Goal: Information Seeking & Learning: Learn about a topic

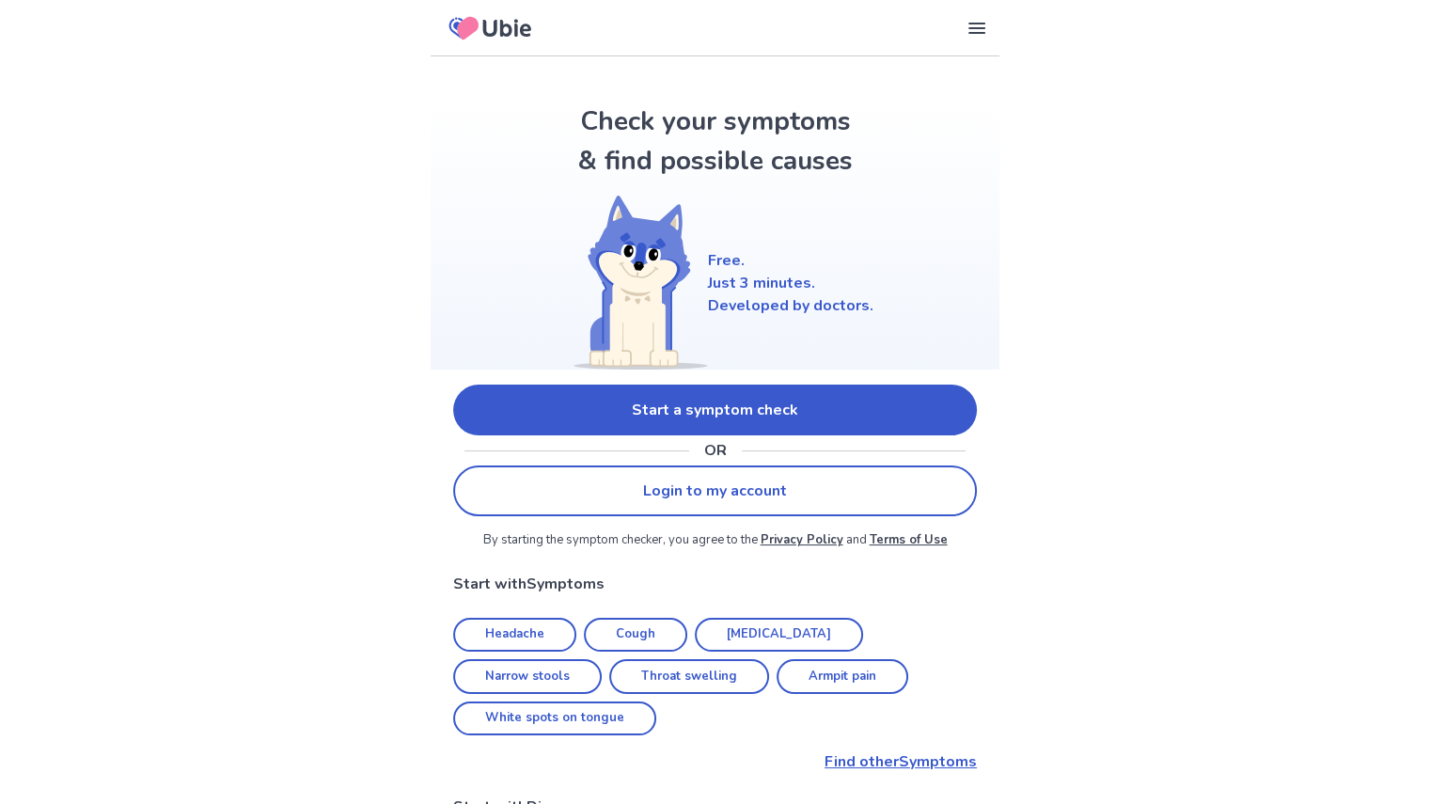
click at [760, 406] on link "Start a symptom check" at bounding box center [715, 410] width 524 height 51
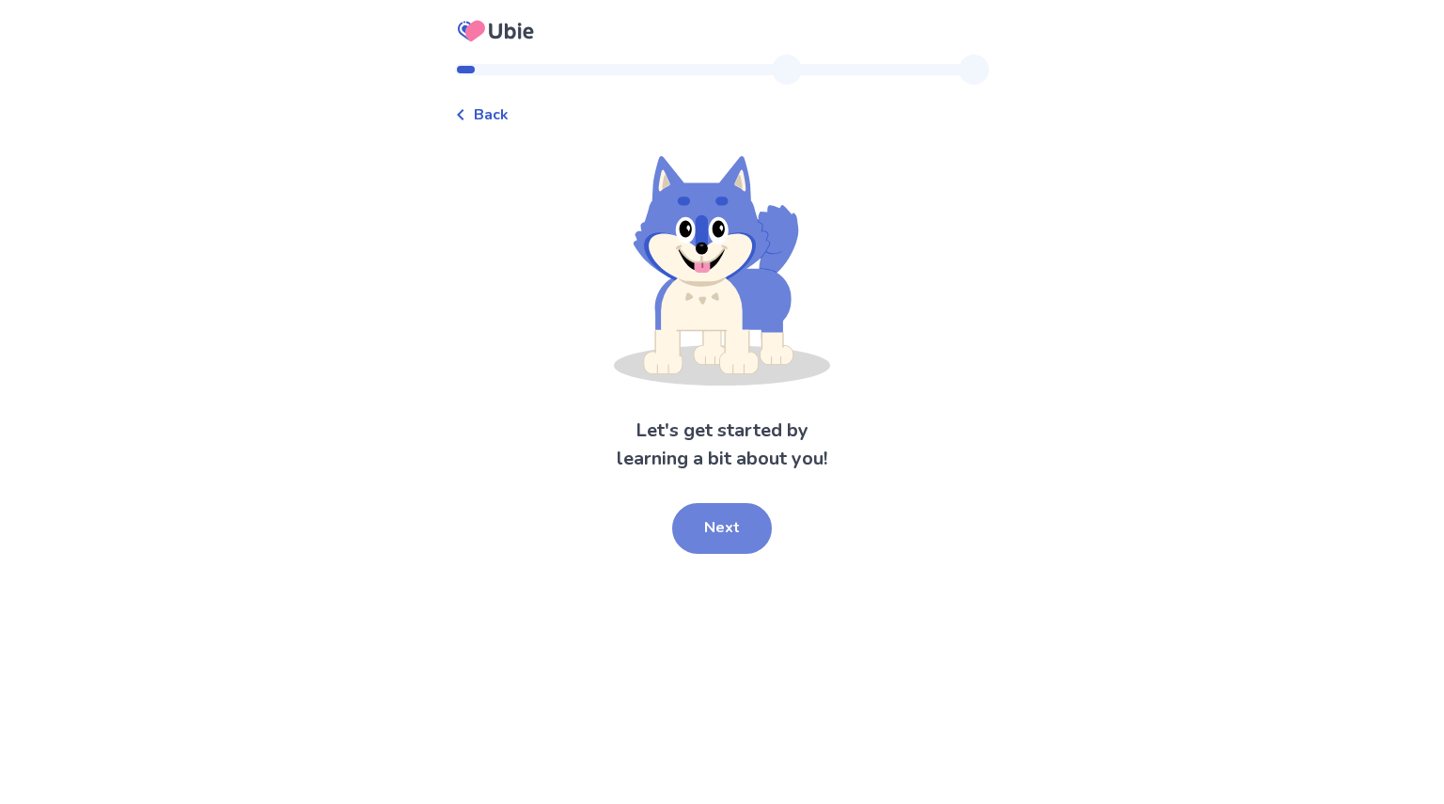
click at [727, 530] on button "Next" at bounding box center [722, 528] width 100 height 51
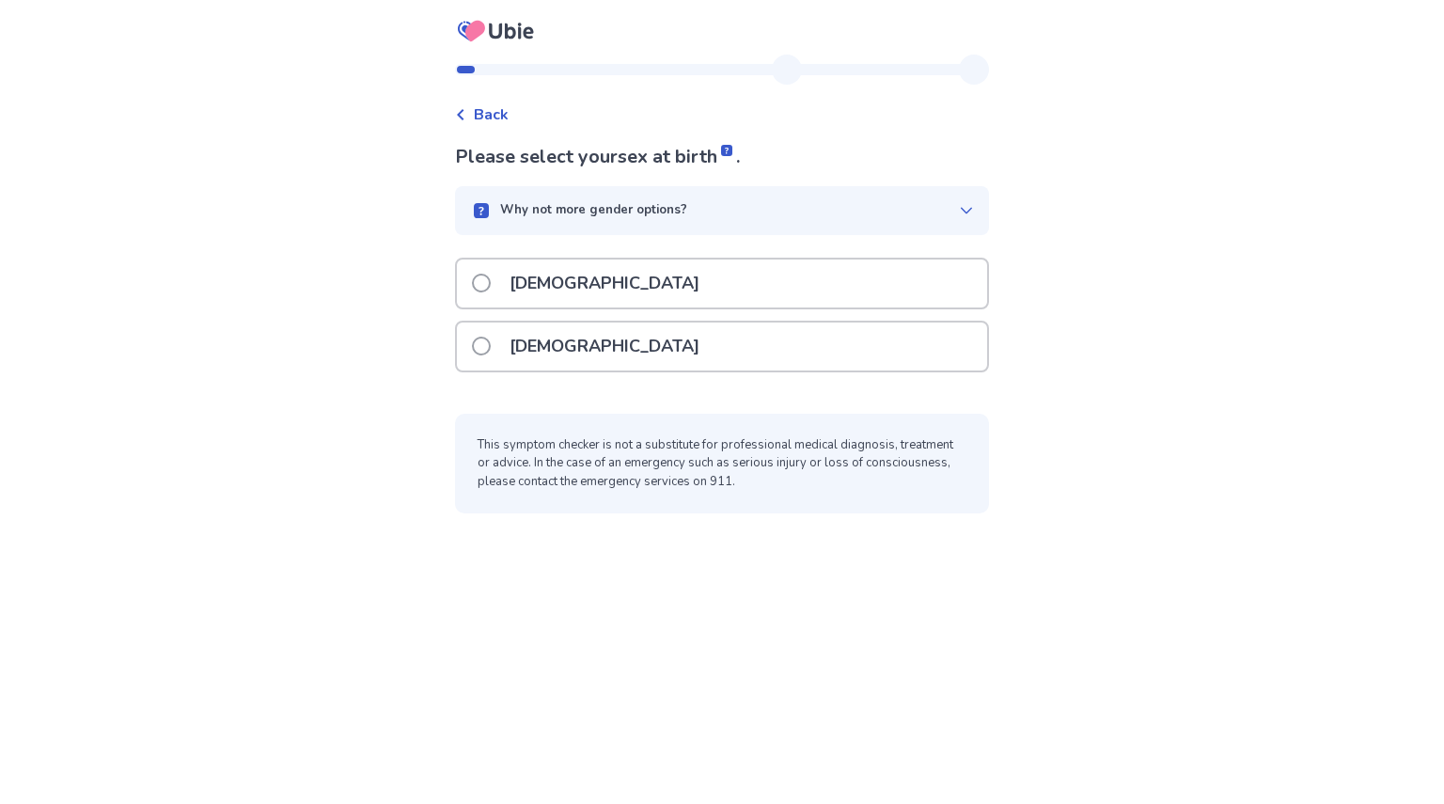
click at [613, 334] on div "[DEMOGRAPHIC_DATA]" at bounding box center [722, 347] width 530 height 48
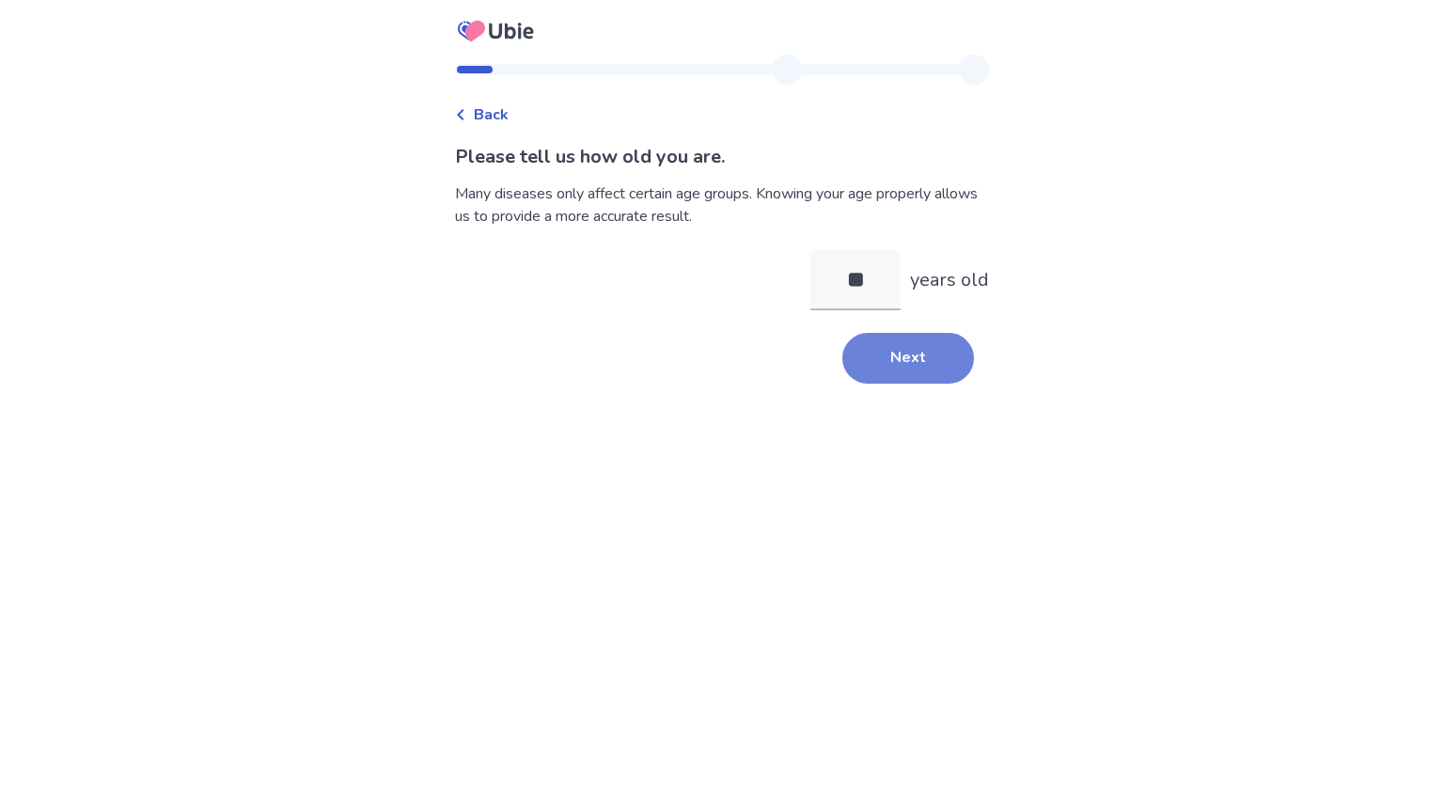
type input "**"
click at [931, 355] on button "Next" at bounding box center [909, 358] width 132 height 51
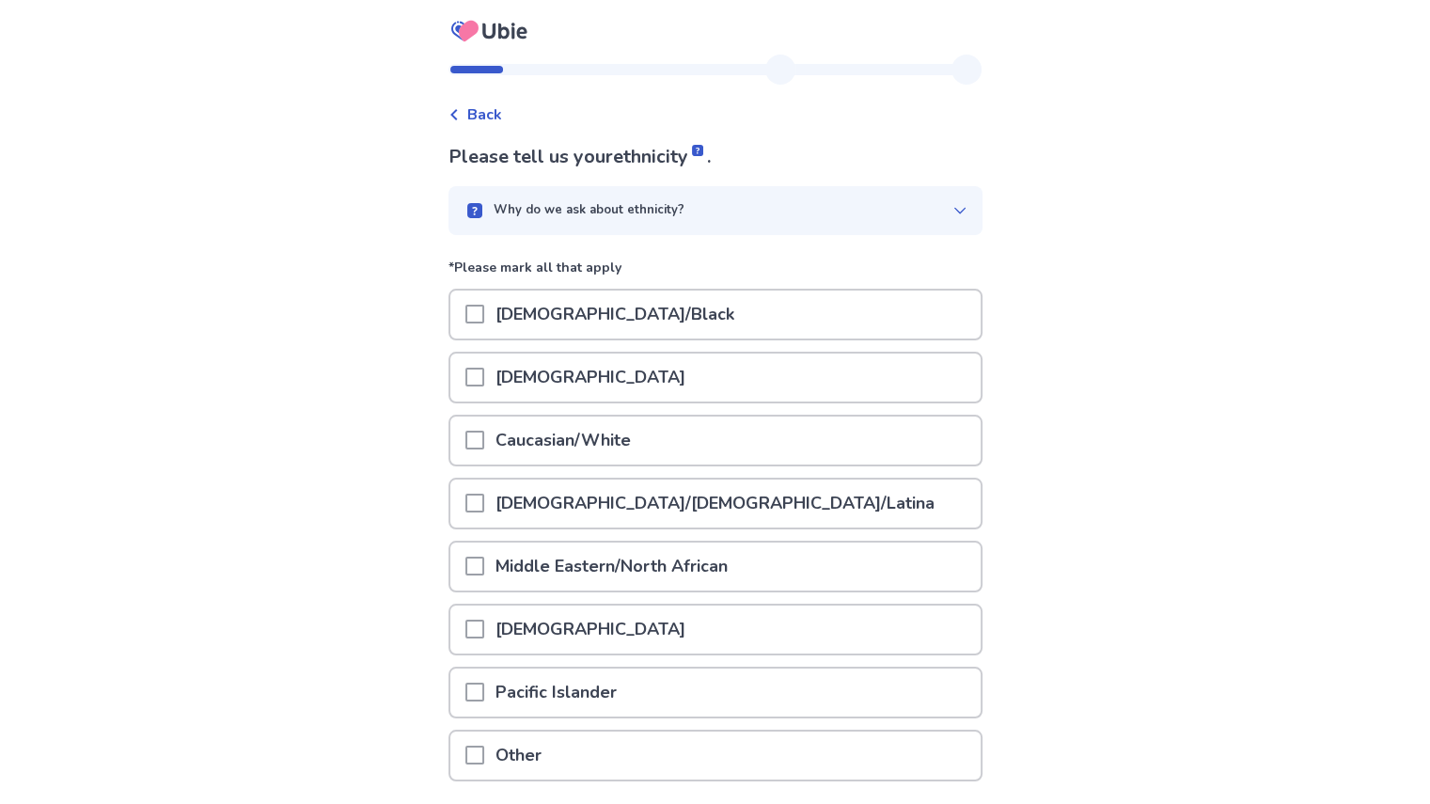
click at [656, 430] on div "Caucasian/White" at bounding box center [715, 441] width 530 height 48
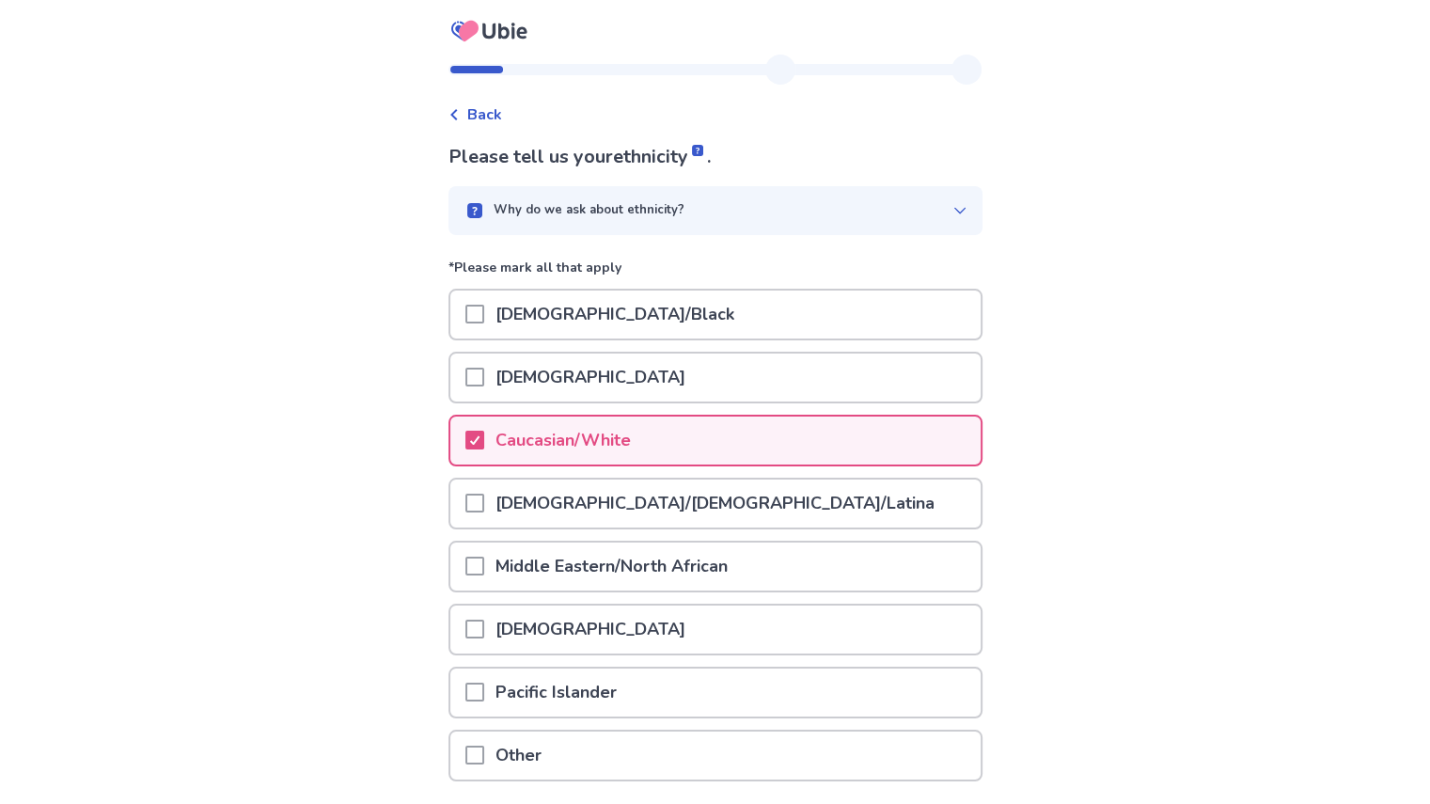
scroll to position [138, 0]
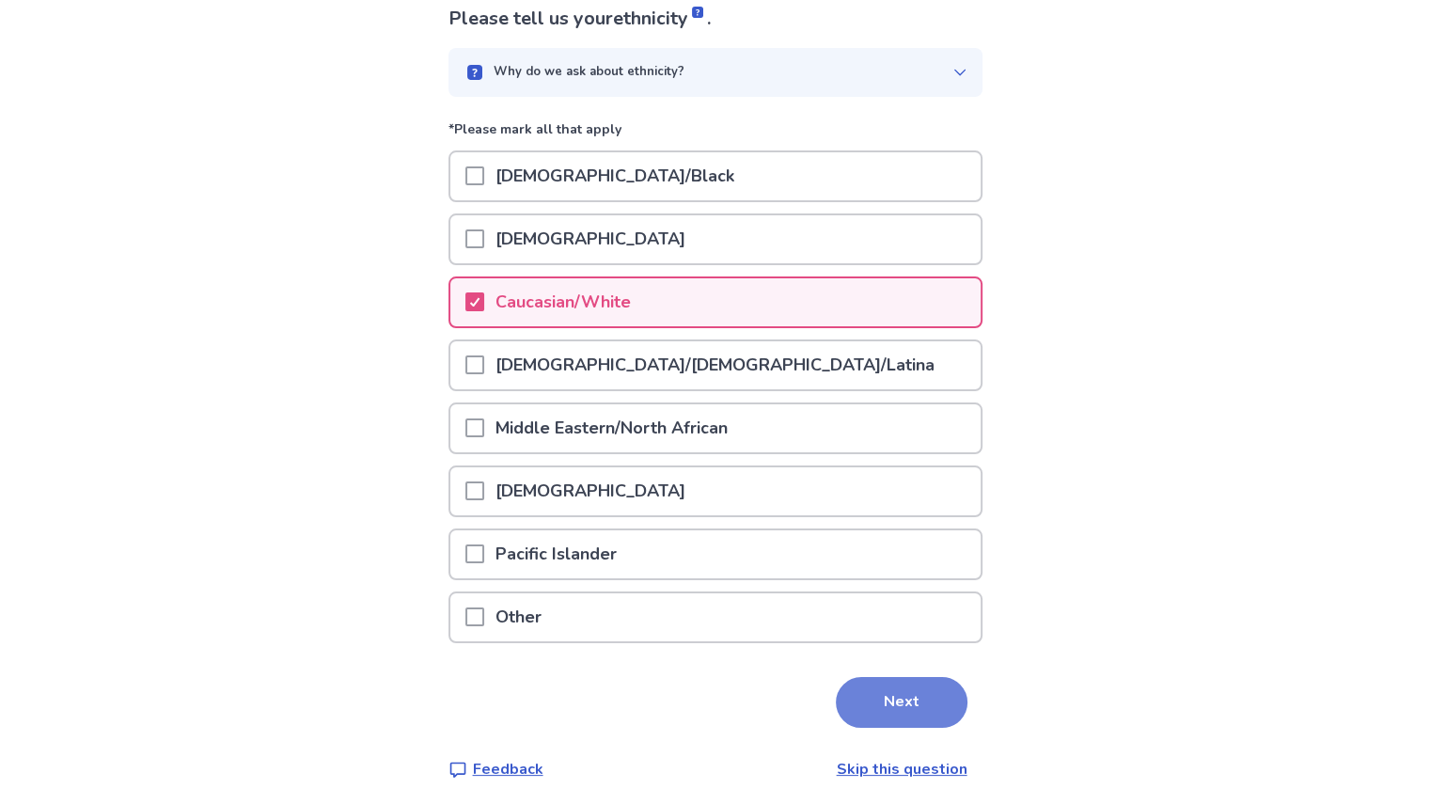
click at [923, 717] on button "Next" at bounding box center [902, 702] width 132 height 51
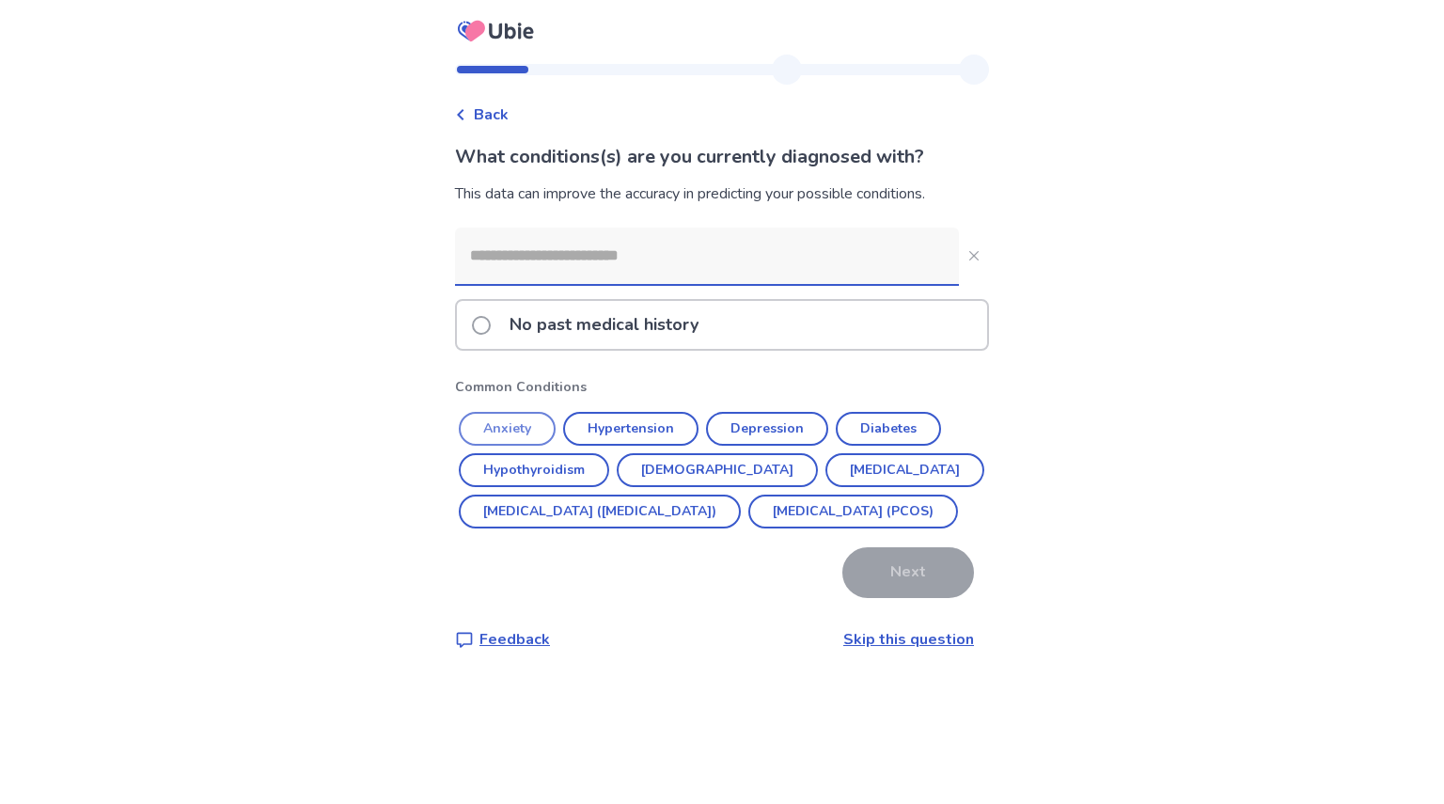
click at [513, 424] on button "Anxiety" at bounding box center [507, 429] width 97 height 34
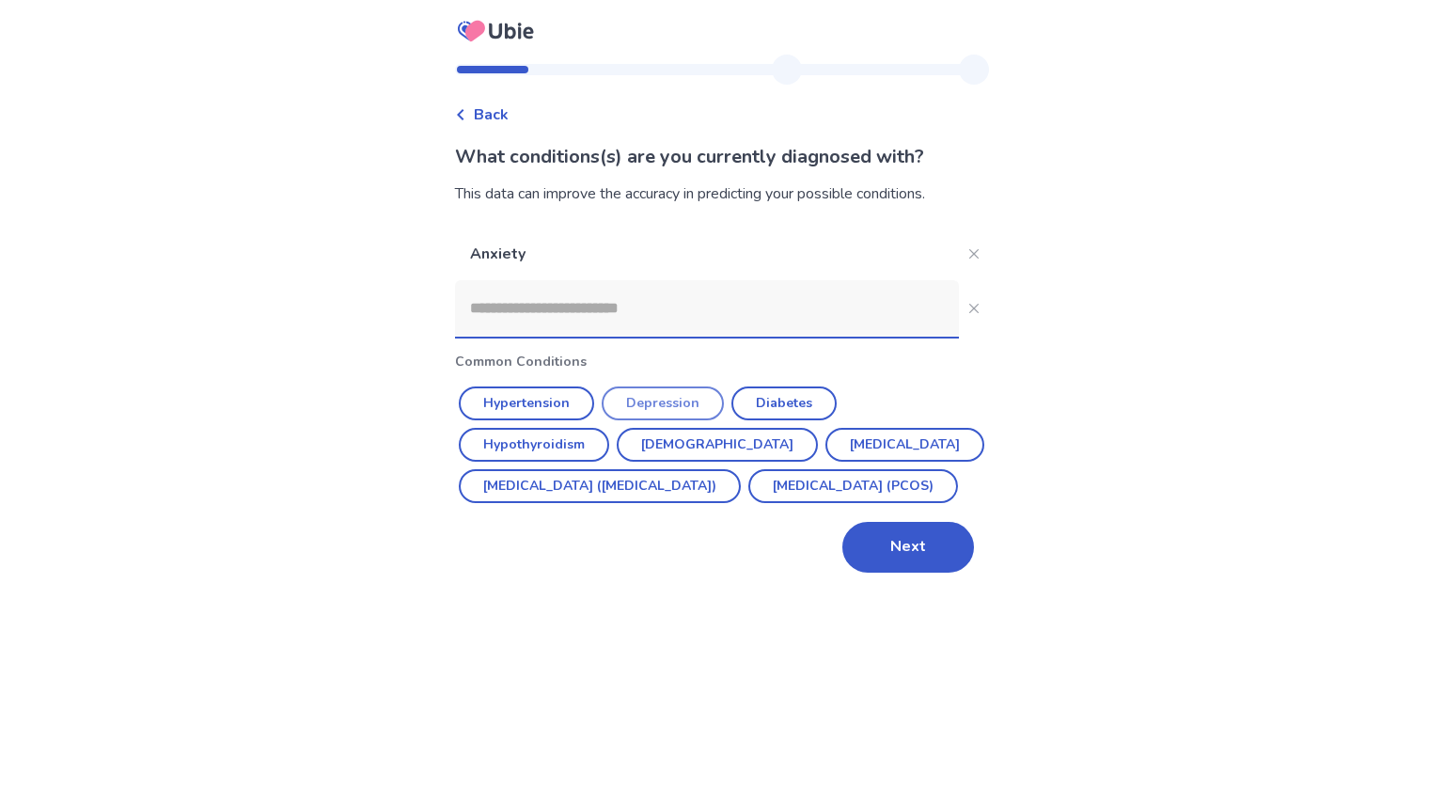
click at [668, 397] on button "Depression" at bounding box center [663, 403] width 122 height 34
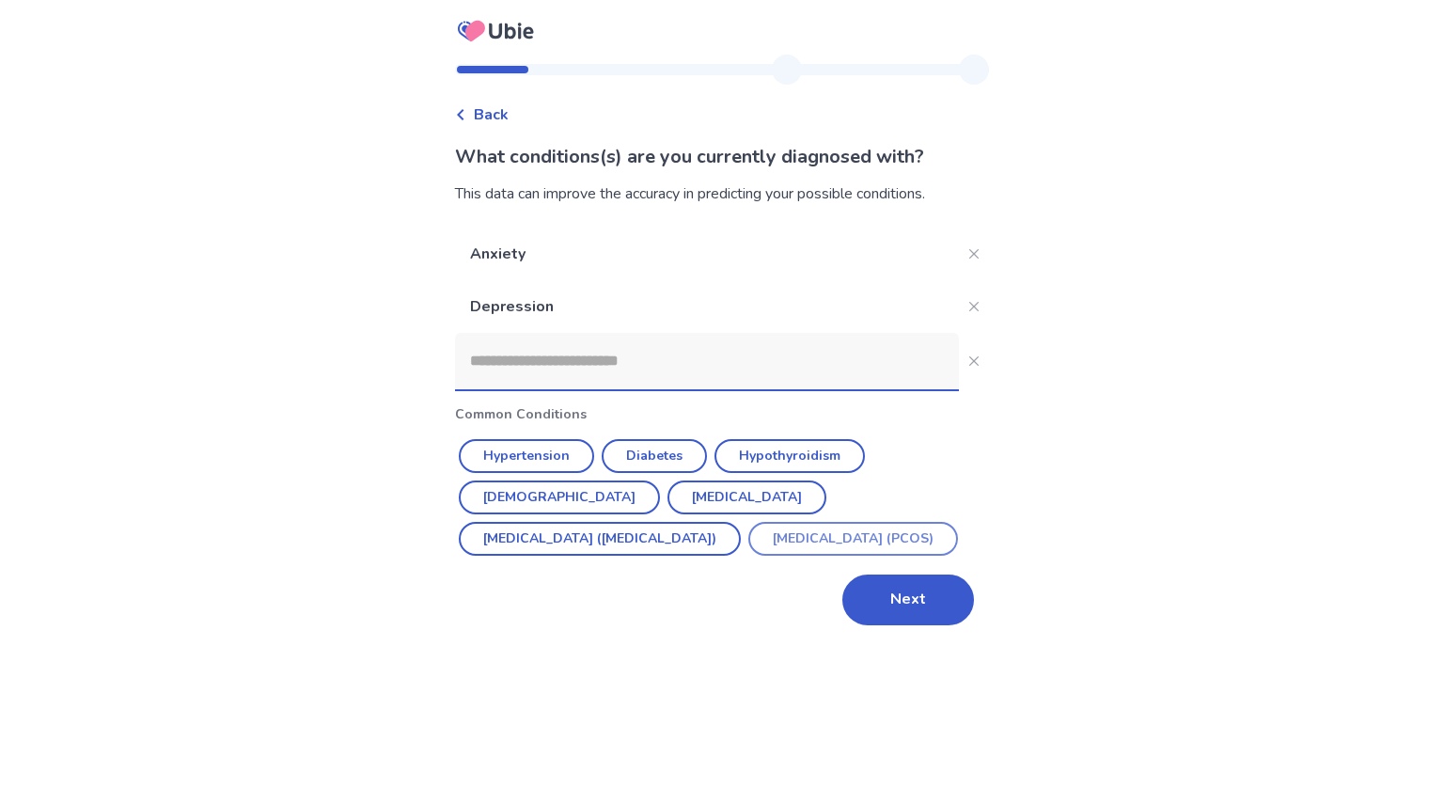
click at [749, 531] on button "[MEDICAL_DATA] (PCOS)" at bounding box center [854, 539] width 210 height 34
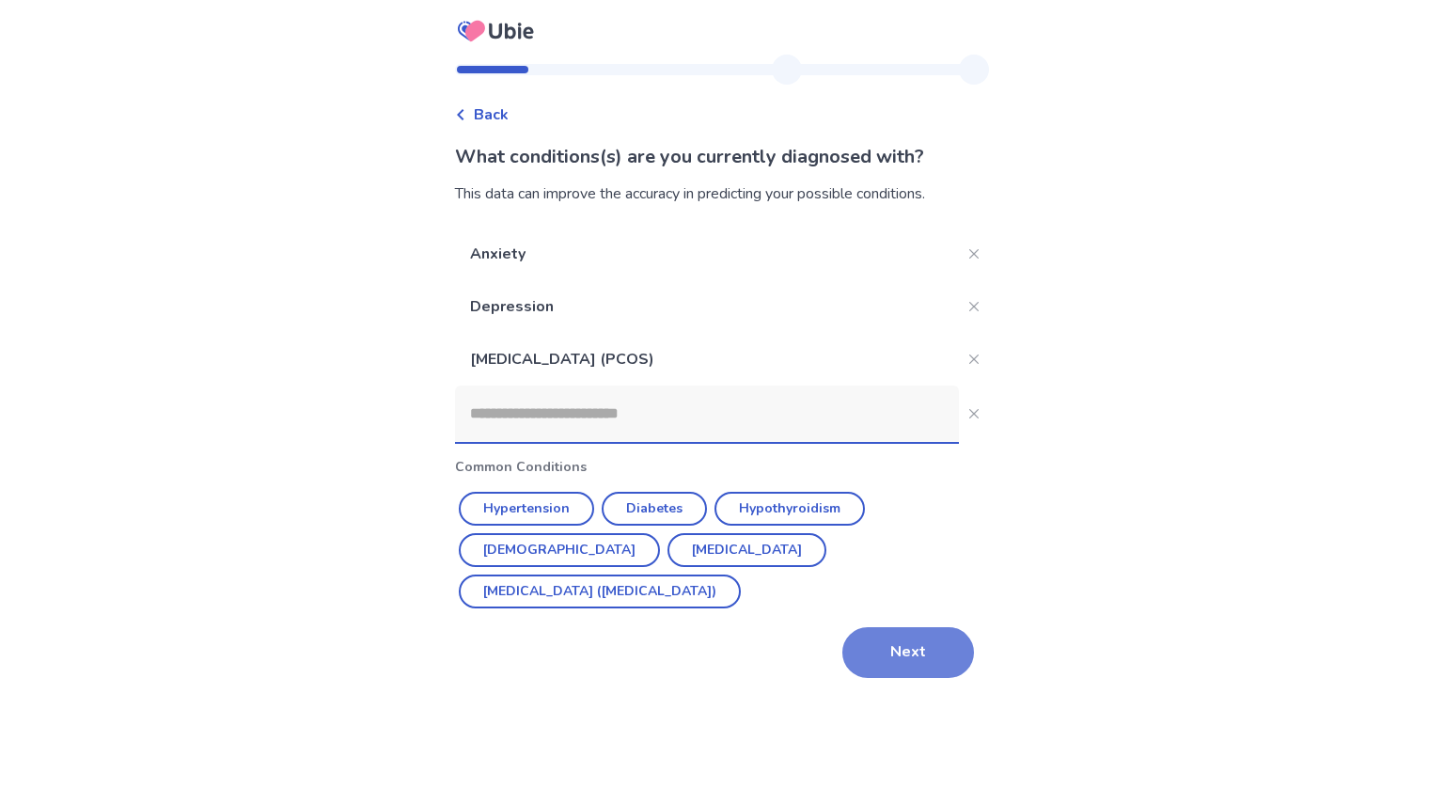
click at [914, 627] on button "Next" at bounding box center [909, 652] width 132 height 51
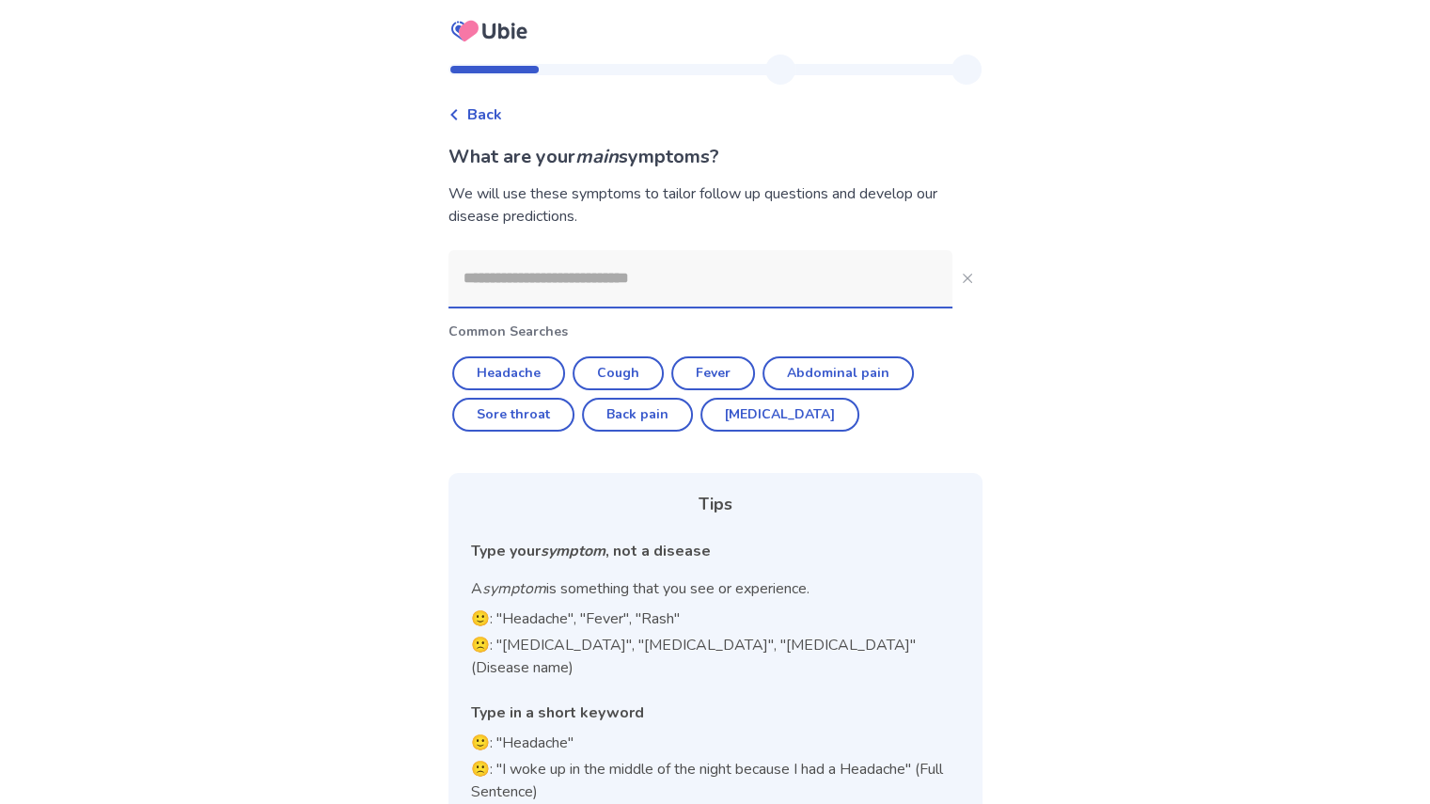
click at [907, 432] on div "Common Searches Headache Cough Fever Abdominal pain Sore throat Back pain [MEDI…" at bounding box center [716, 536] width 534 height 572
click at [833, 365] on button "Abdominal pain" at bounding box center [838, 373] width 151 height 34
type input "**********"
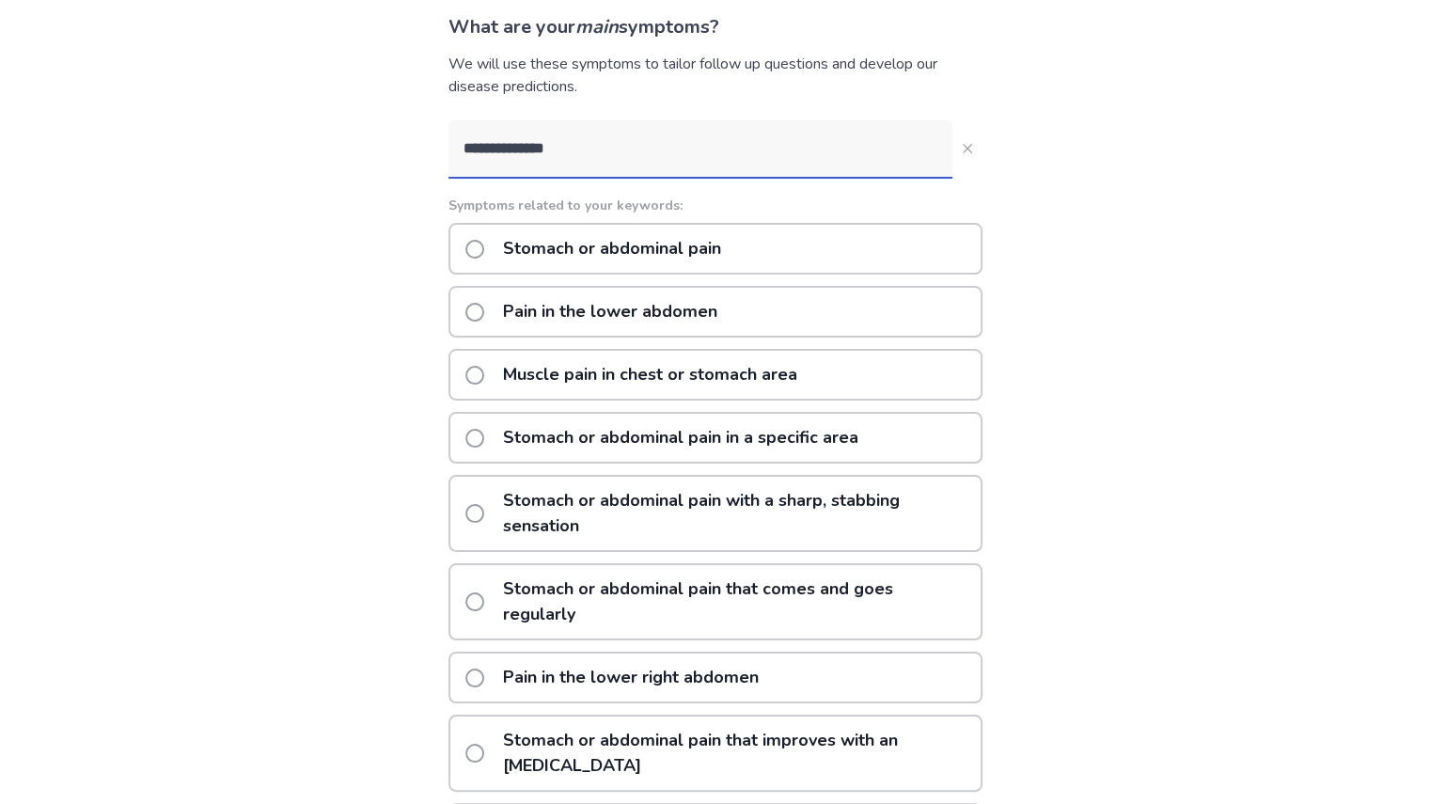
scroll to position [135, 0]
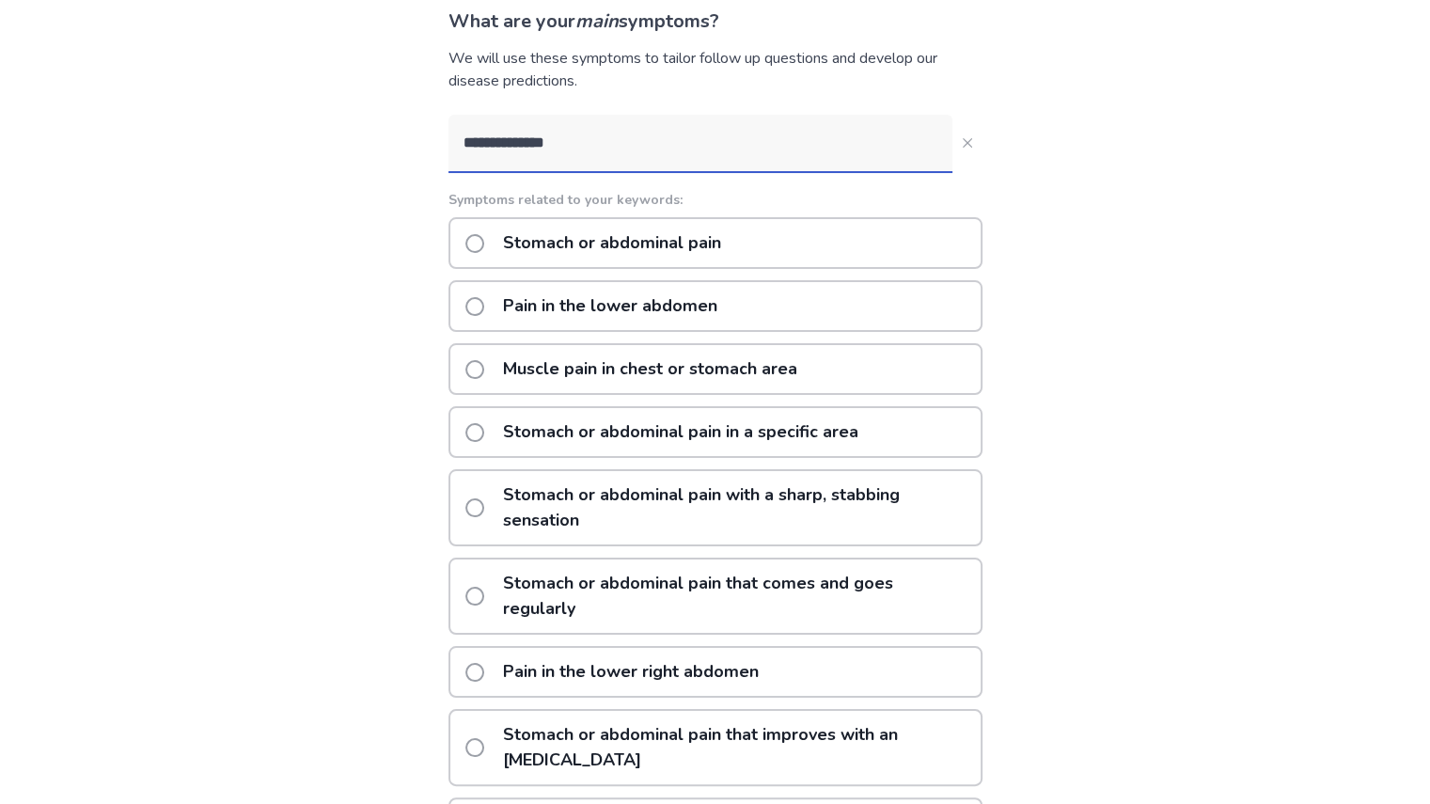
click at [484, 297] on span at bounding box center [474, 306] width 19 height 19
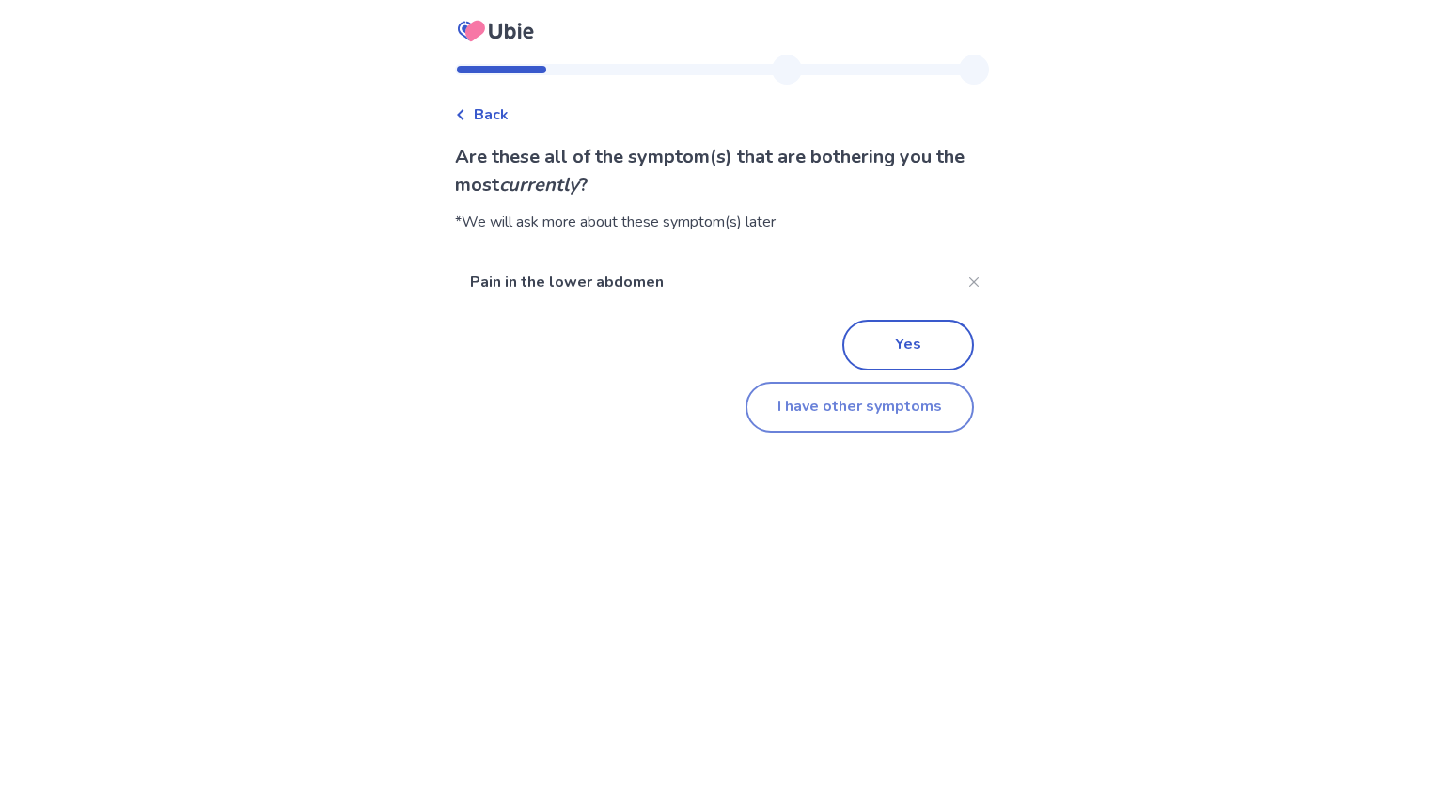
click at [887, 403] on button "I have other symptoms" at bounding box center [860, 407] width 229 height 51
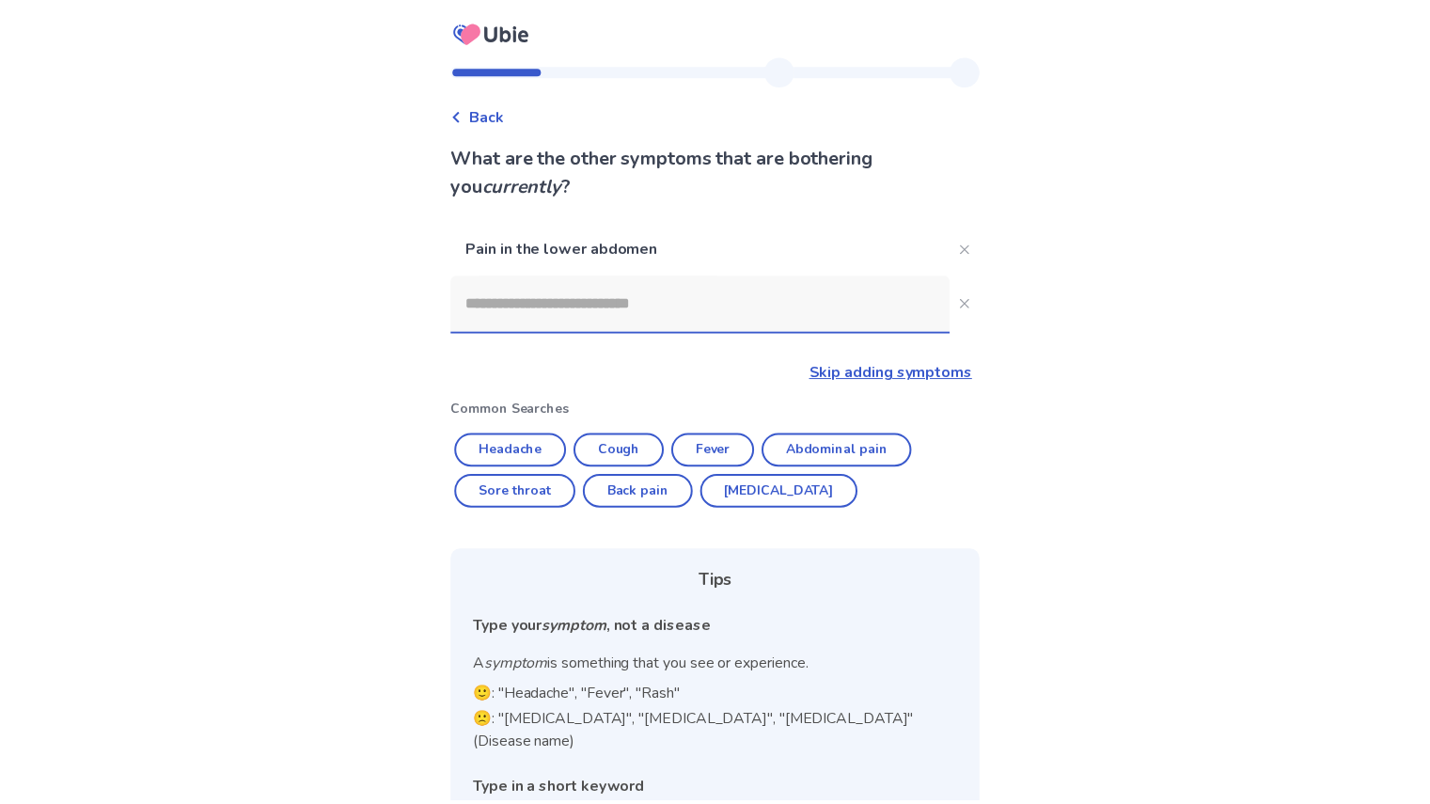
scroll to position [94, 0]
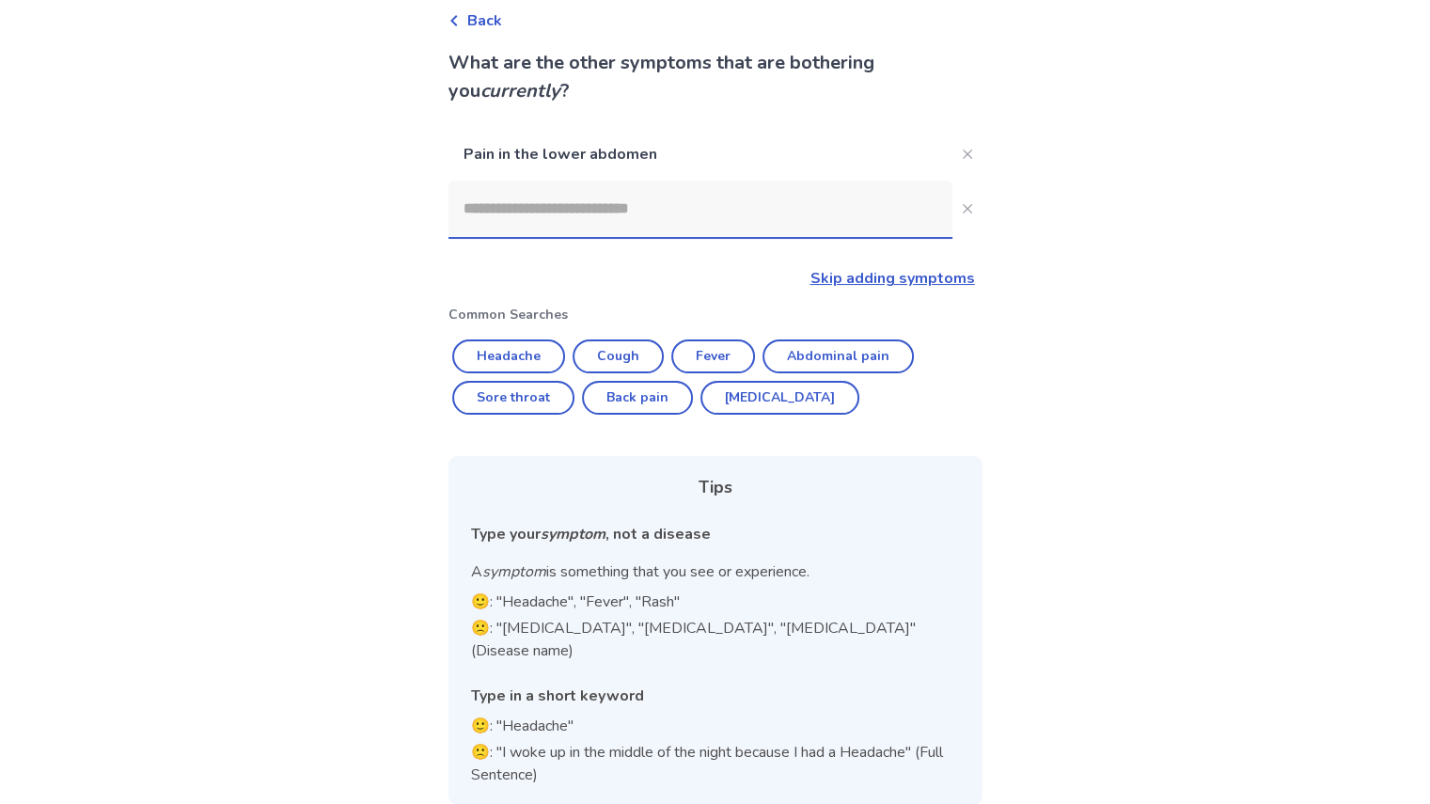
click at [585, 221] on input at bounding box center [701, 209] width 504 height 56
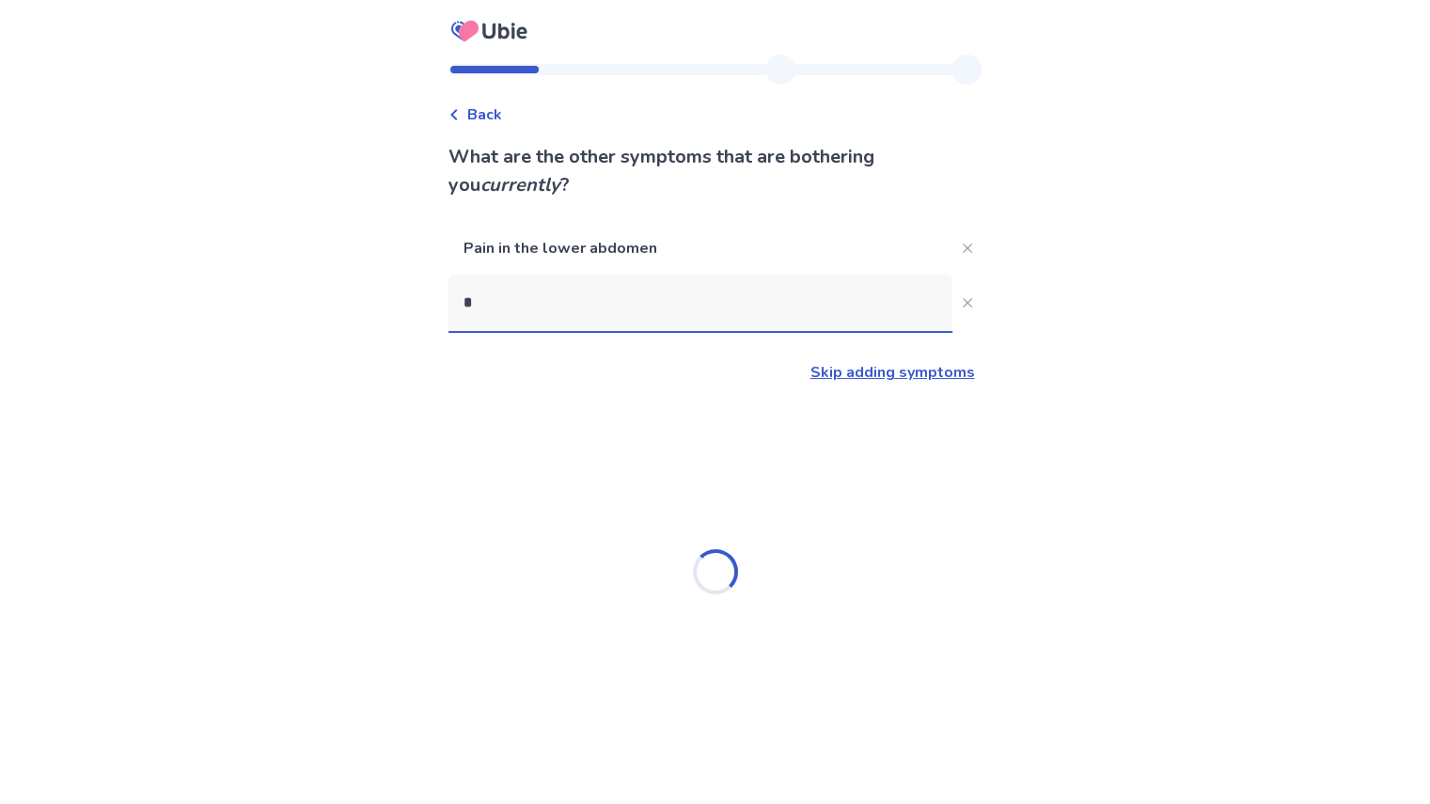
scroll to position [0, 0]
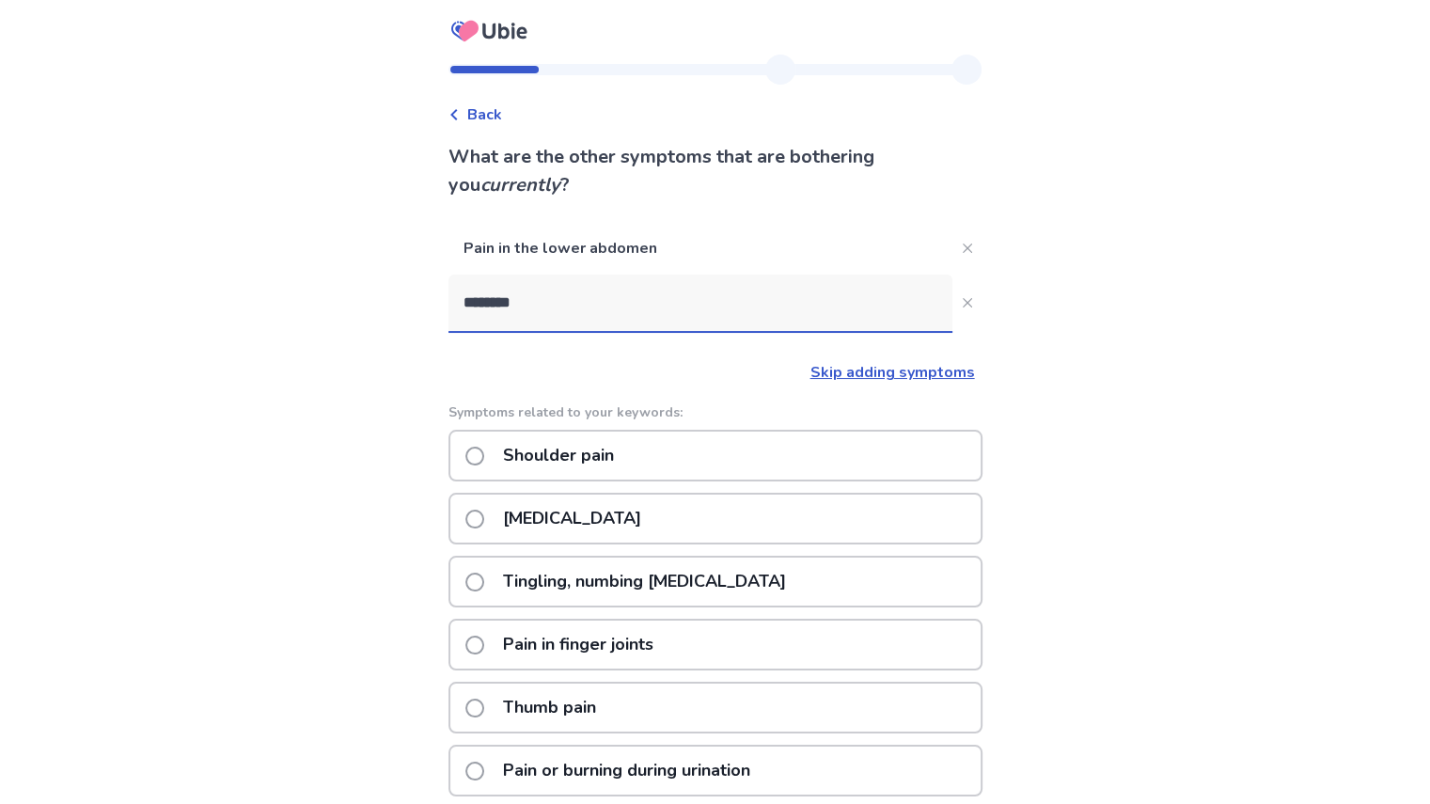
type input "********"
click at [484, 765] on span at bounding box center [474, 771] width 19 height 19
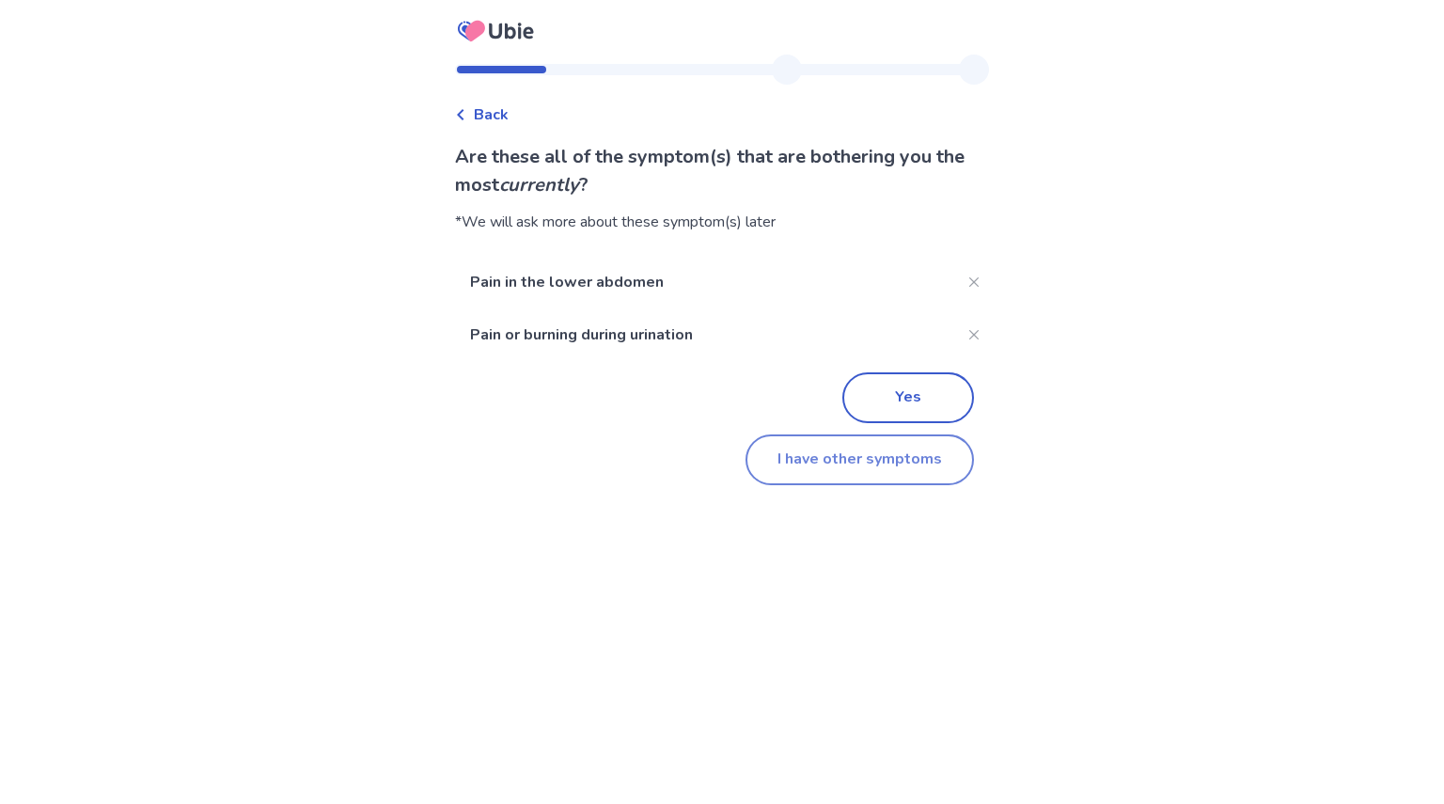
click at [843, 468] on button "I have other symptoms" at bounding box center [860, 459] width 229 height 51
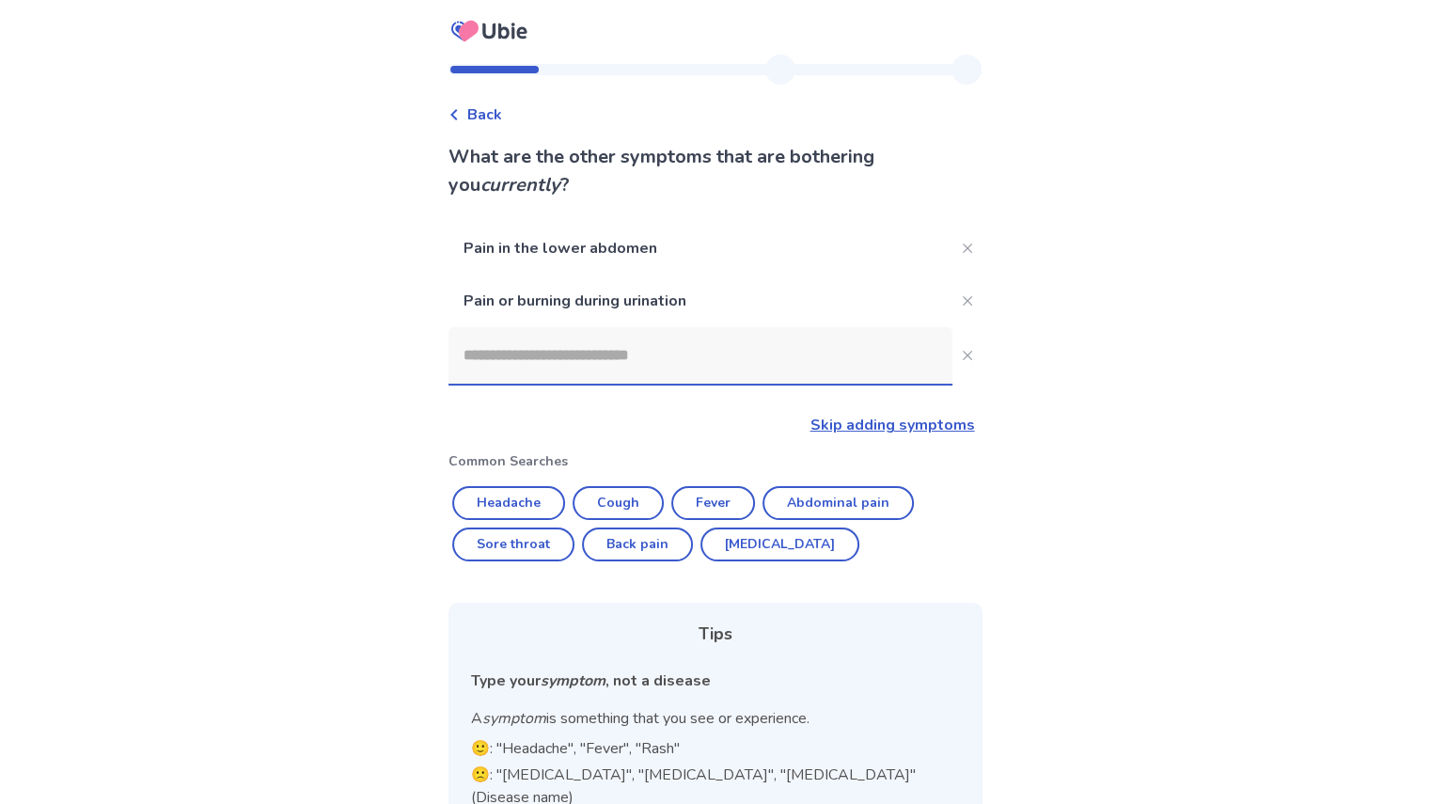
click at [546, 353] on input at bounding box center [701, 355] width 504 height 56
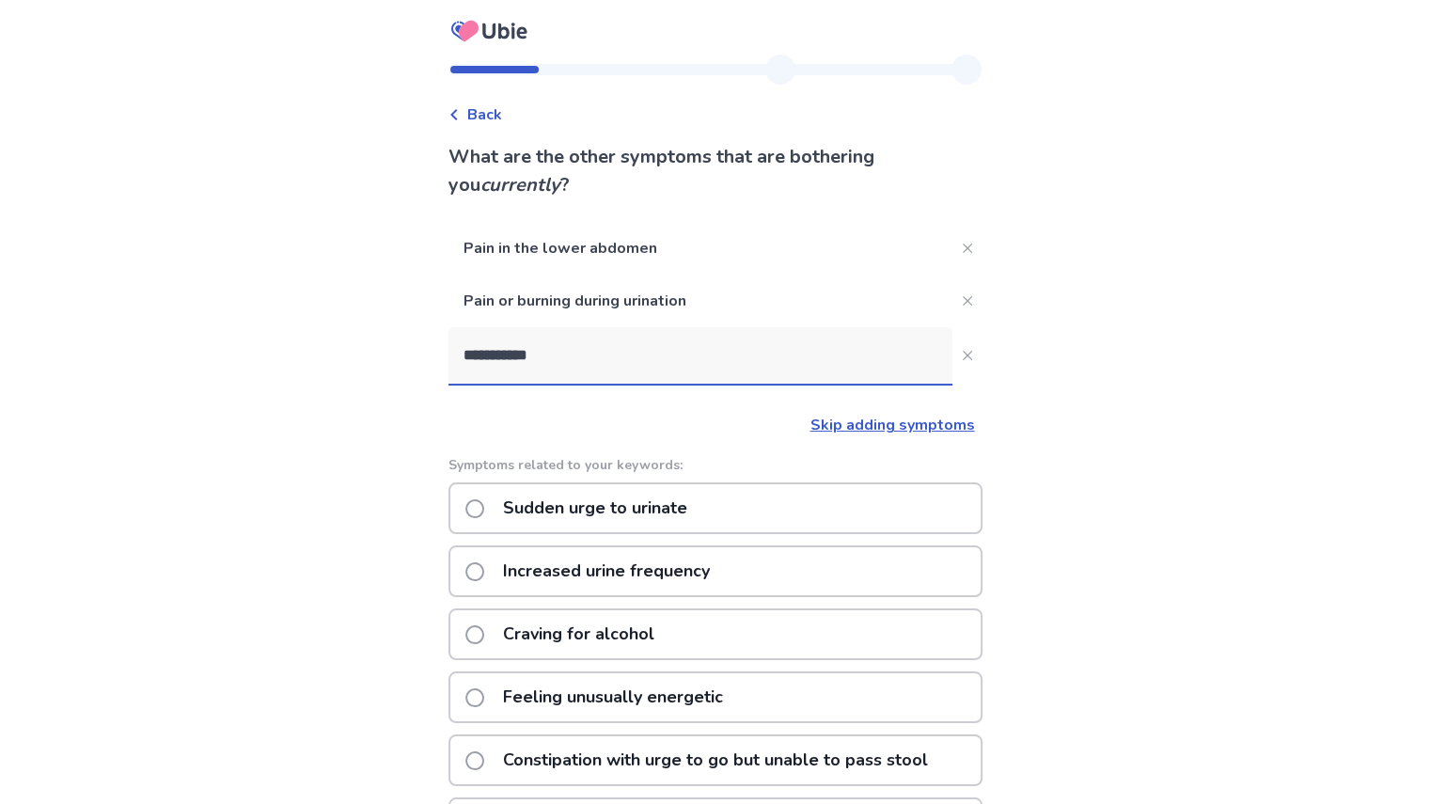
type input "**********"
click at [484, 568] on span at bounding box center [474, 571] width 19 height 19
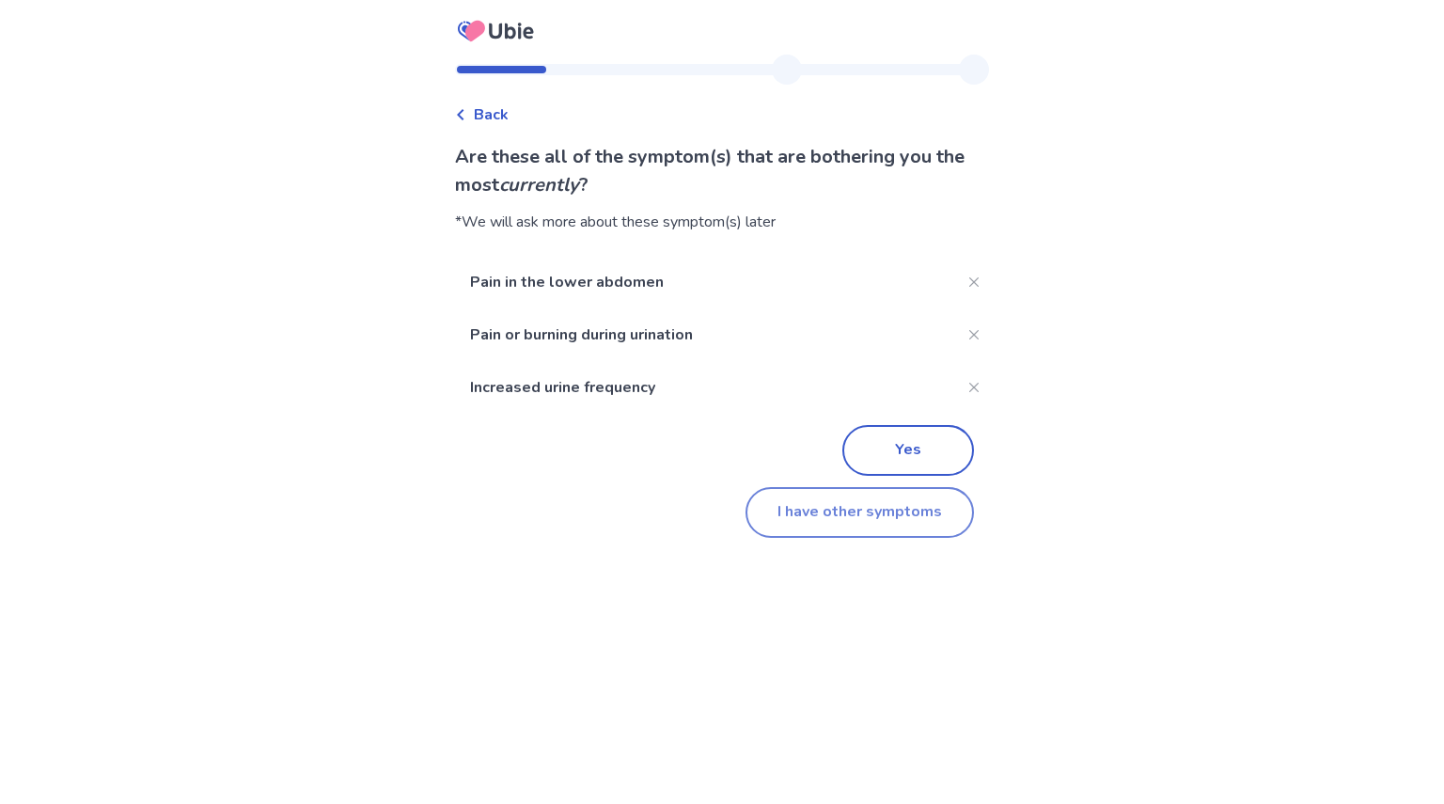
click at [801, 508] on button "I have other symptoms" at bounding box center [860, 512] width 229 height 51
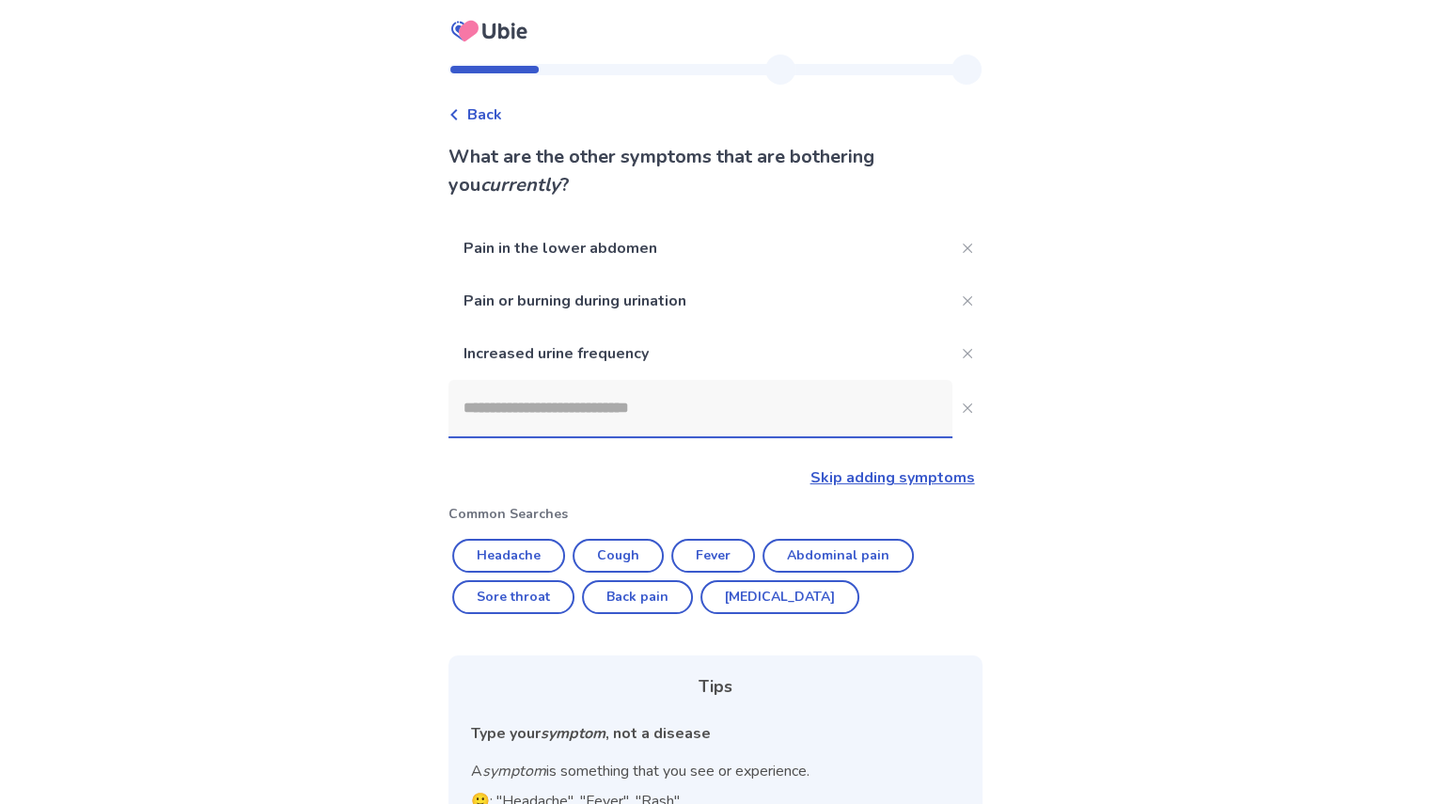
click at [504, 404] on input at bounding box center [701, 408] width 504 height 56
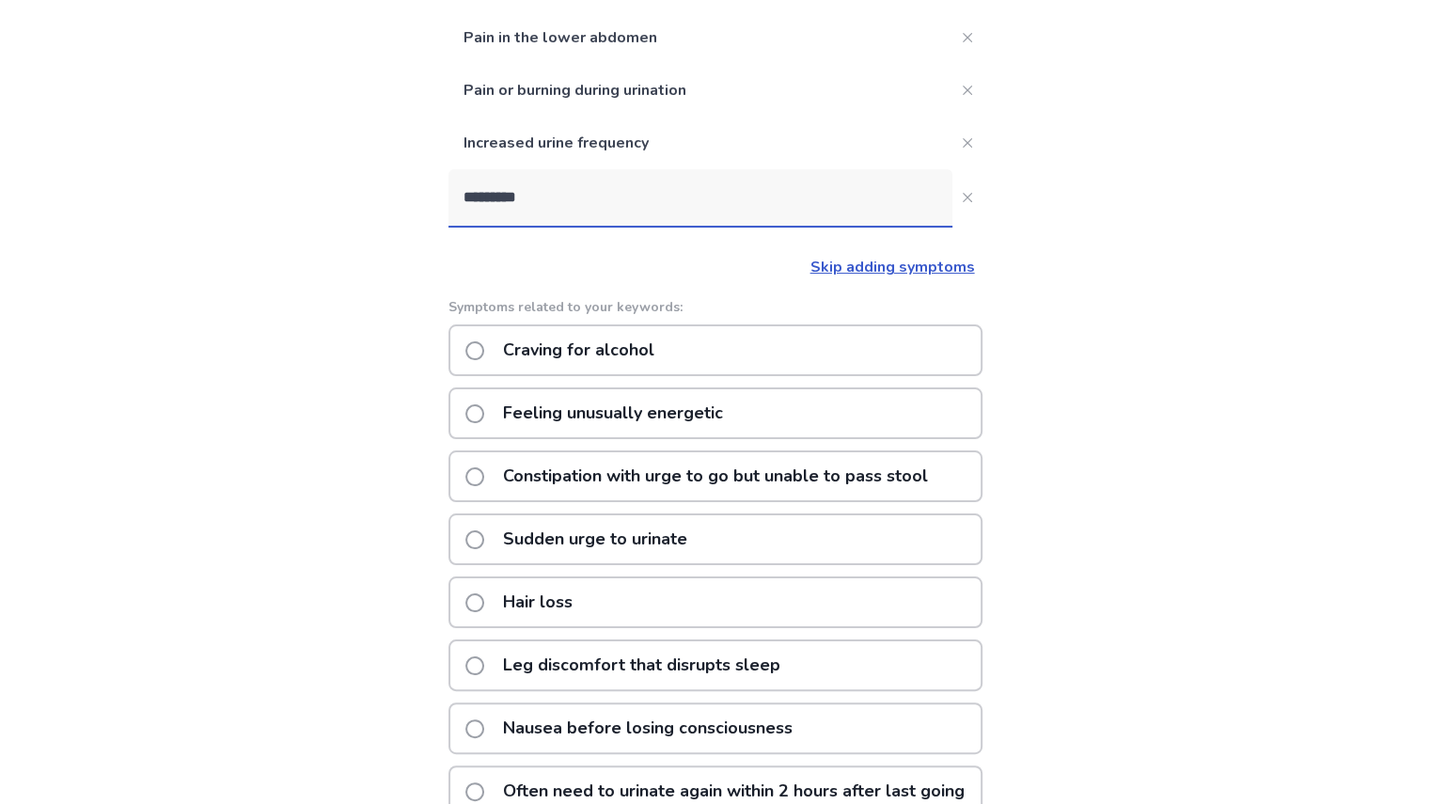
scroll to position [211, 0]
type input "*********"
click at [484, 538] on span at bounding box center [474, 539] width 19 height 19
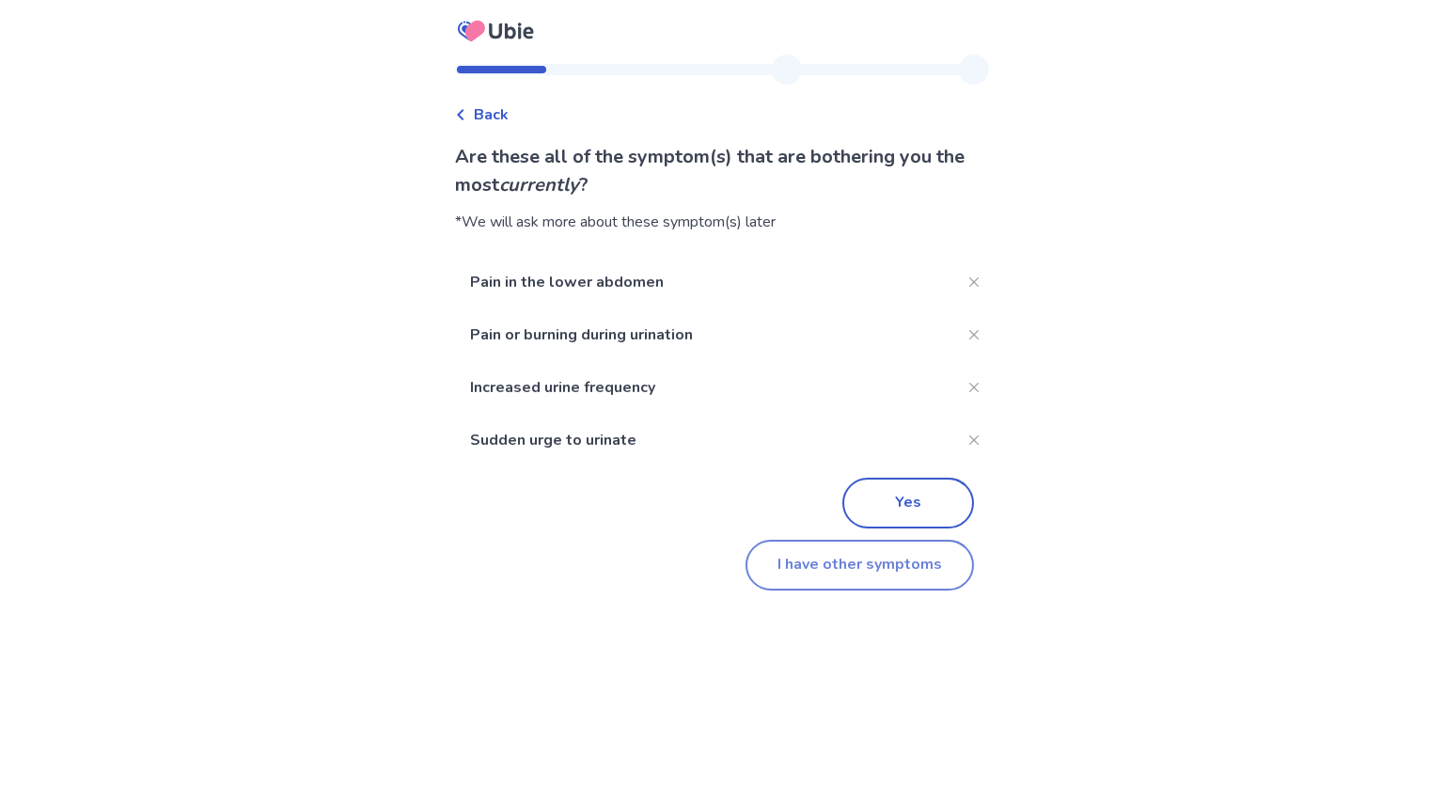
click at [809, 563] on button "I have other symptoms" at bounding box center [860, 565] width 229 height 51
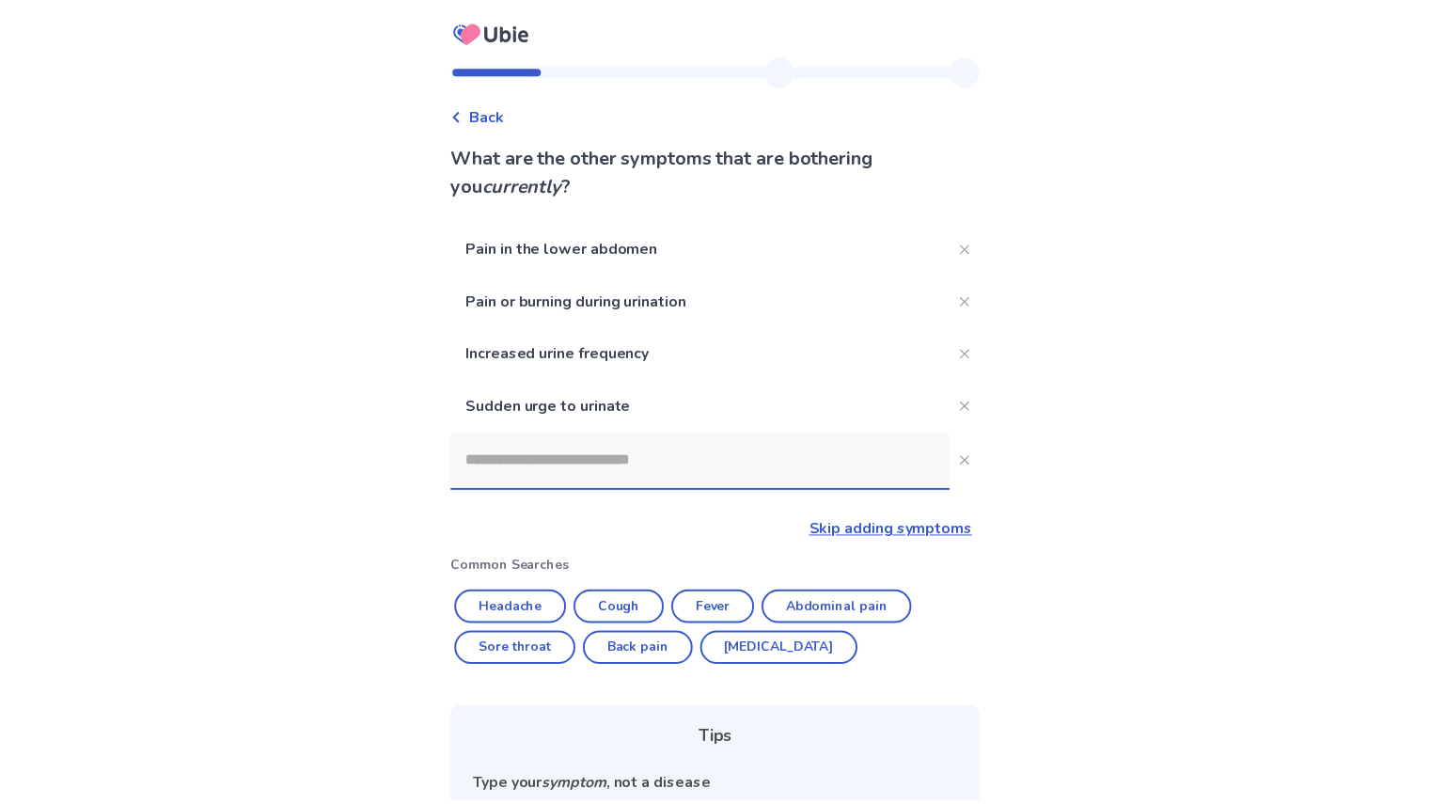
scroll to position [211, 0]
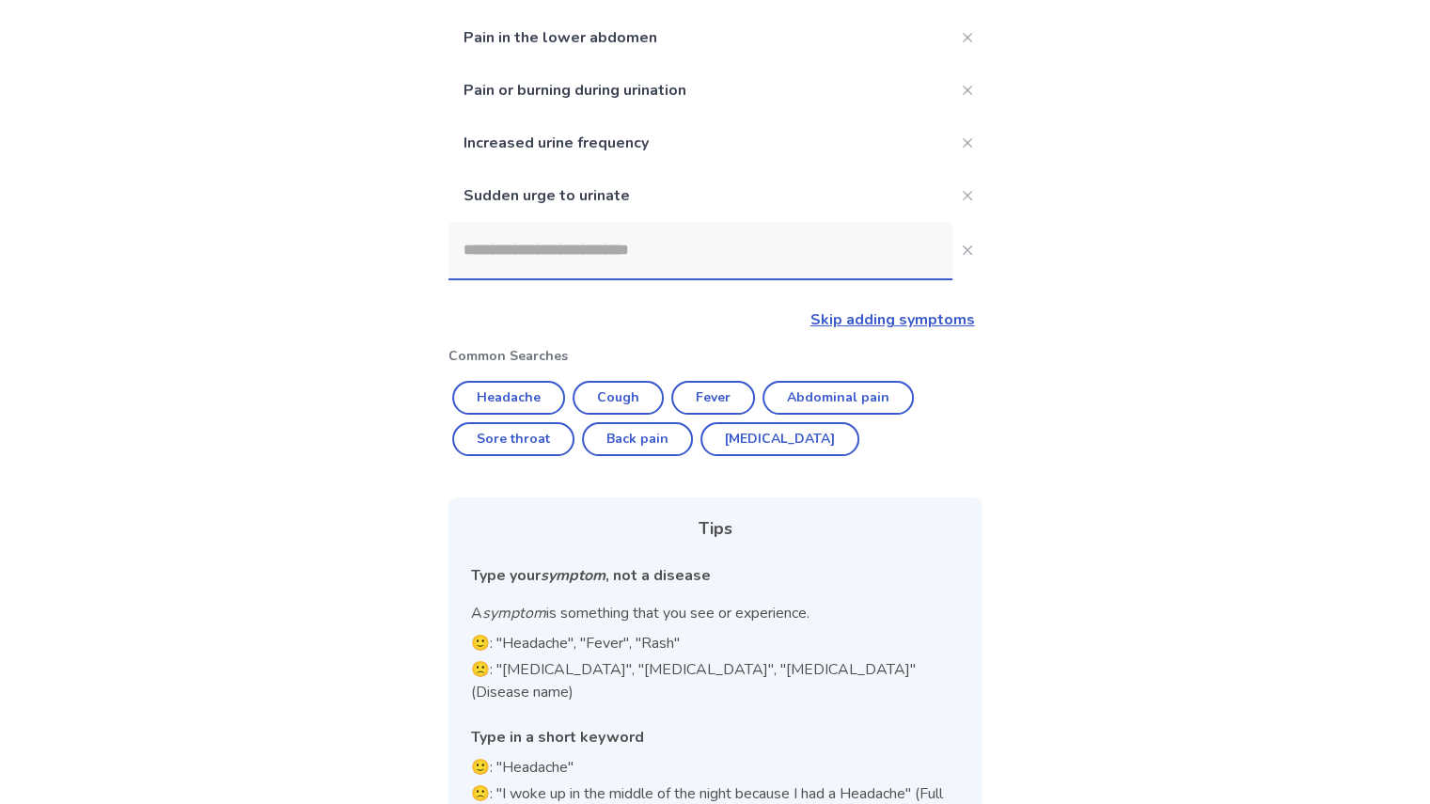
click at [520, 251] on input at bounding box center [701, 250] width 504 height 56
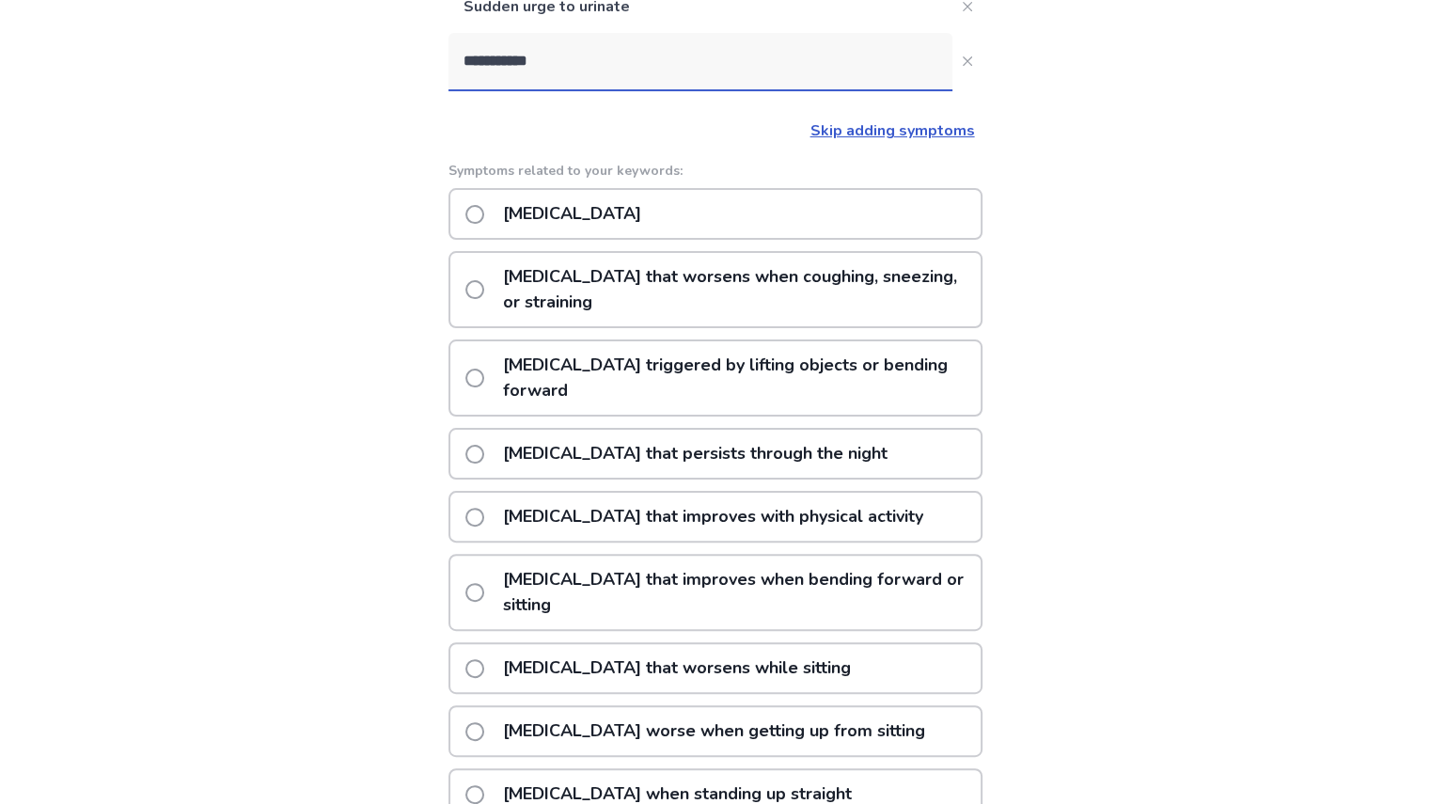
scroll to position [282, 0]
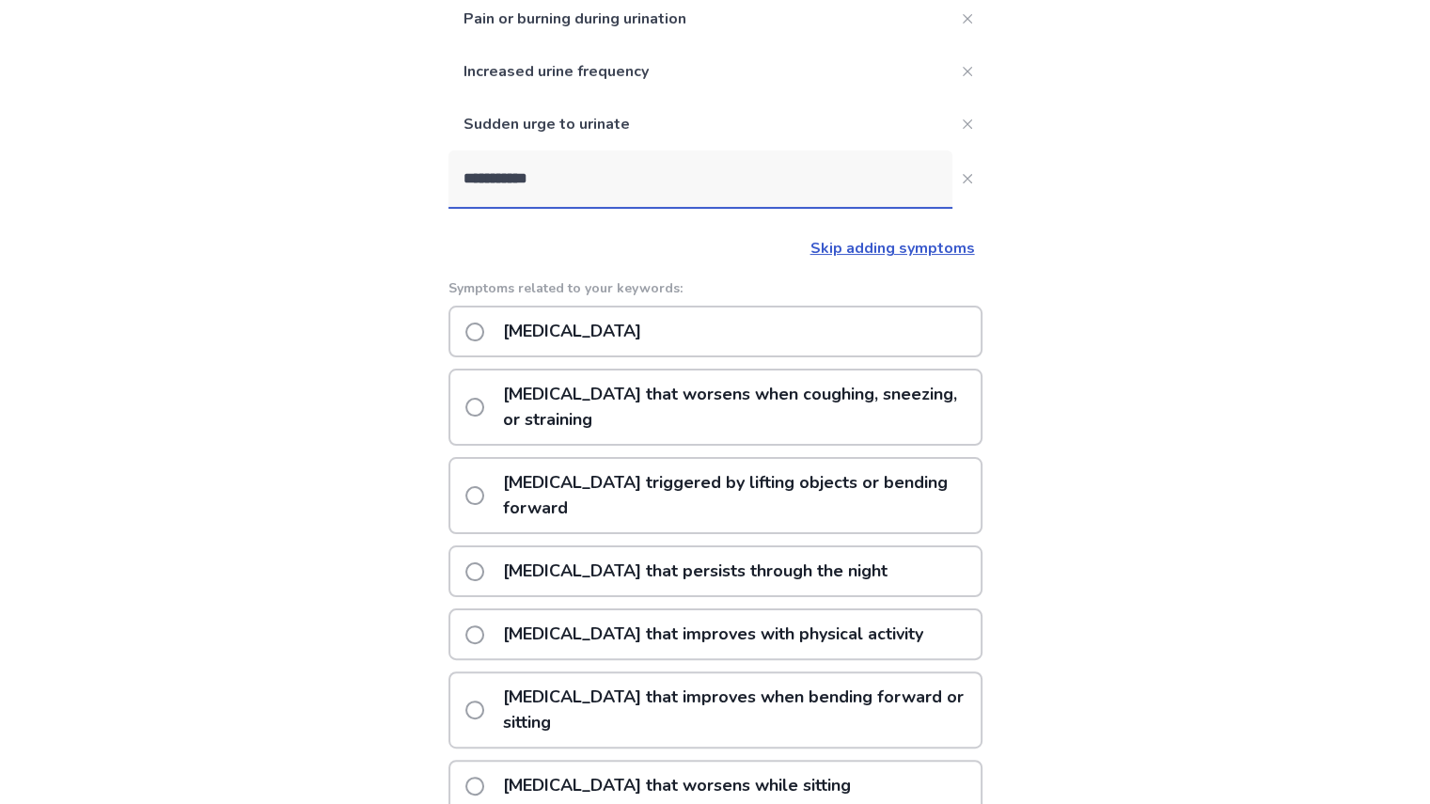
type input "**********"
click at [484, 323] on span at bounding box center [474, 332] width 19 height 19
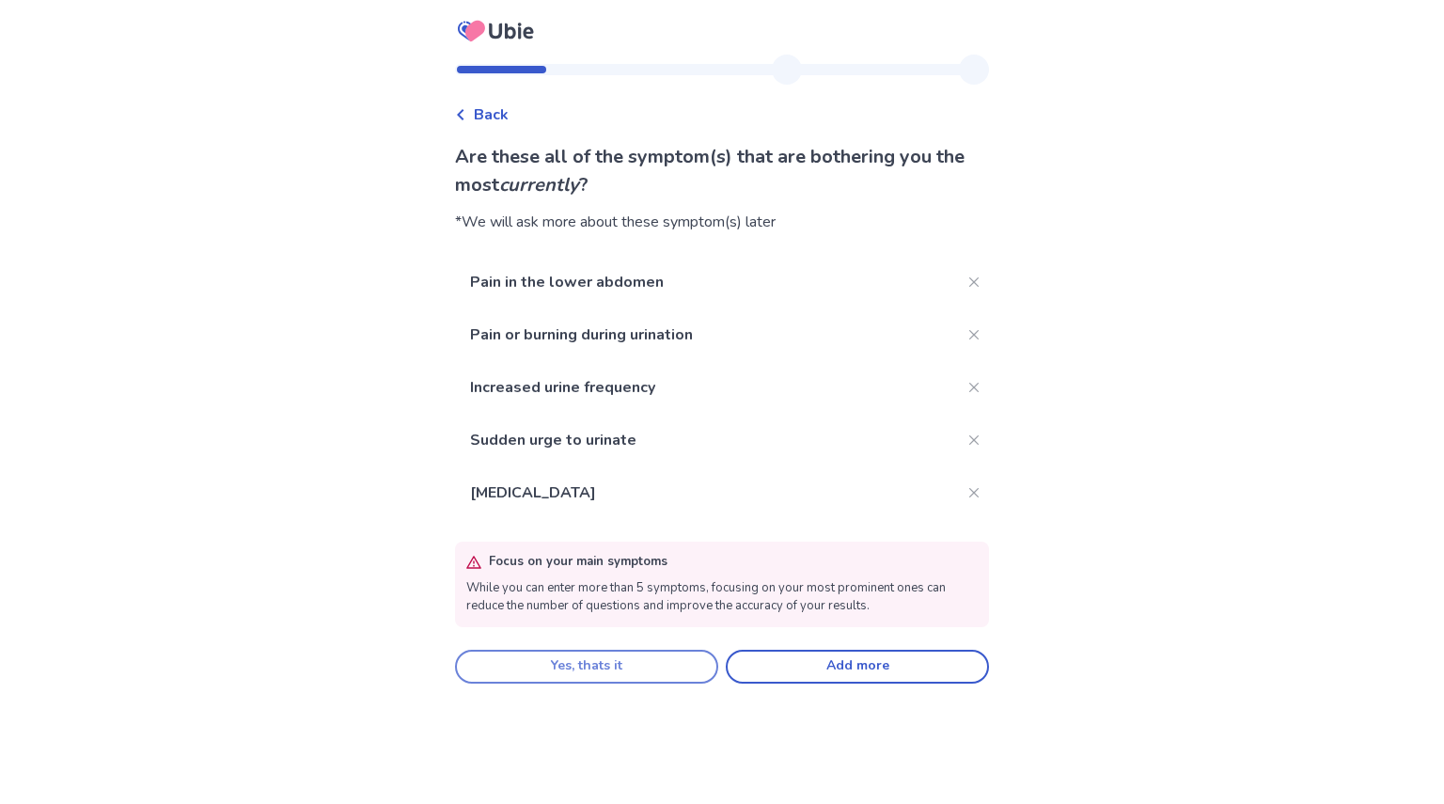
click at [572, 663] on button "Yes, thats it" at bounding box center [586, 667] width 263 height 34
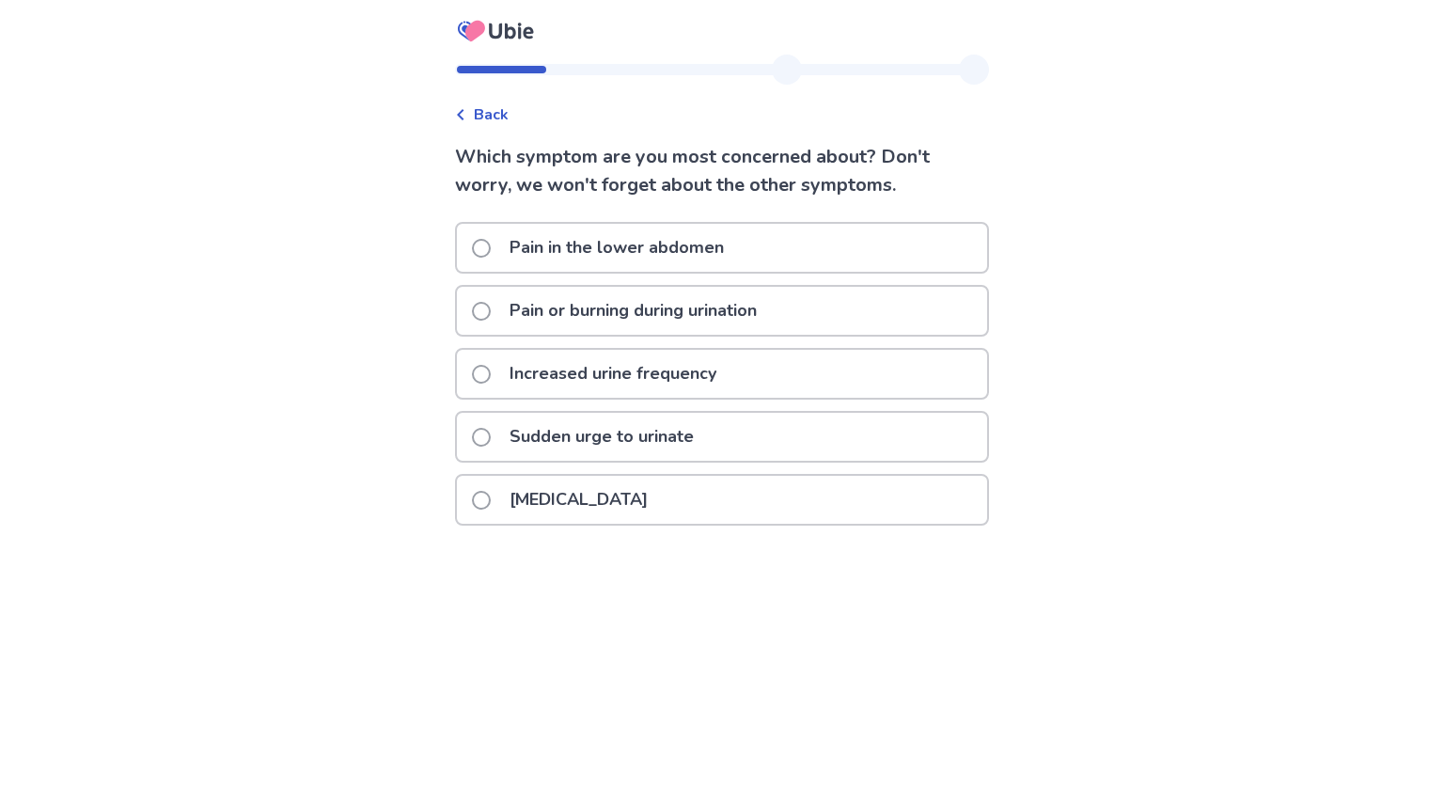
click at [491, 304] on span at bounding box center [481, 311] width 19 height 19
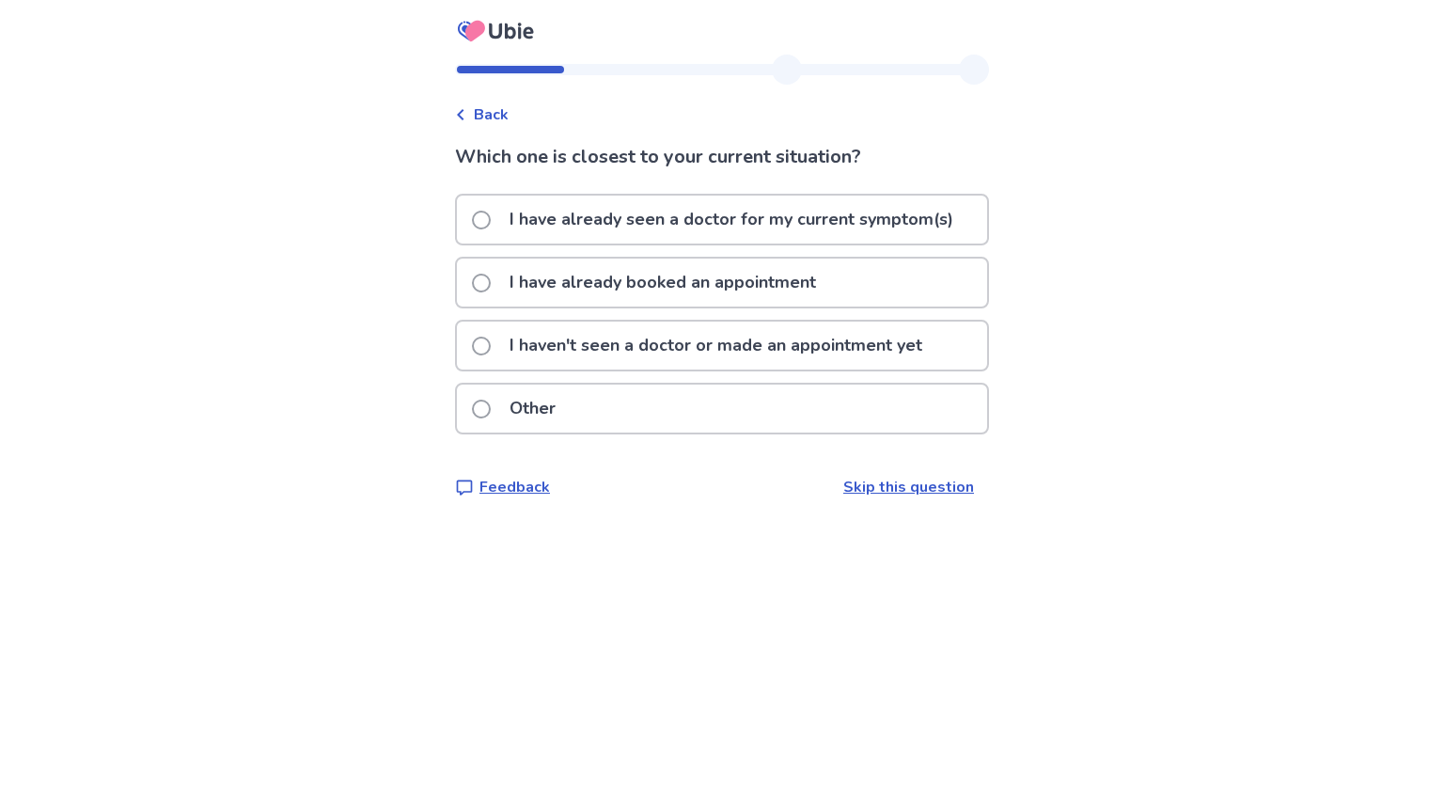
click at [489, 213] on span at bounding box center [481, 220] width 19 height 19
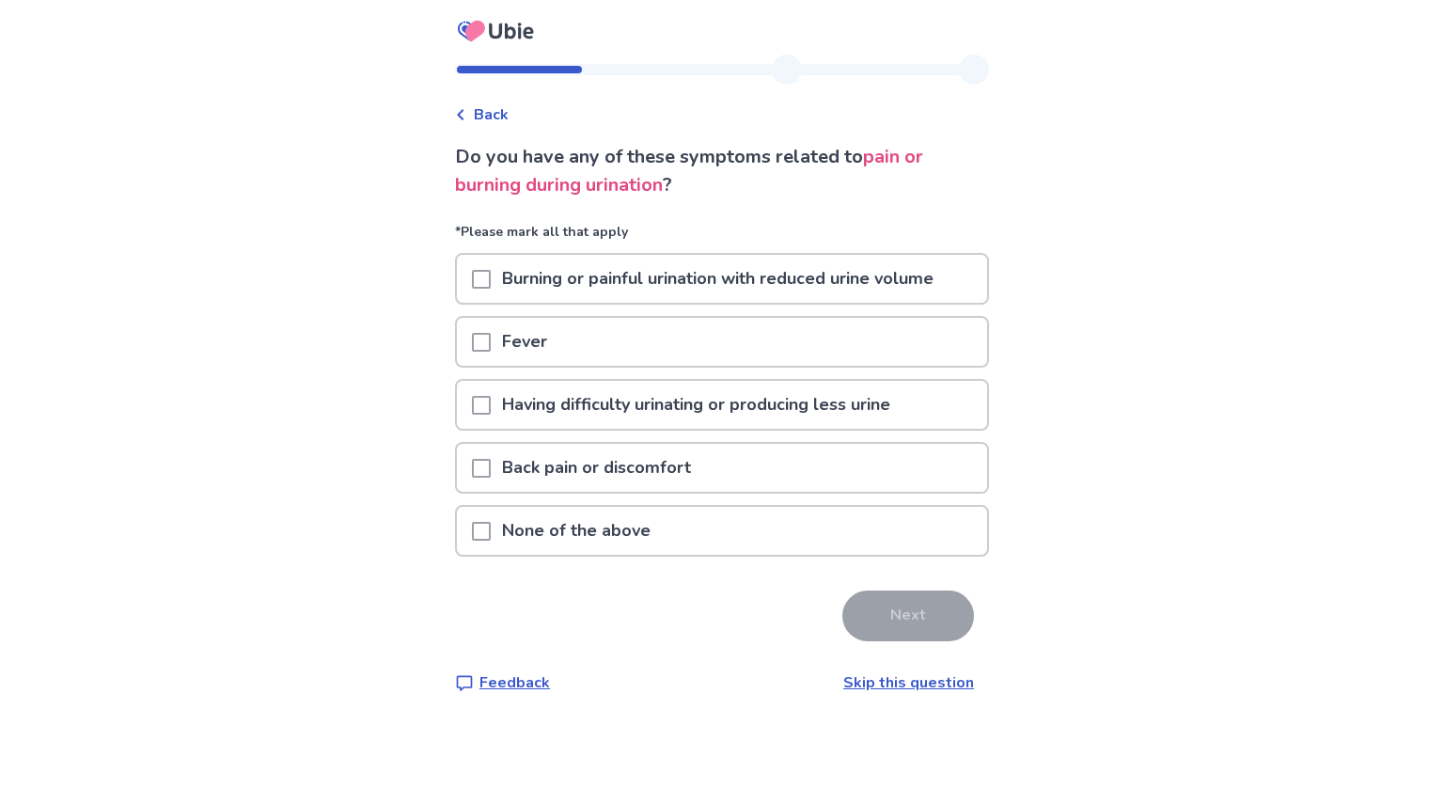
click at [491, 459] on span at bounding box center [481, 468] width 19 height 19
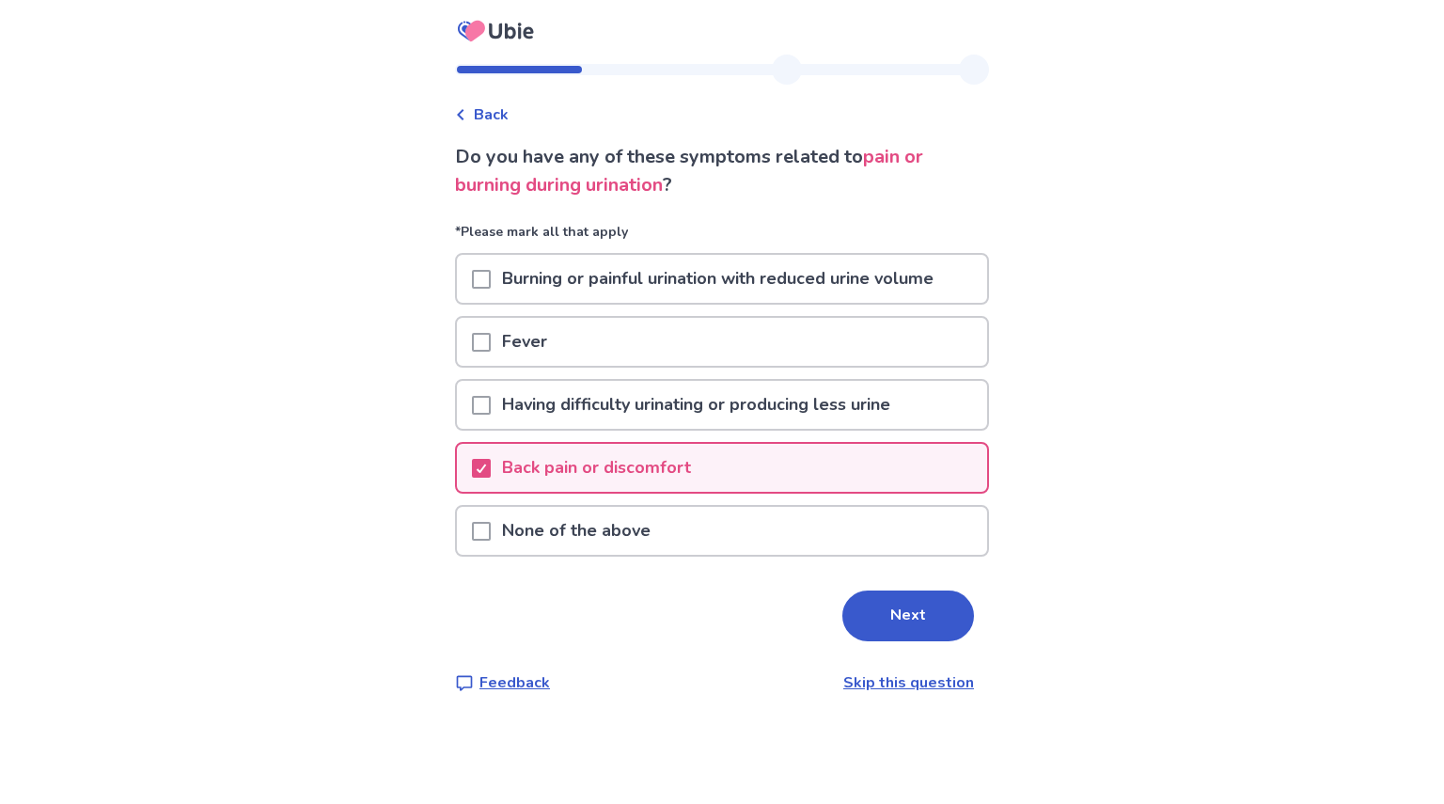
click at [487, 274] on span at bounding box center [481, 279] width 19 height 19
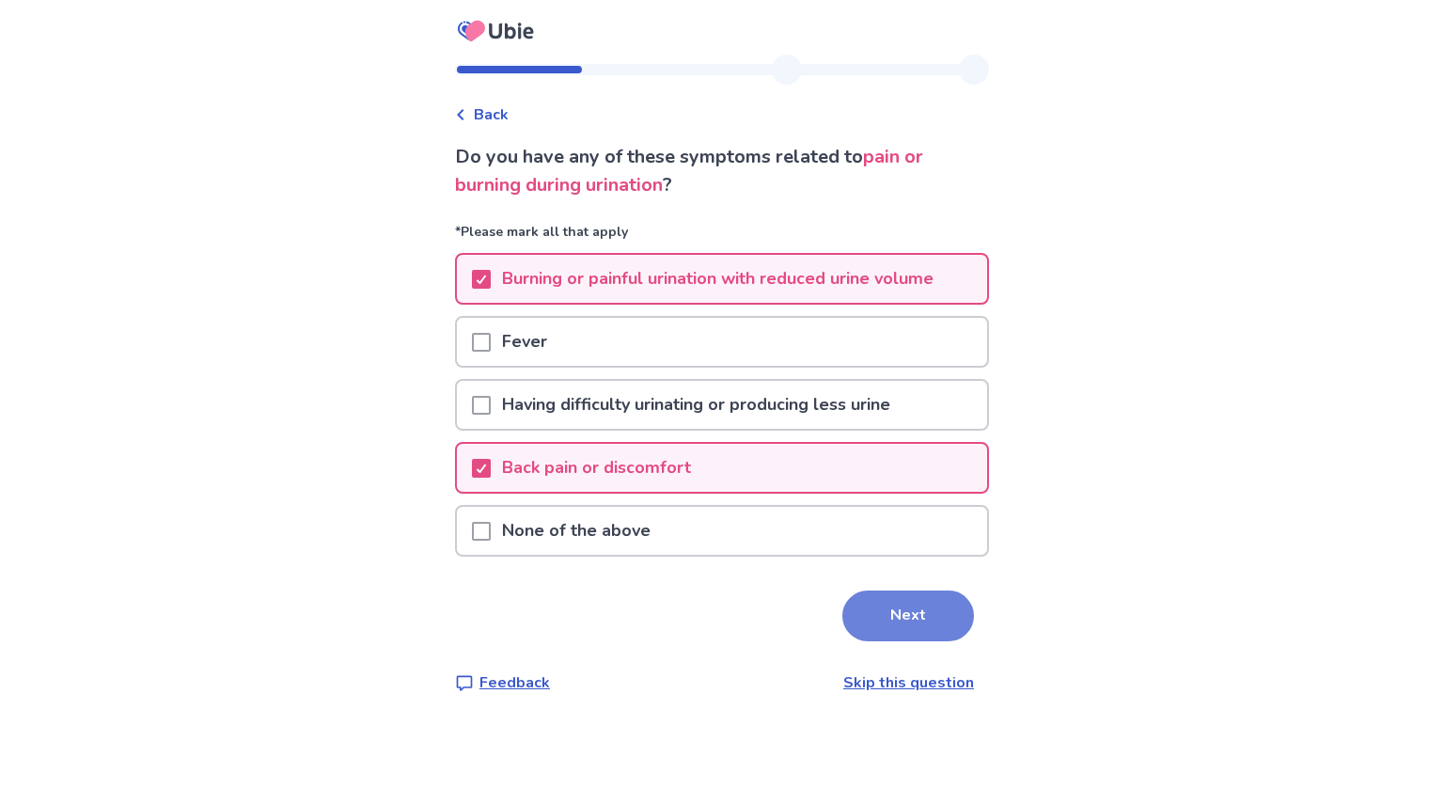
click at [879, 601] on button "Next" at bounding box center [909, 616] width 132 height 51
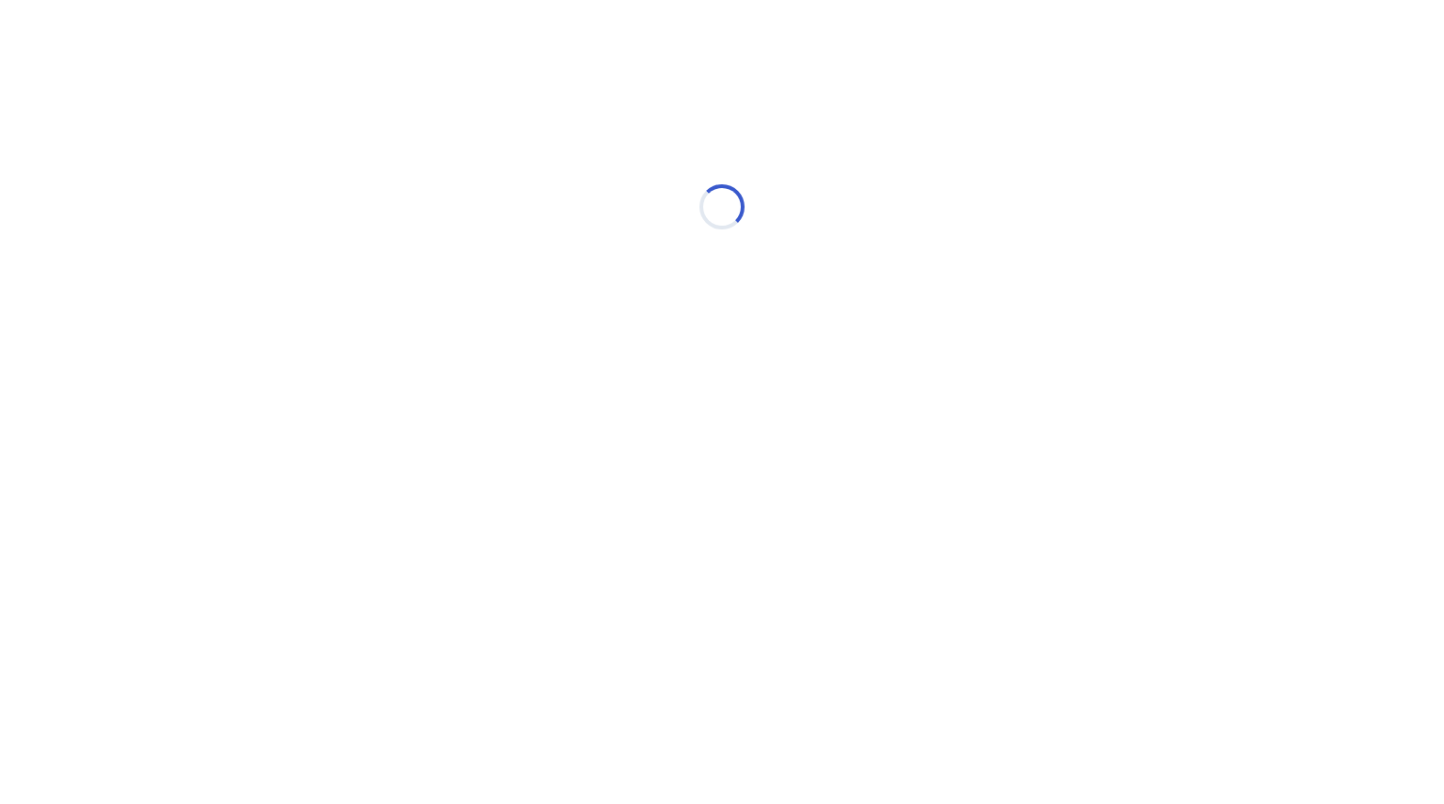
select select "*"
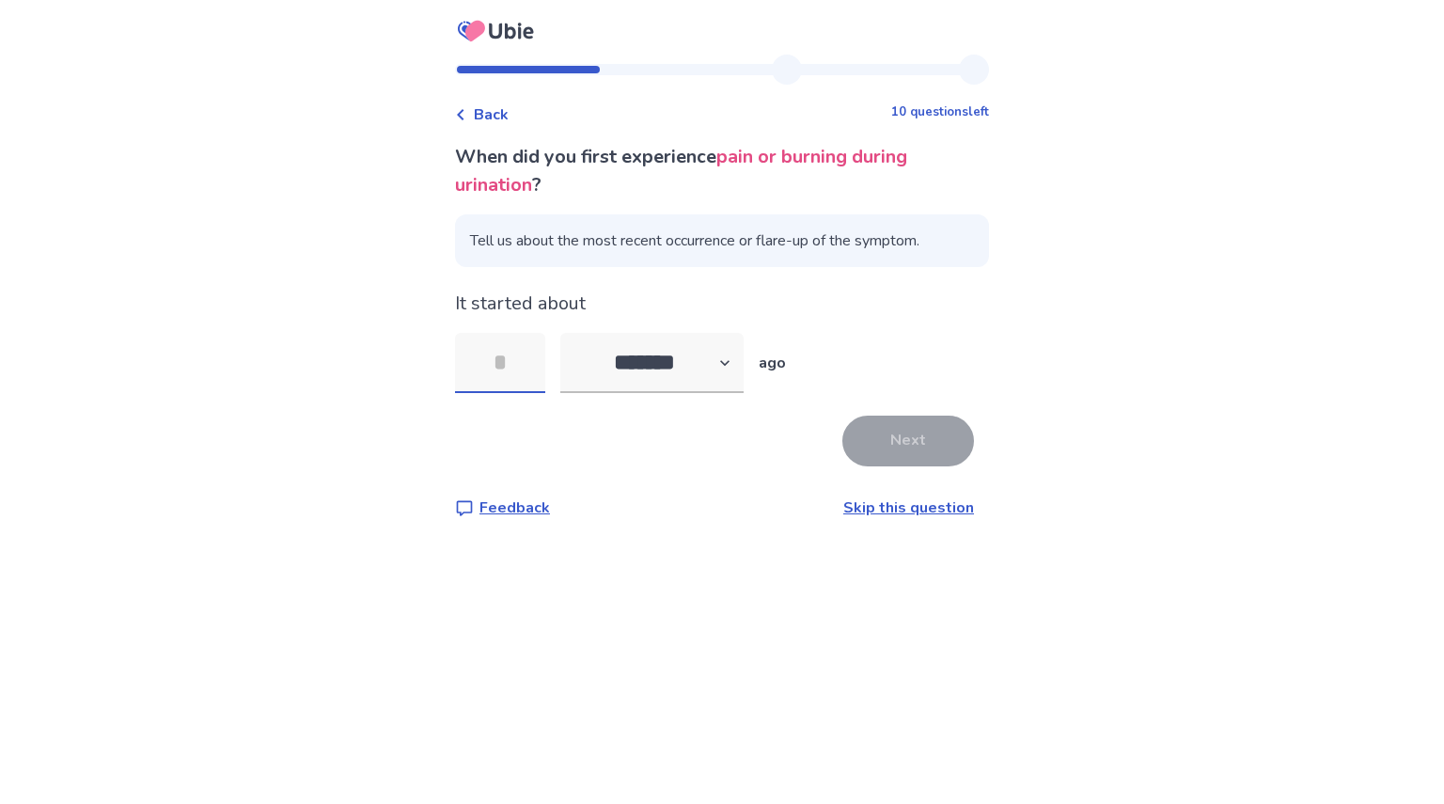
click at [528, 364] on input "tel" at bounding box center [500, 363] width 90 height 60
type input "**"
click at [896, 440] on button "Next" at bounding box center [909, 441] width 132 height 51
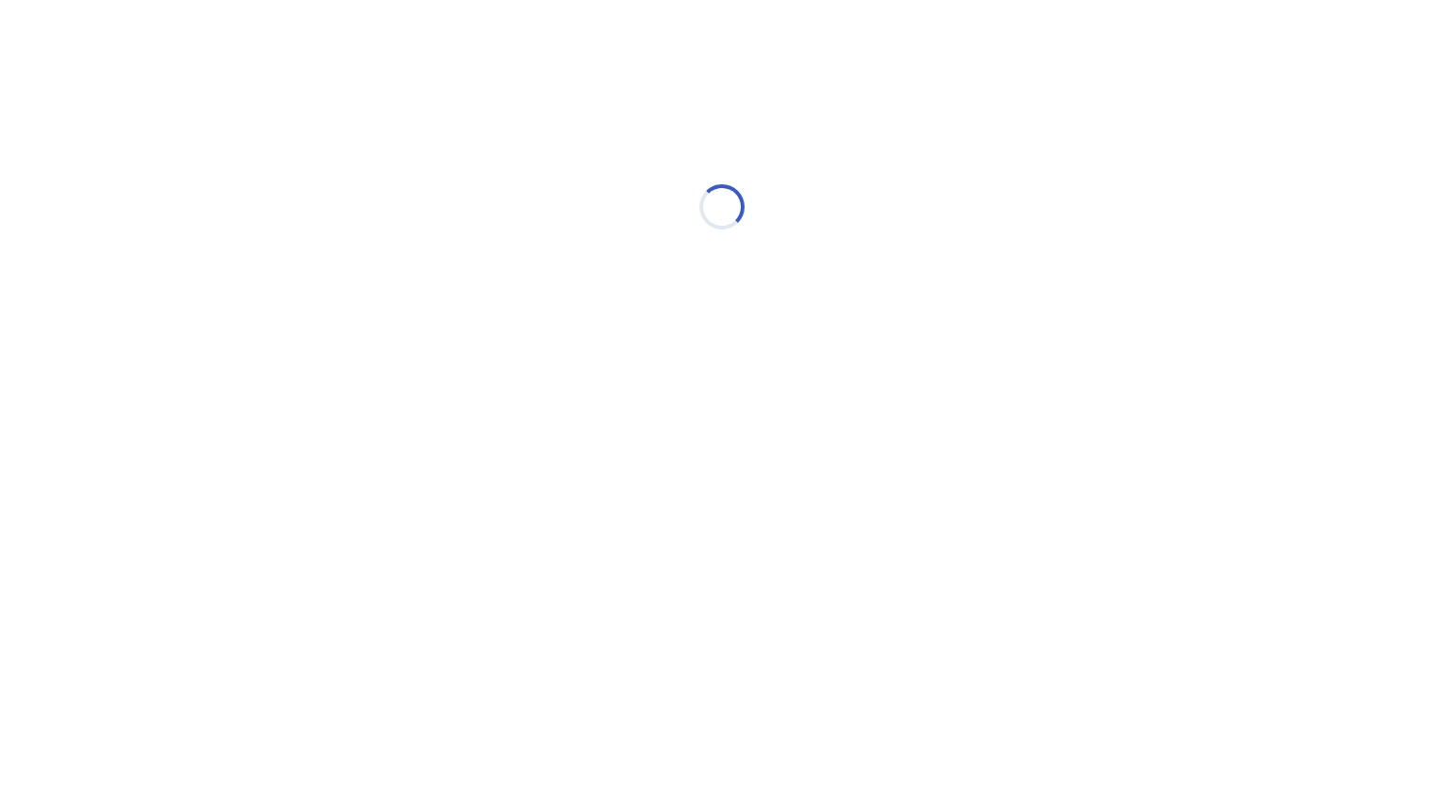
select select "*"
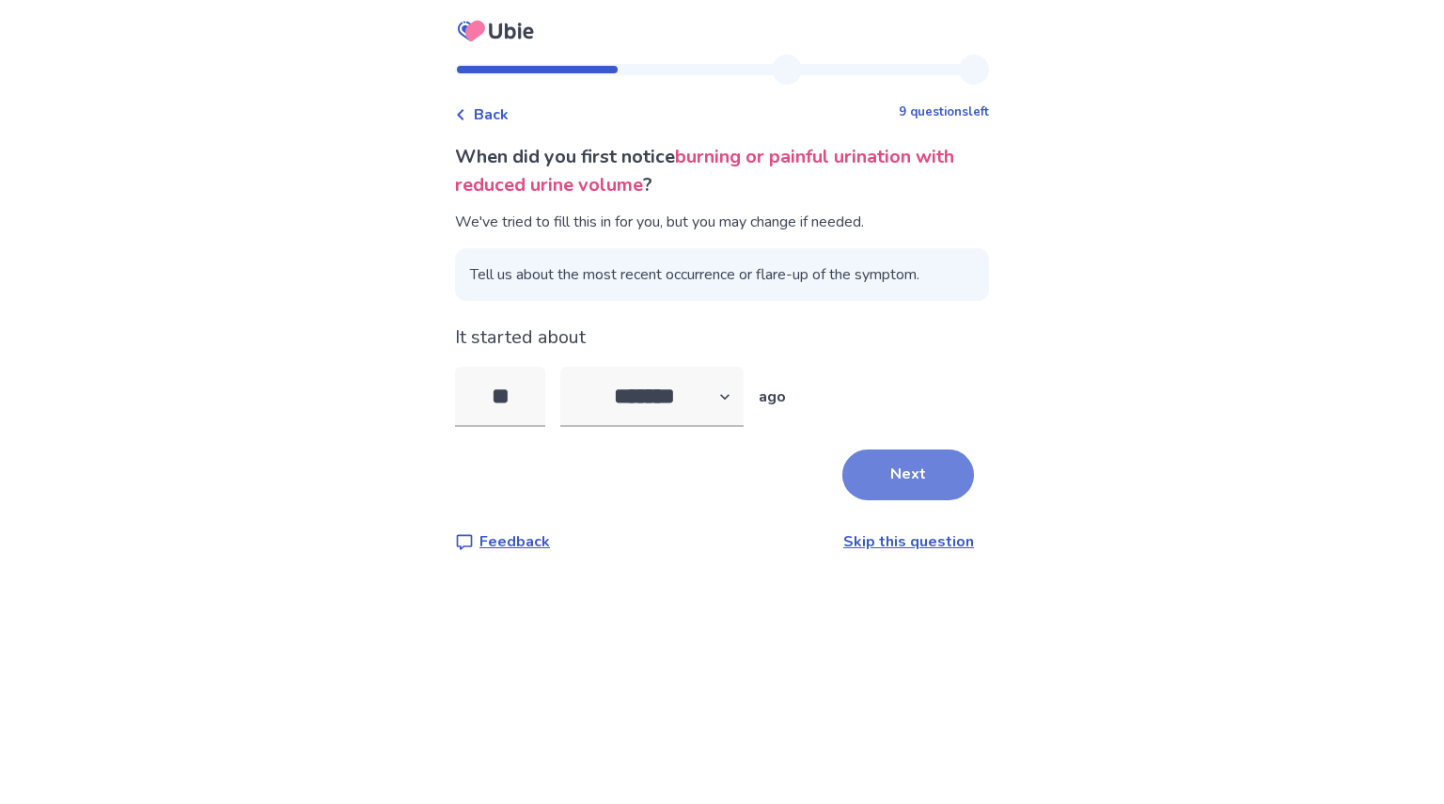
click at [910, 481] on button "Next" at bounding box center [909, 475] width 132 height 51
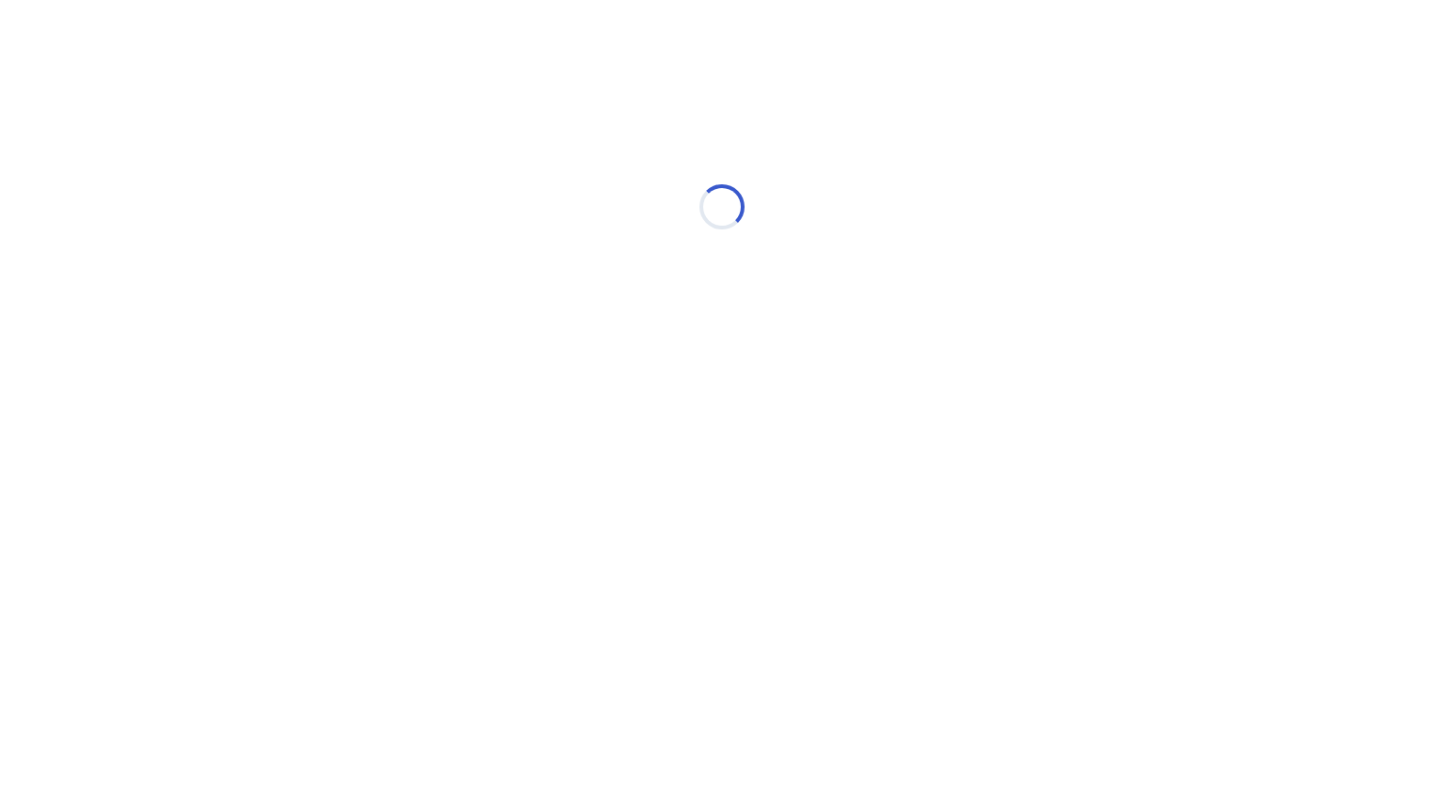
select select "*"
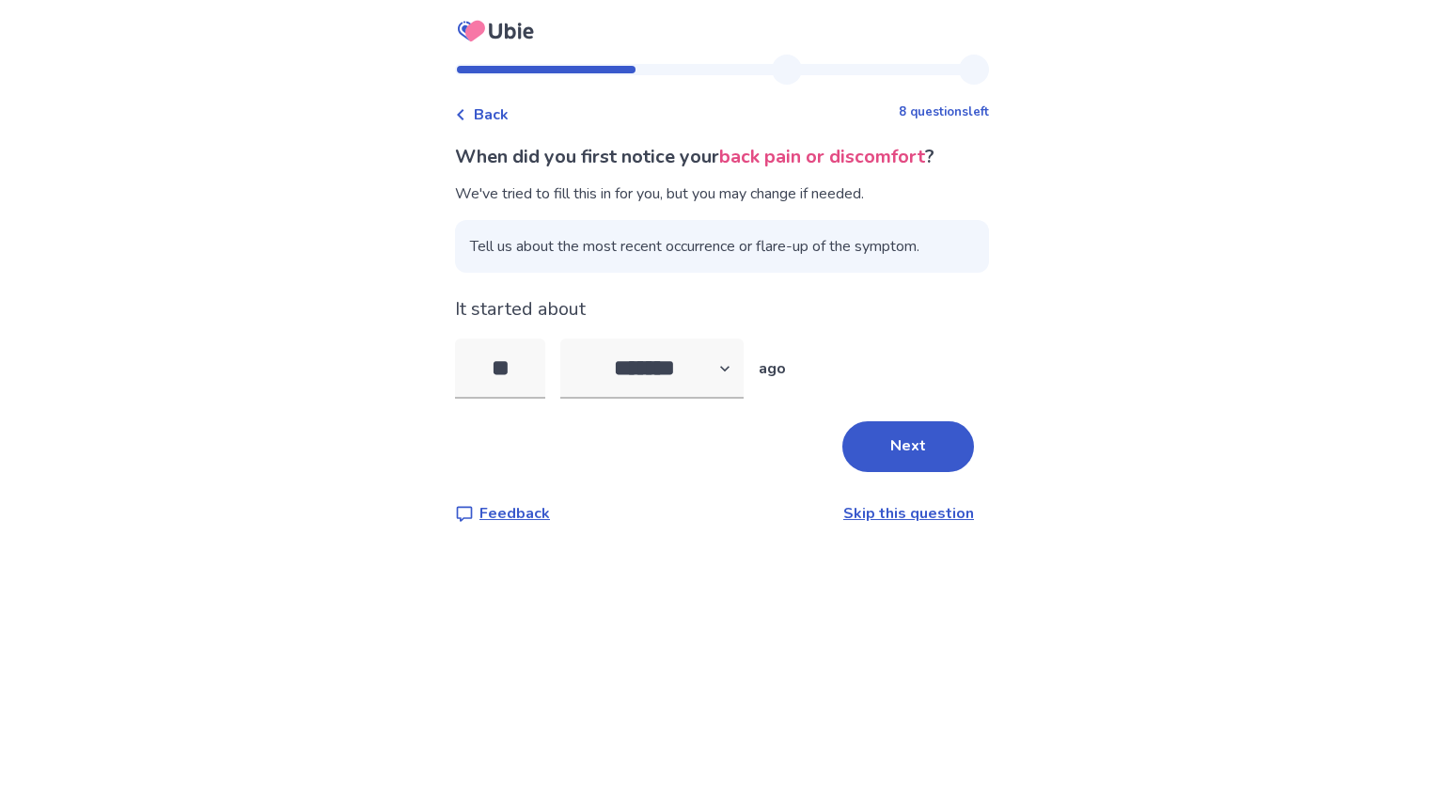
drag, startPoint x: 532, startPoint y: 355, endPoint x: 425, endPoint y: 353, distance: 107.2
click at [425, 353] on div "Back 8 questions left When did you first notice your back pain or discomfort ? …" at bounding box center [722, 402] width 1444 height 804
type input "**"
click at [893, 439] on button "Next" at bounding box center [909, 446] width 132 height 51
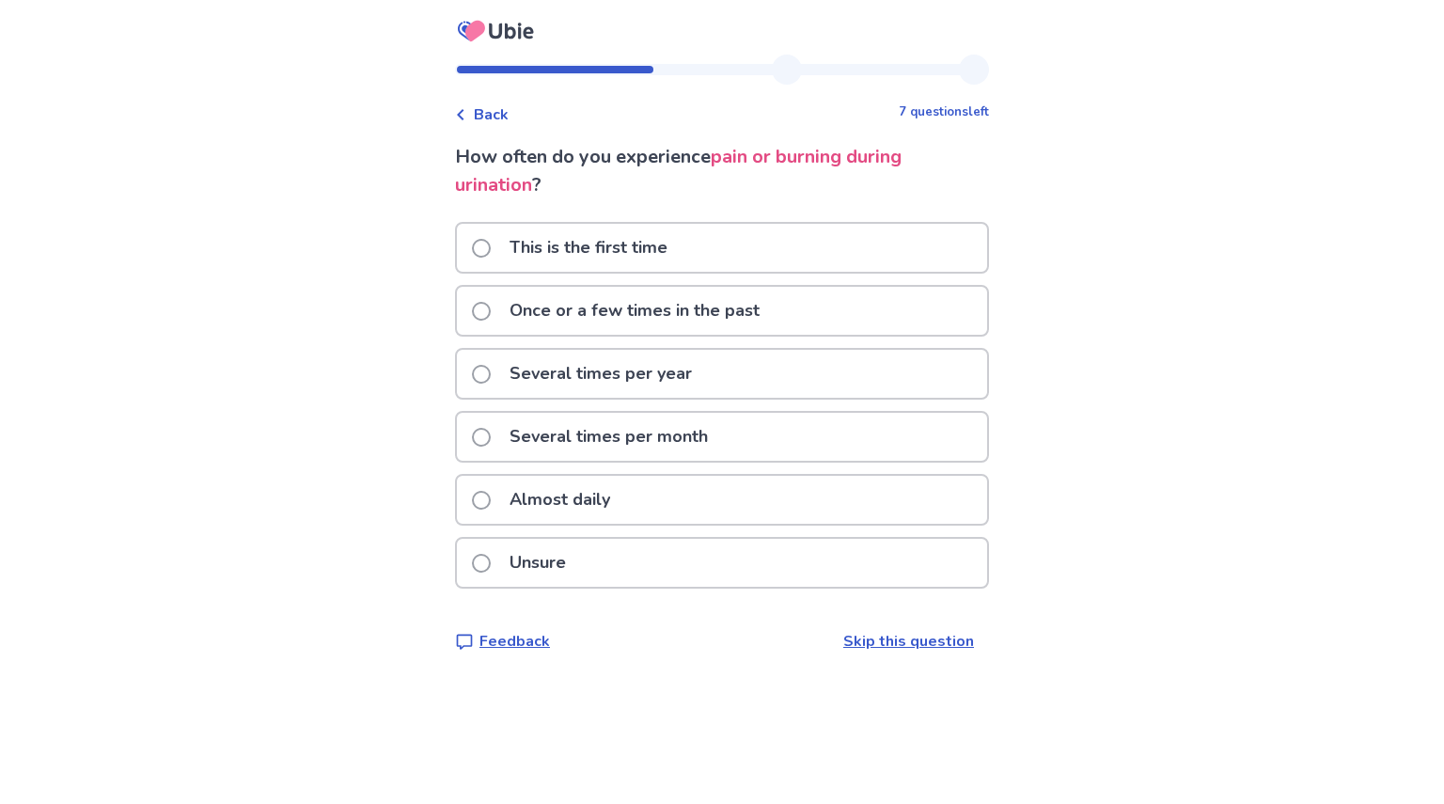
click at [893, 439] on div "Several times per month" at bounding box center [722, 437] width 530 height 48
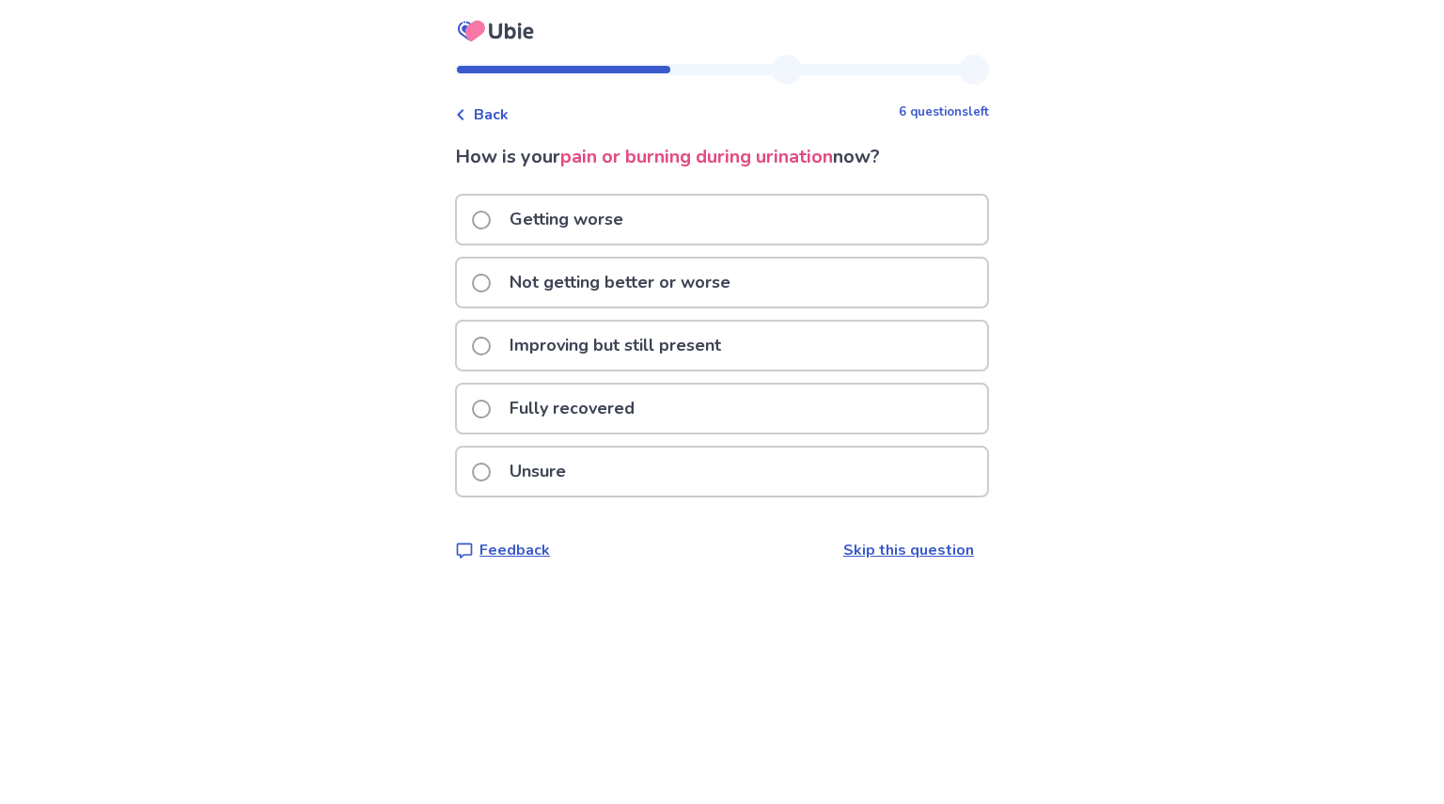
click at [499, 110] on span "Back" at bounding box center [491, 114] width 35 height 23
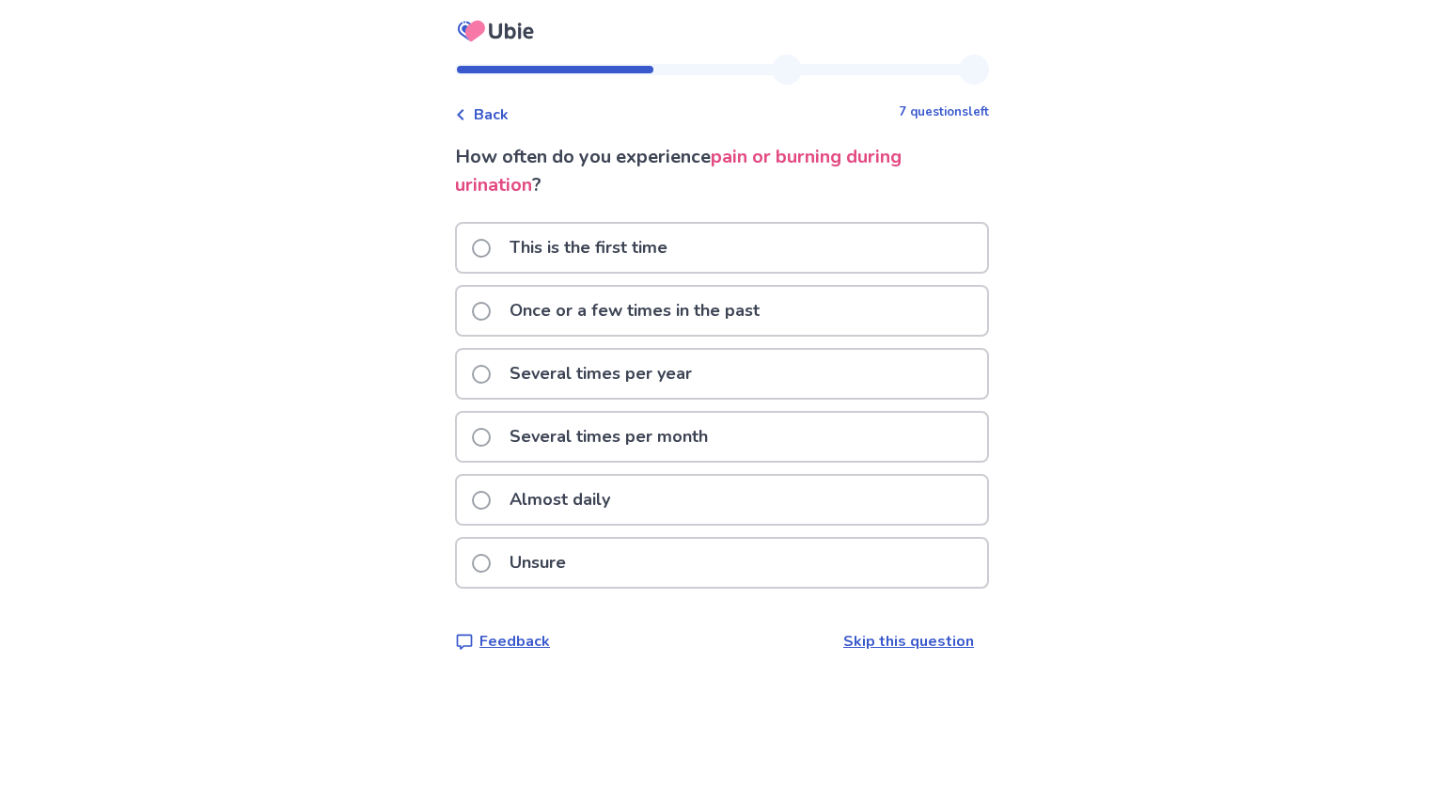
click at [653, 373] on p "Several times per year" at bounding box center [600, 374] width 205 height 48
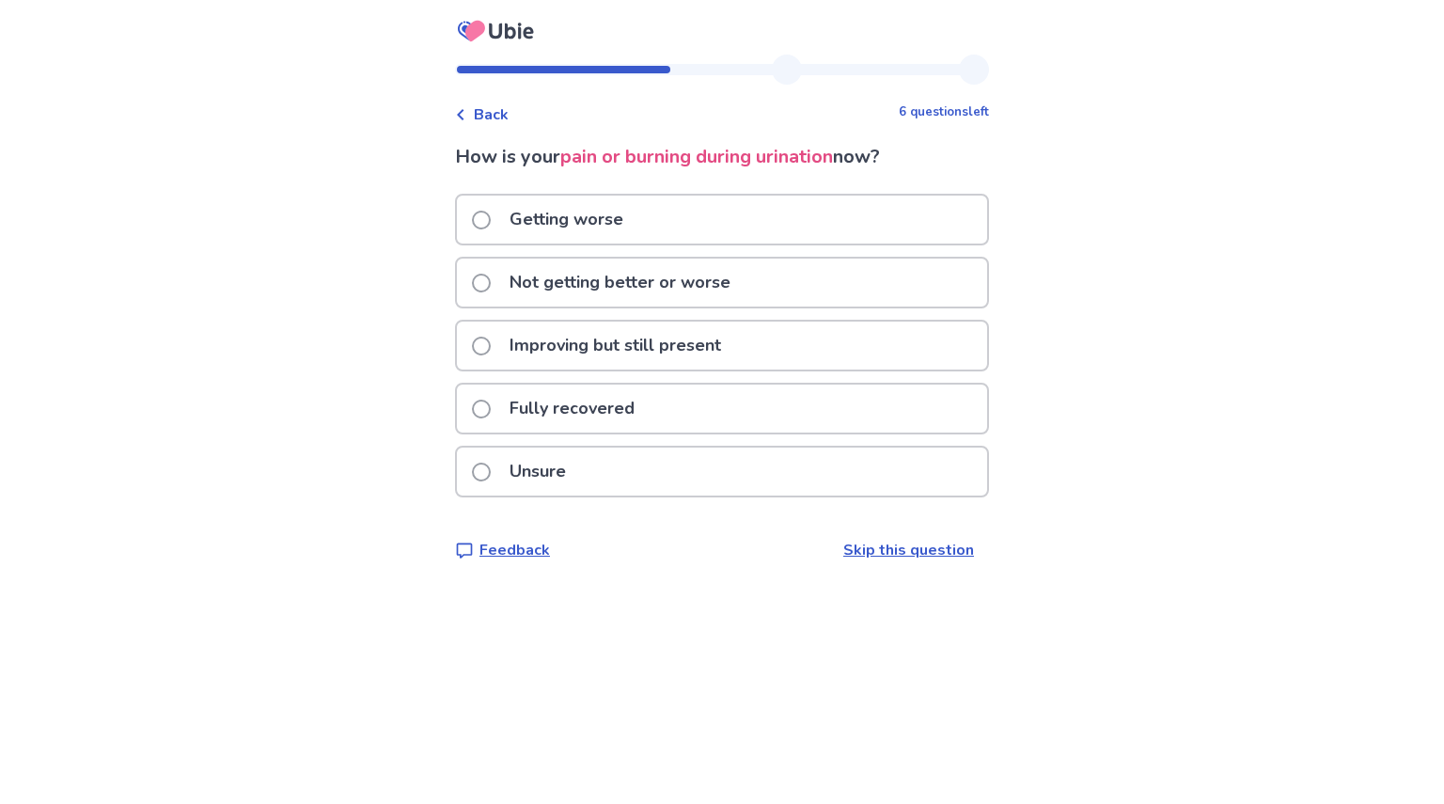
click at [589, 229] on p "Getting worse" at bounding box center [566, 220] width 136 height 48
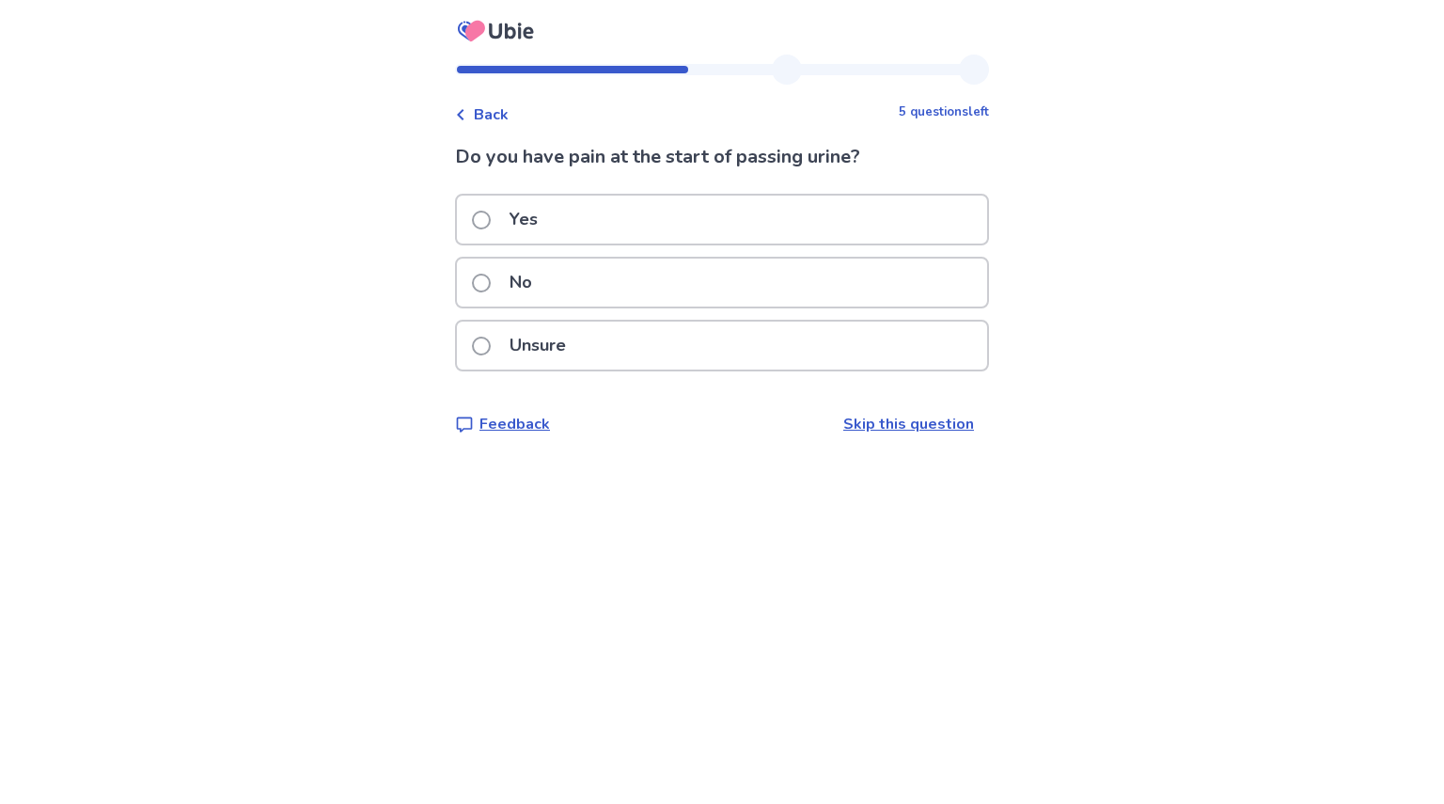
click at [549, 217] on p "Yes" at bounding box center [523, 220] width 51 height 48
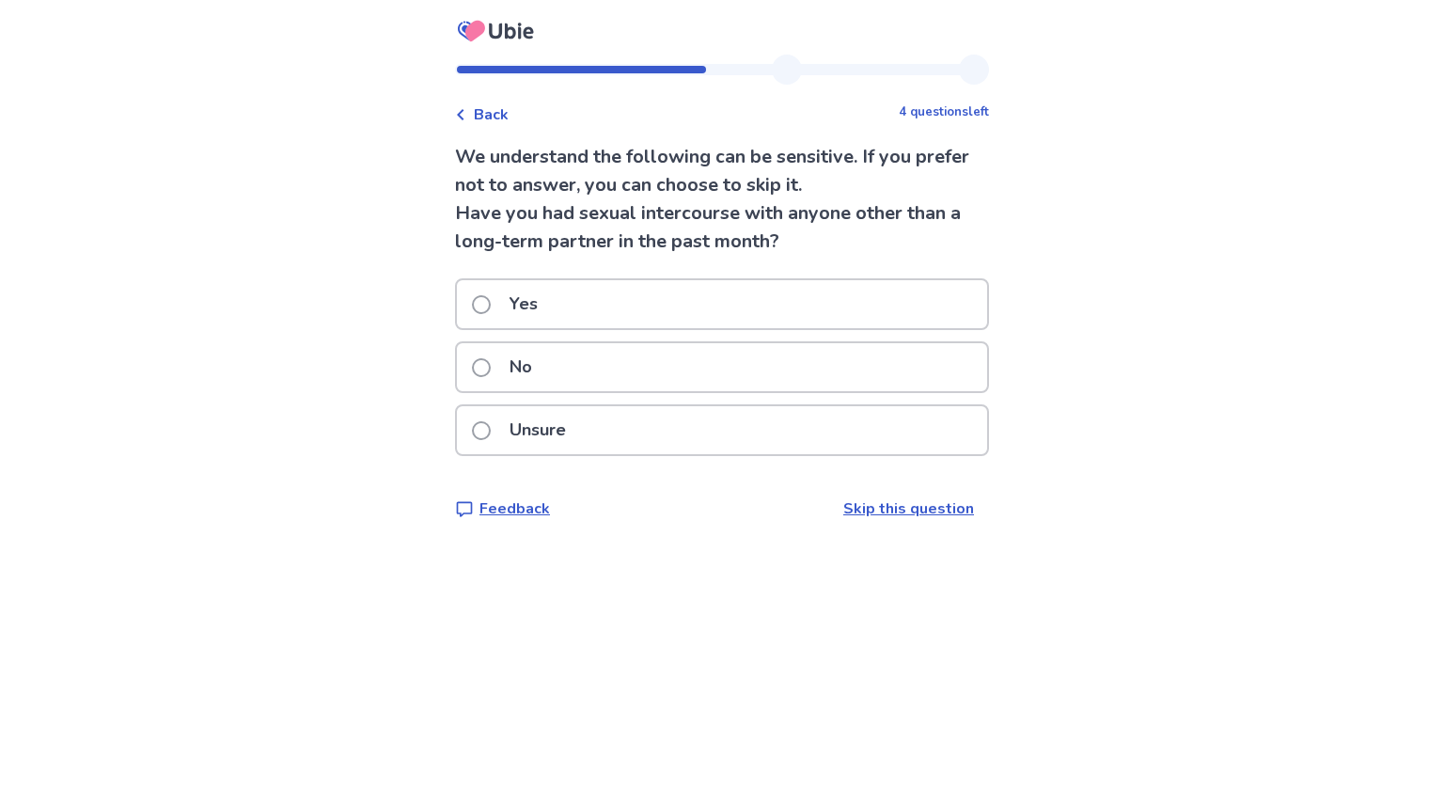
click at [544, 371] on p "No" at bounding box center [520, 367] width 45 height 48
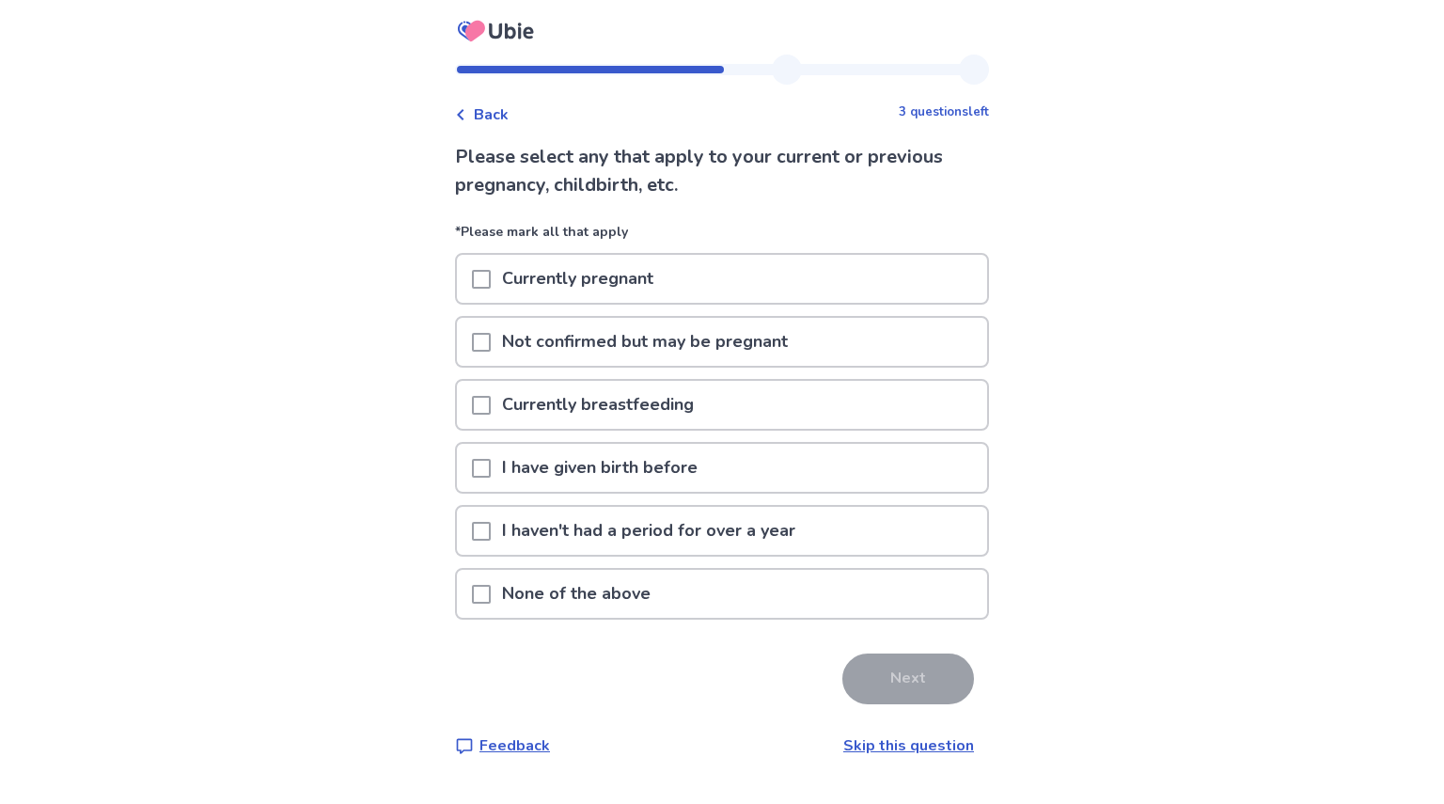
click at [583, 459] on p "I have given birth before" at bounding box center [600, 468] width 218 height 48
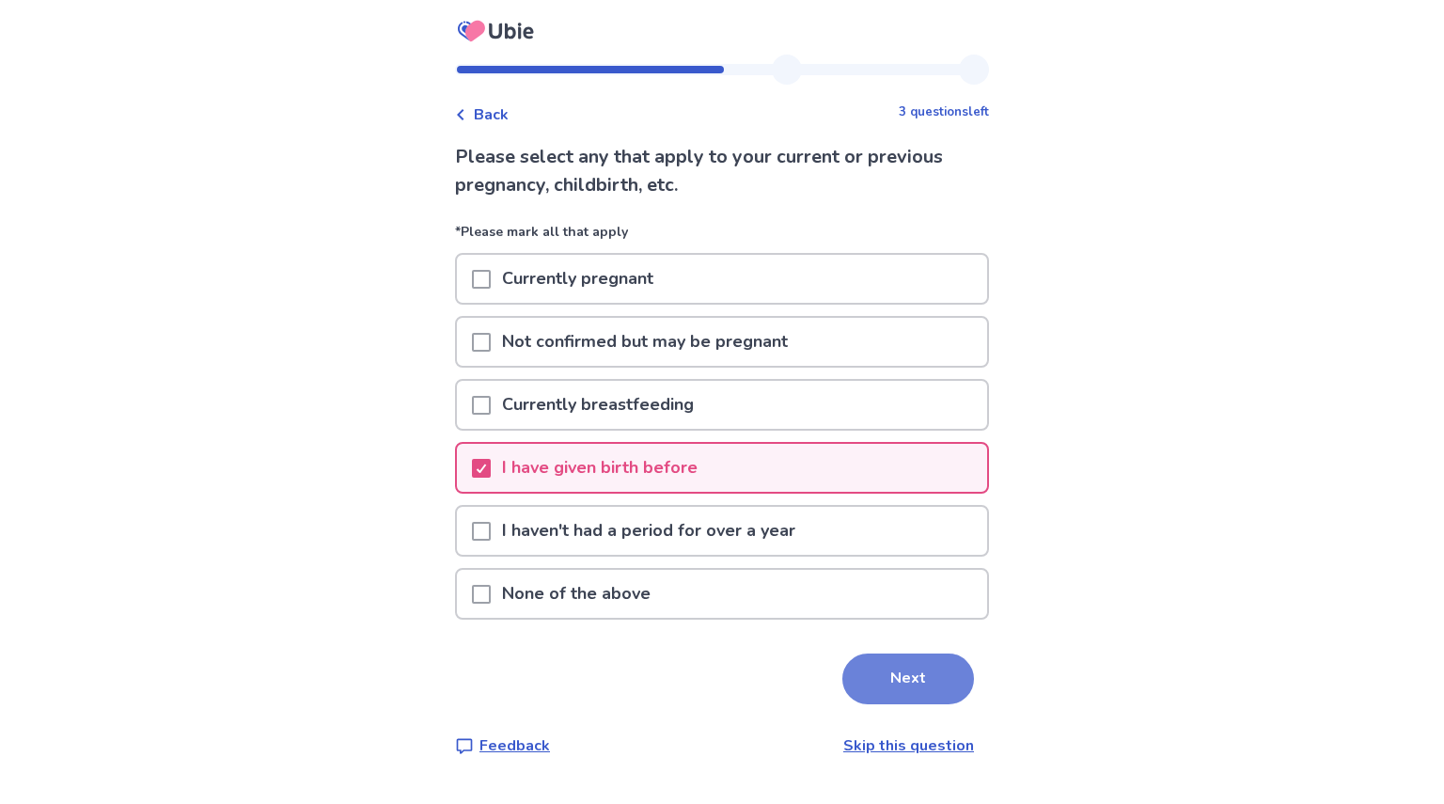
click at [899, 663] on button "Next" at bounding box center [909, 679] width 132 height 51
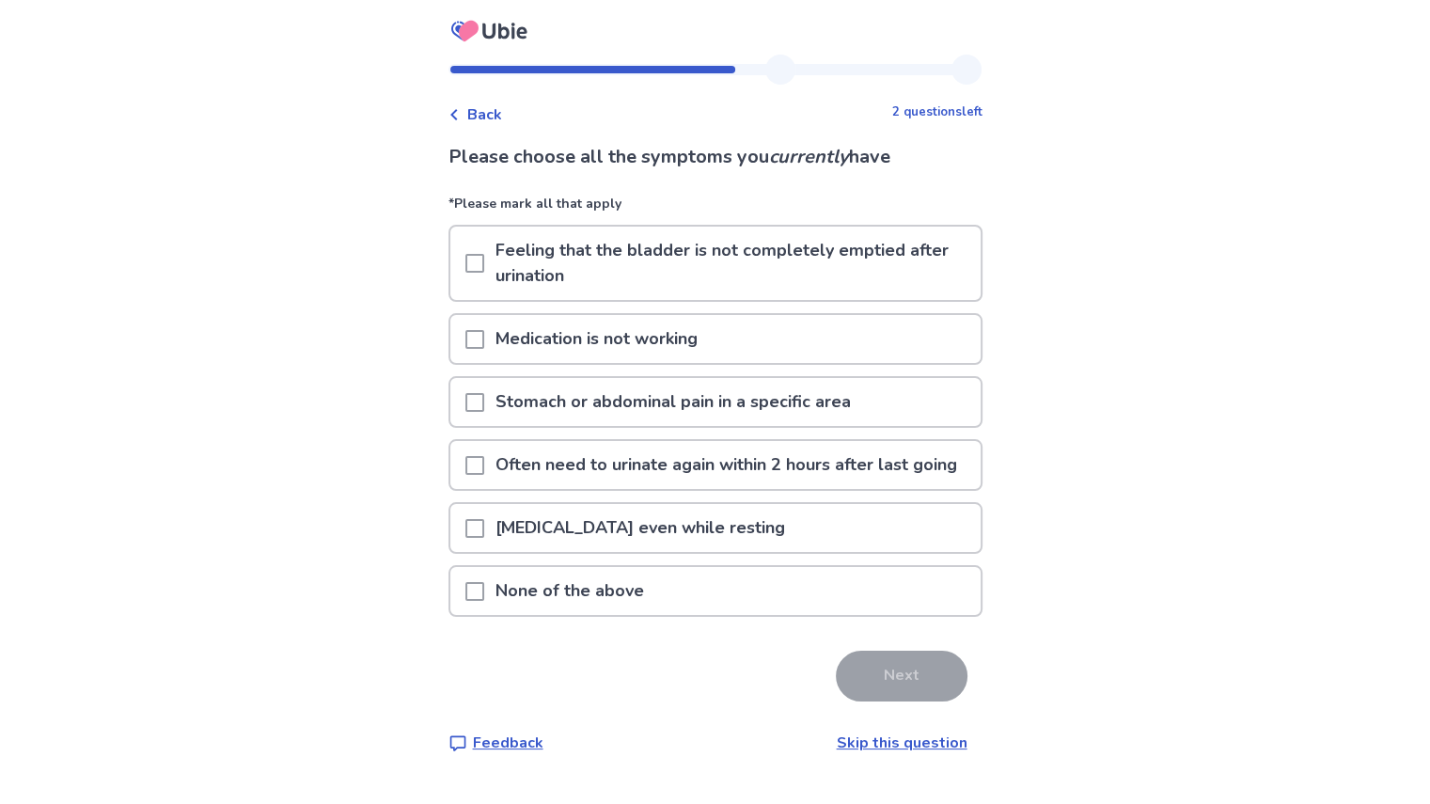
click at [792, 255] on p "Feeling that the bladder is not completely emptied after urination" at bounding box center [732, 263] width 497 height 73
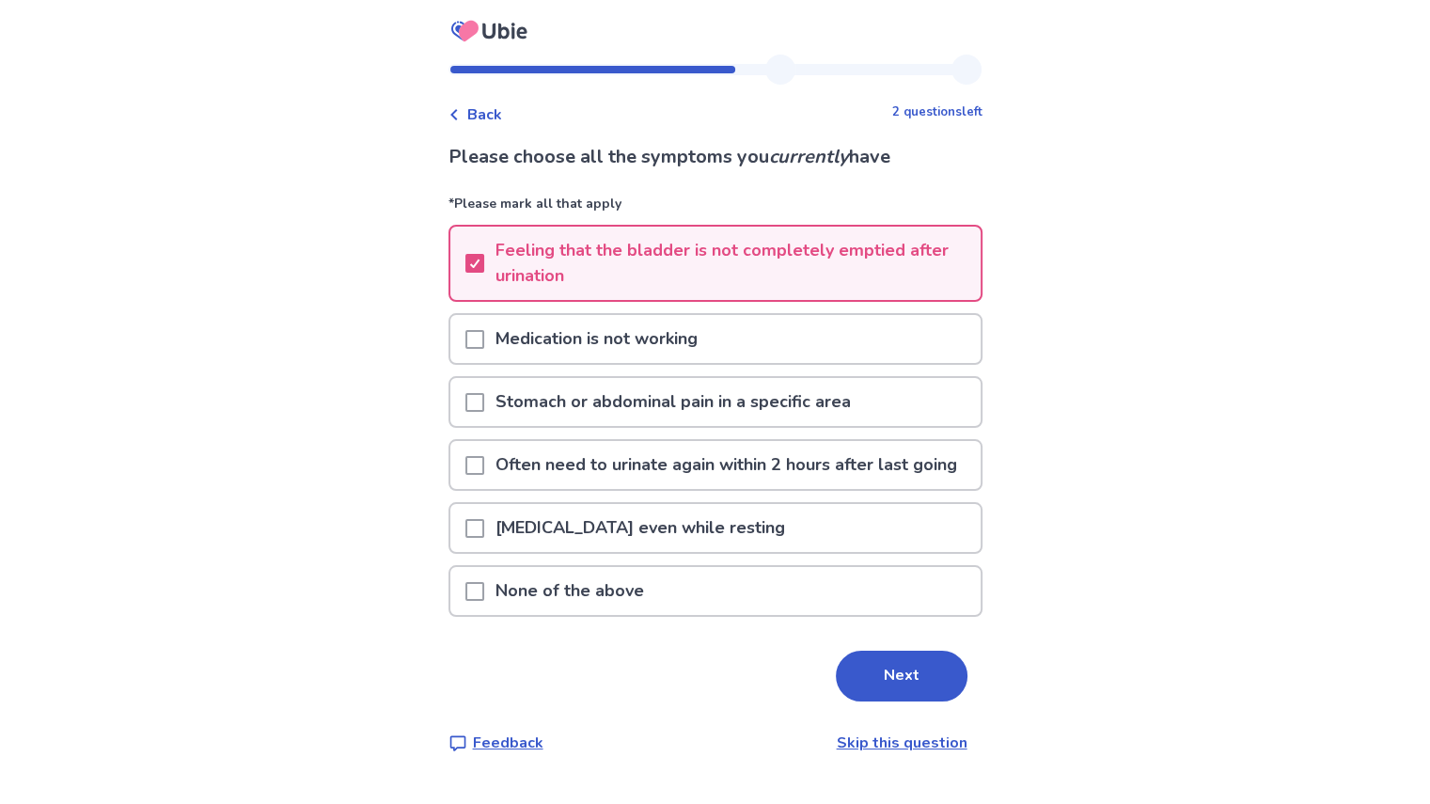
click at [550, 344] on p "Medication is not working" at bounding box center [596, 339] width 225 height 48
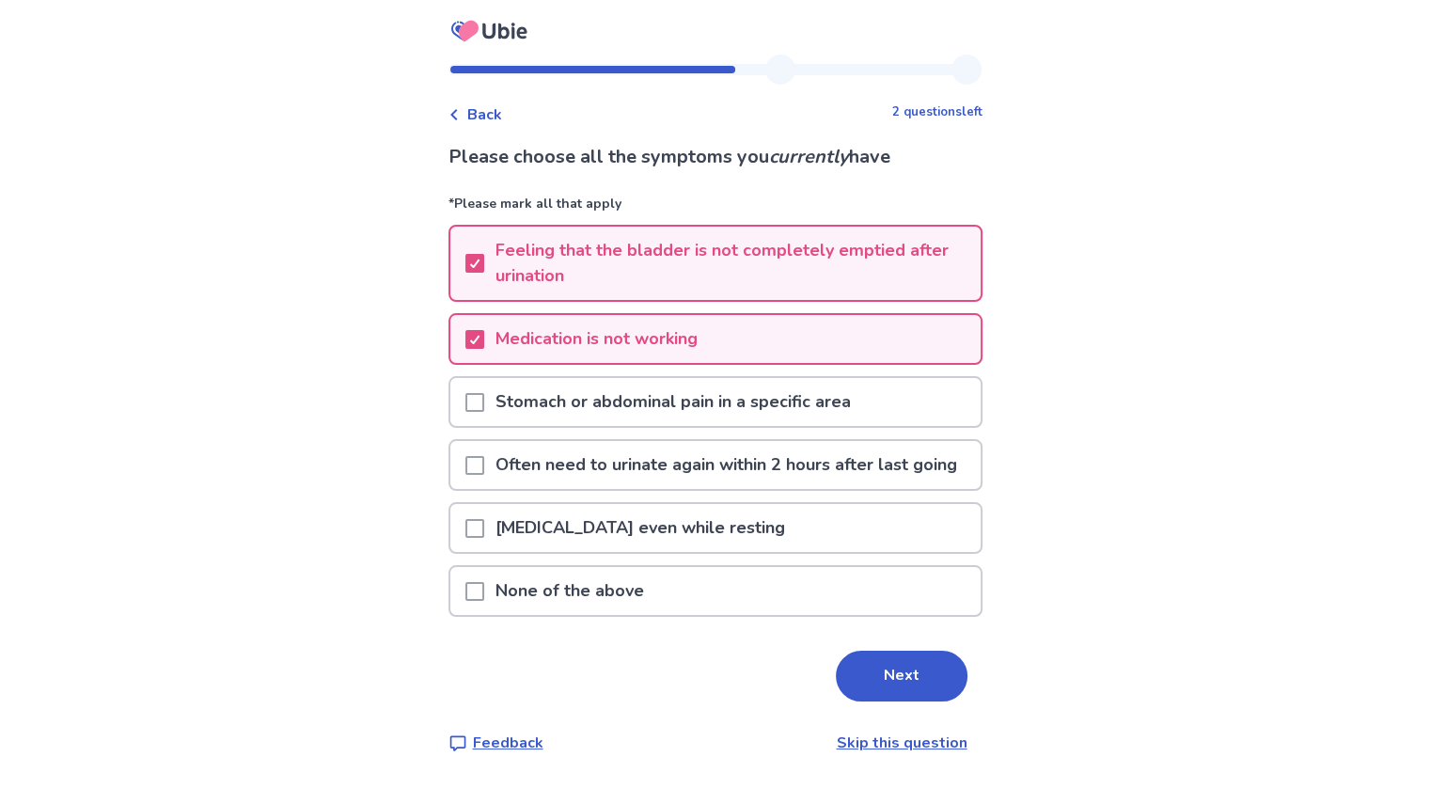
click at [512, 394] on p "Stomach or abdominal pain in a specific area" at bounding box center [673, 402] width 378 height 48
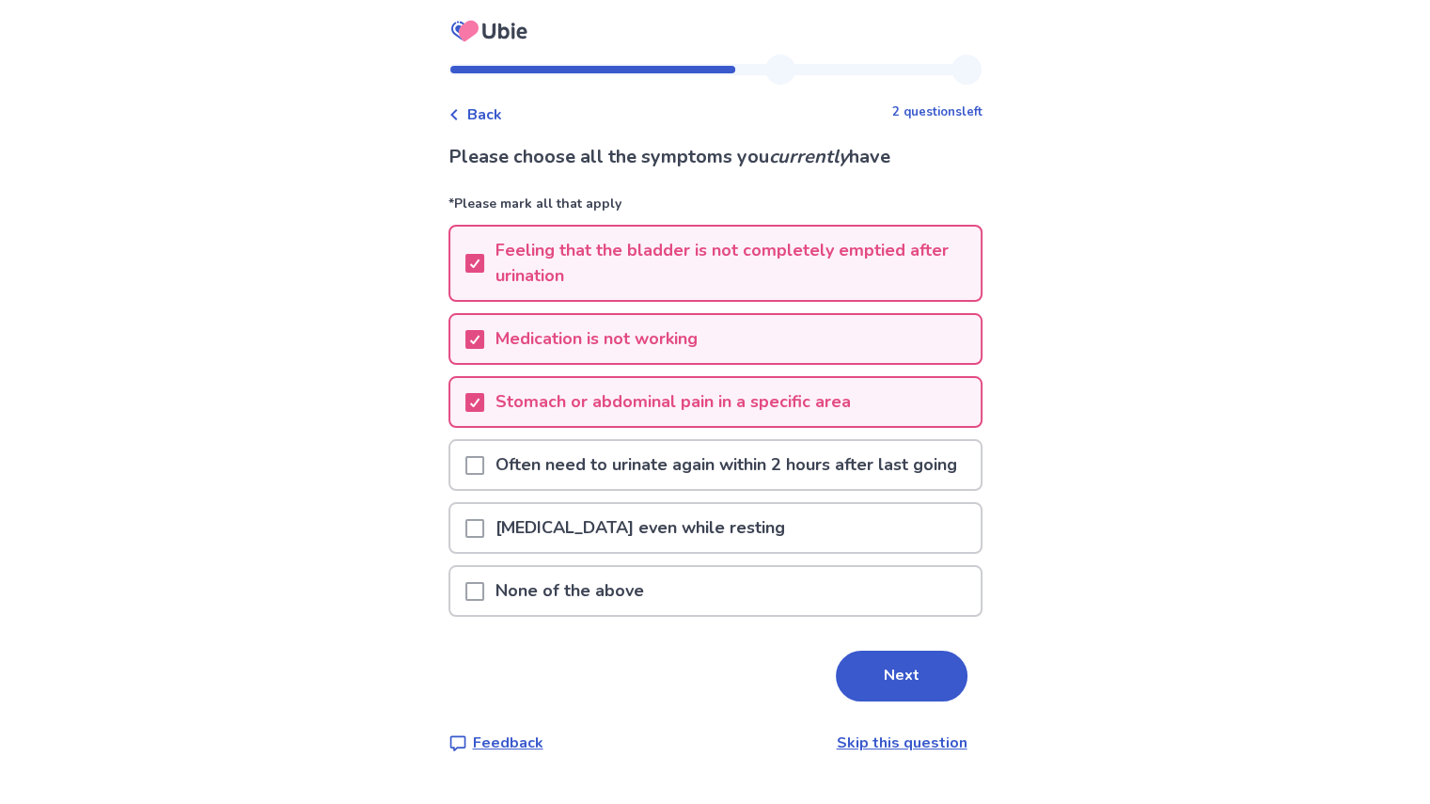
click at [497, 478] on p "Often need to urinate again within 2 hours after last going" at bounding box center [726, 465] width 484 height 48
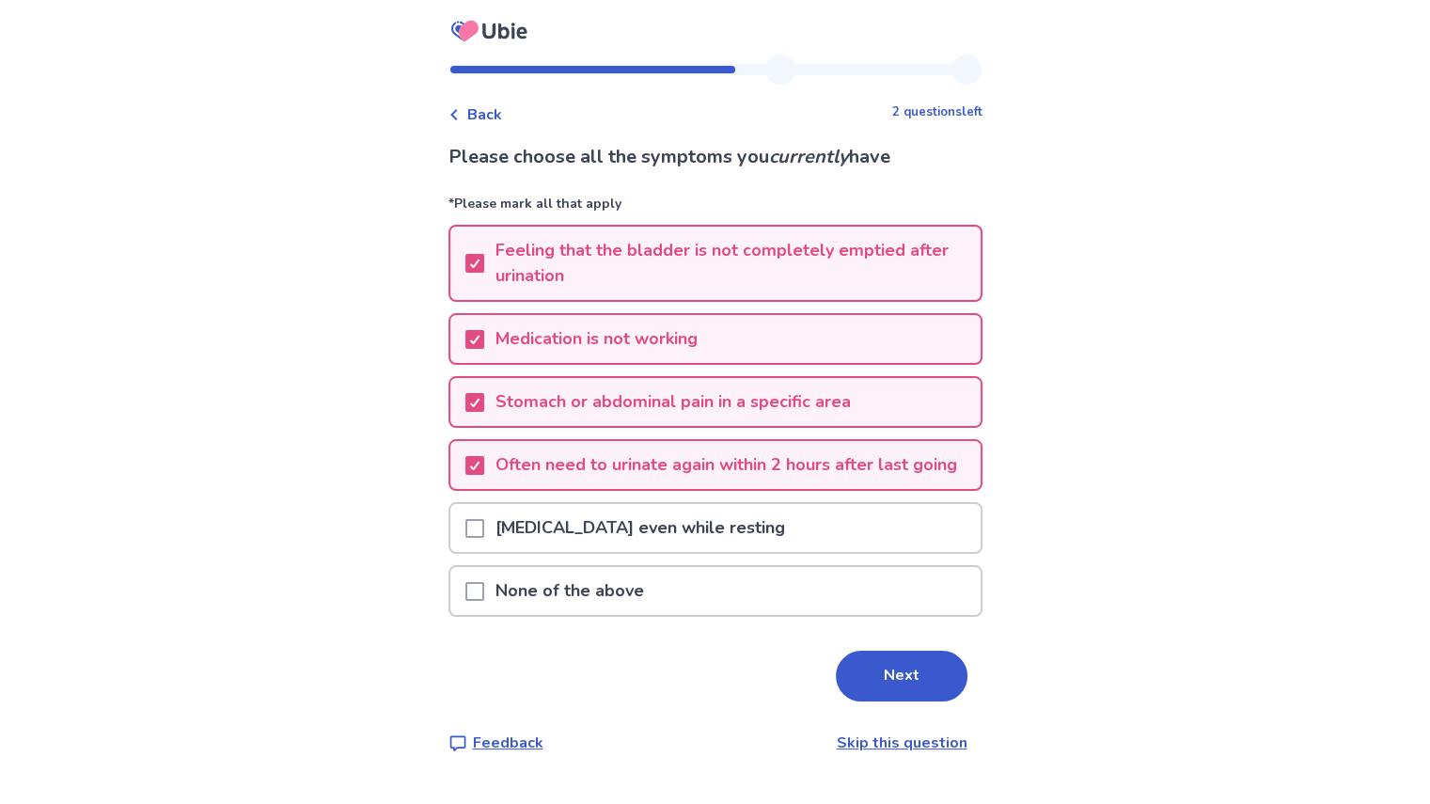
click at [484, 538] on span at bounding box center [474, 528] width 19 height 19
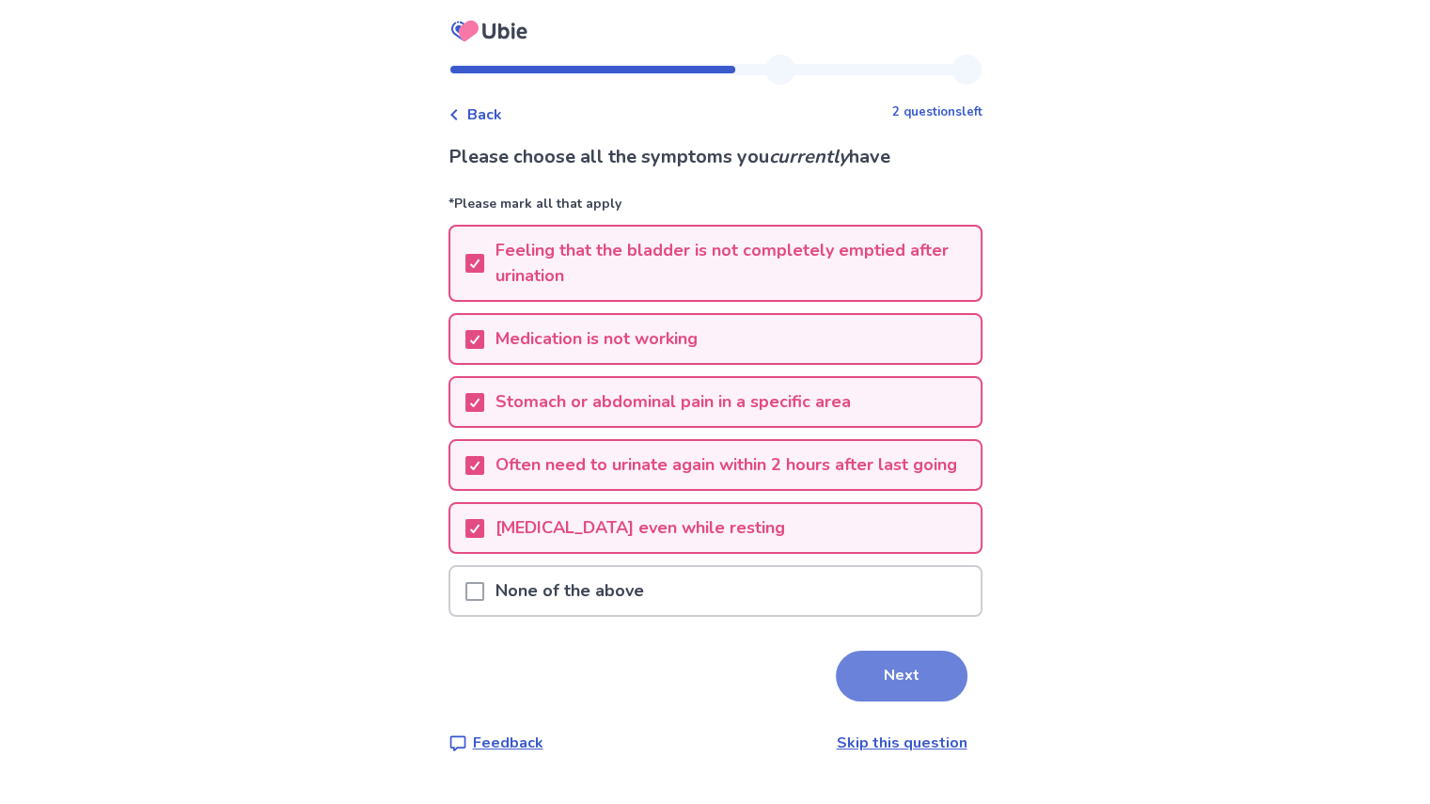
click at [884, 702] on button "Next" at bounding box center [902, 676] width 132 height 51
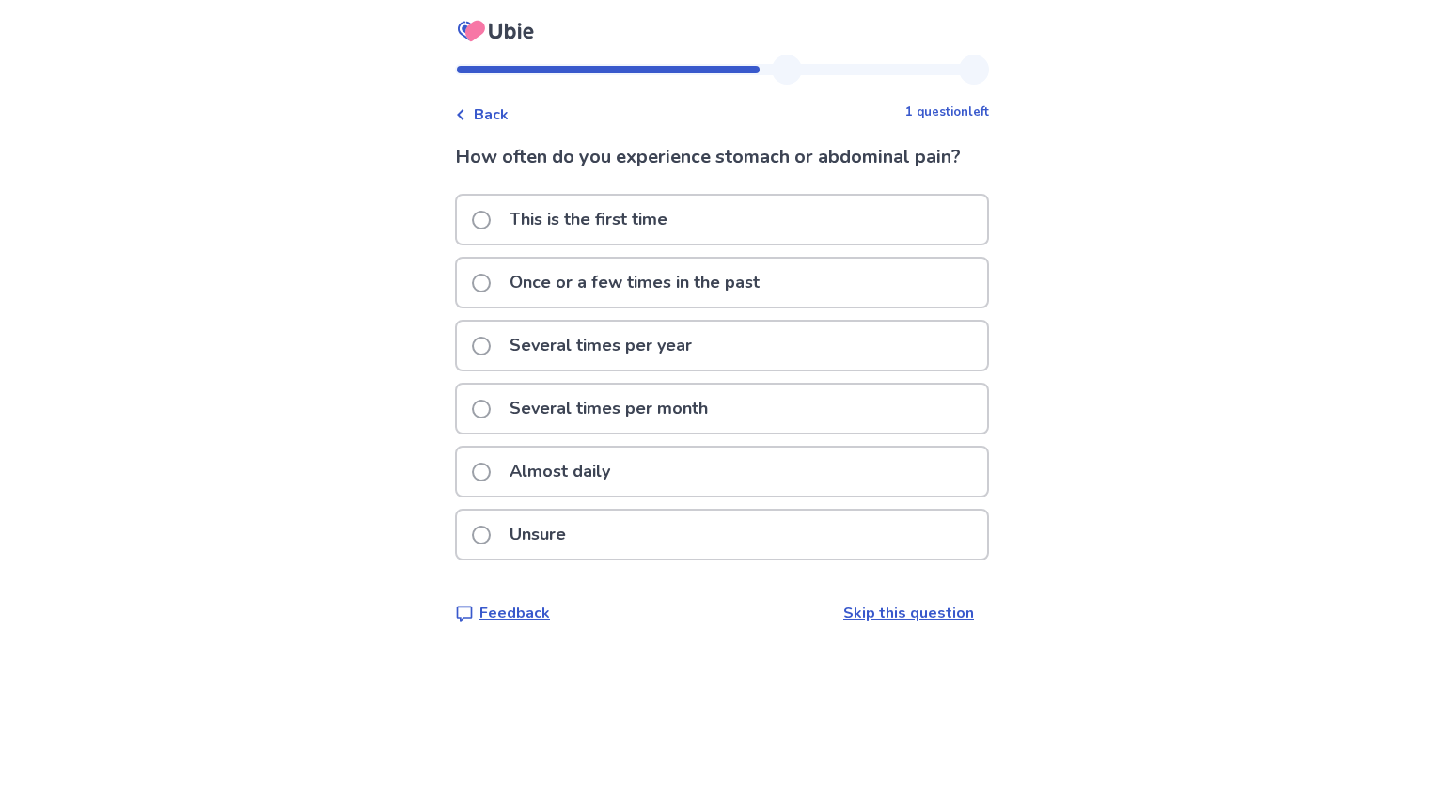
click at [491, 342] on span at bounding box center [481, 346] width 19 height 19
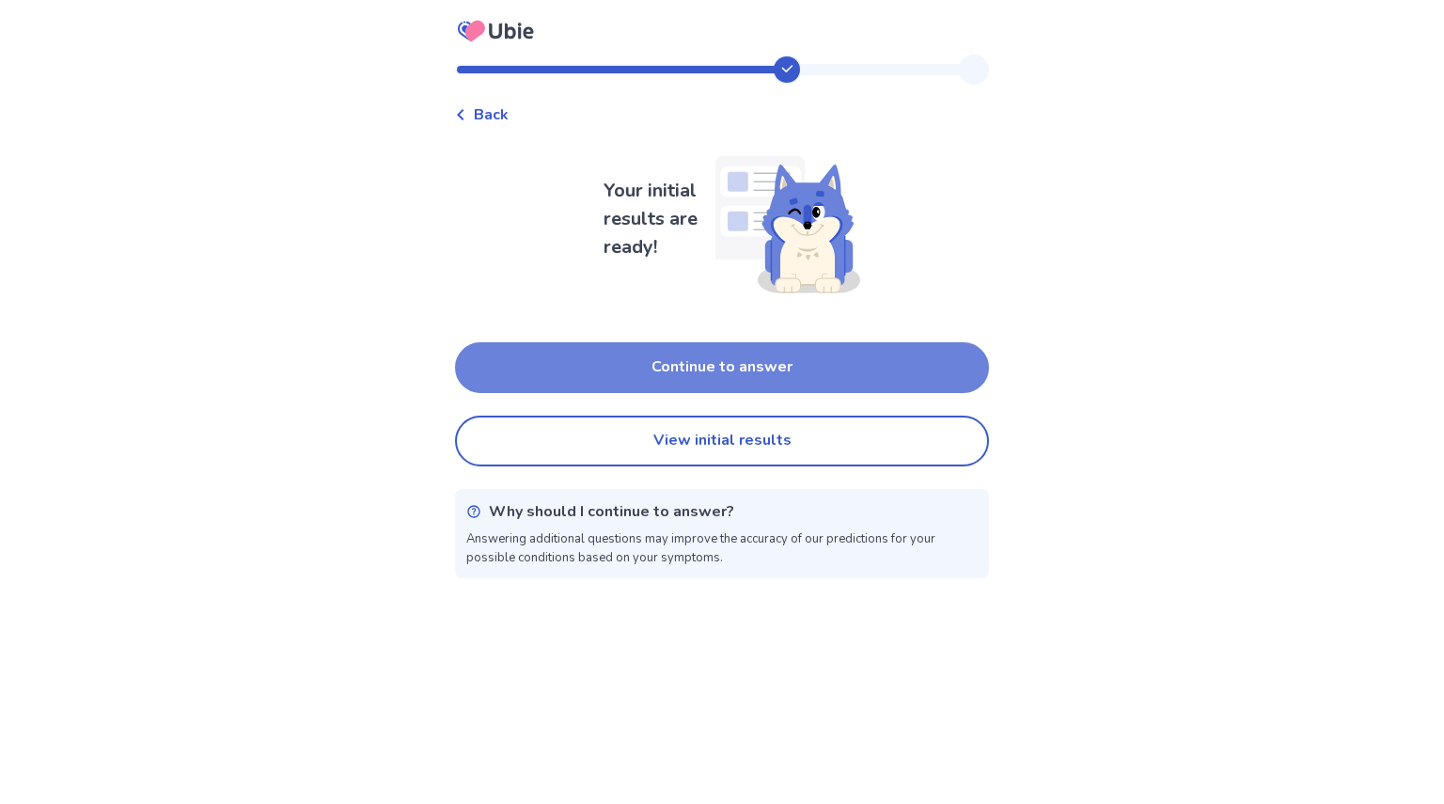
click at [771, 349] on button "Continue to answer" at bounding box center [722, 367] width 534 height 51
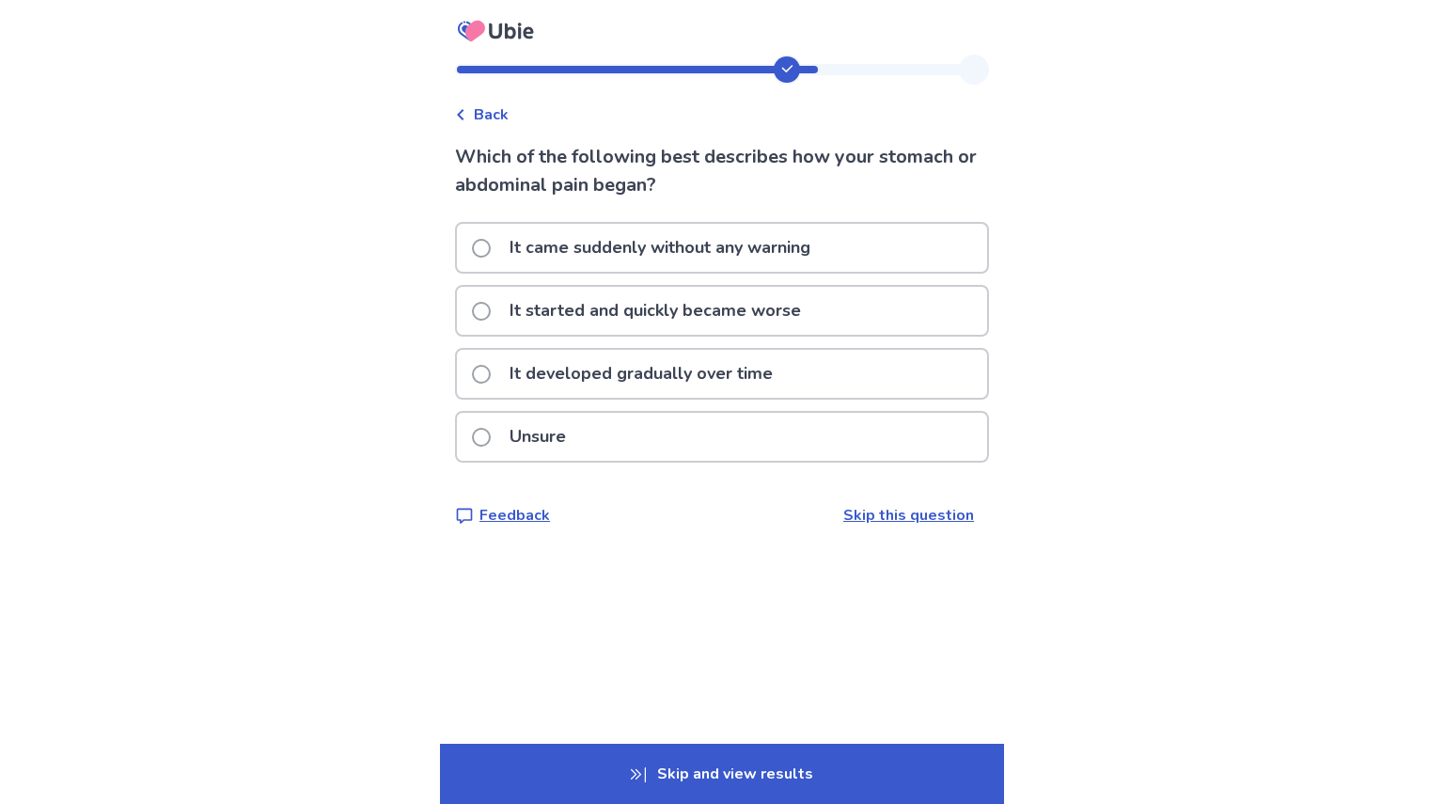
click at [650, 308] on p "It started and quickly became worse" at bounding box center [655, 311] width 314 height 48
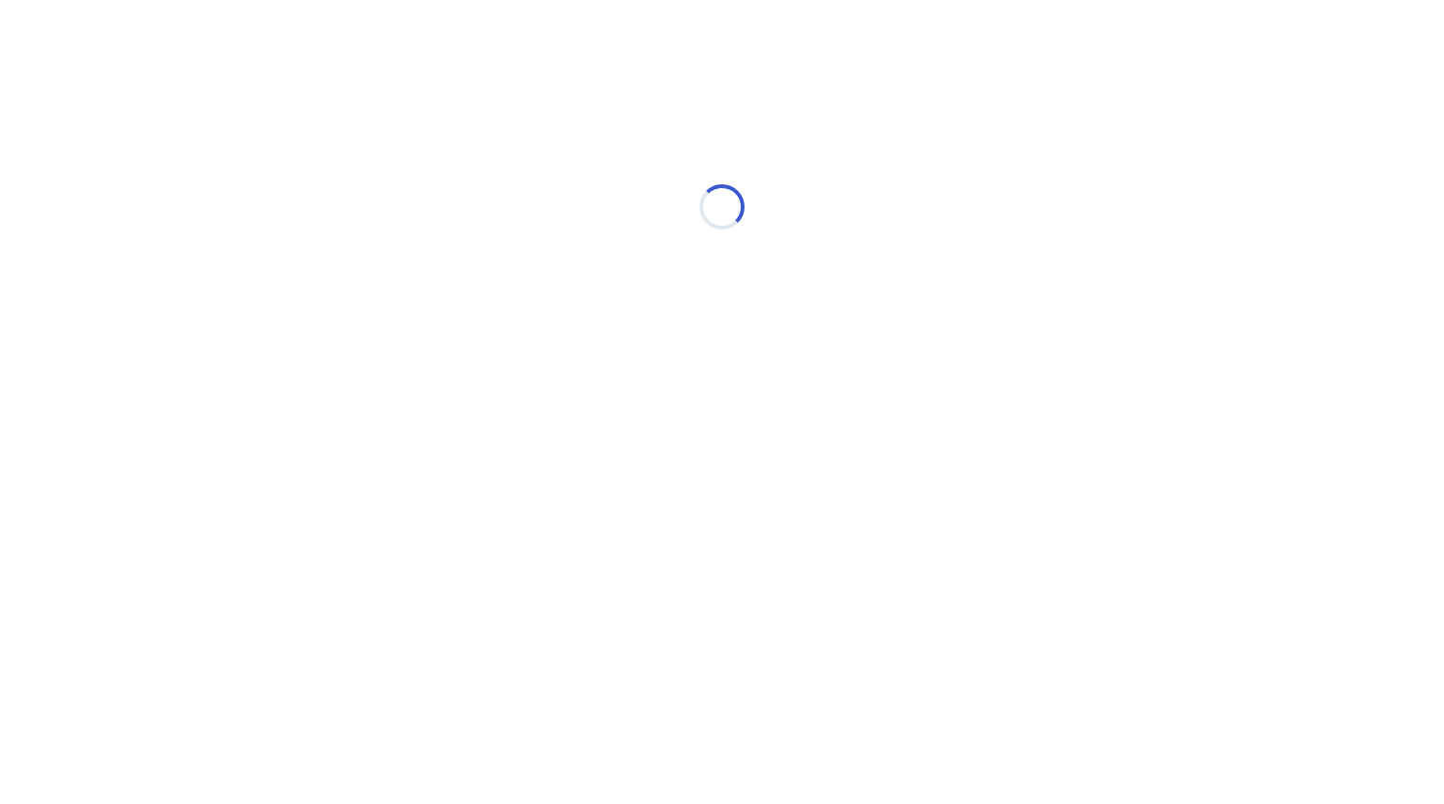
select select "*"
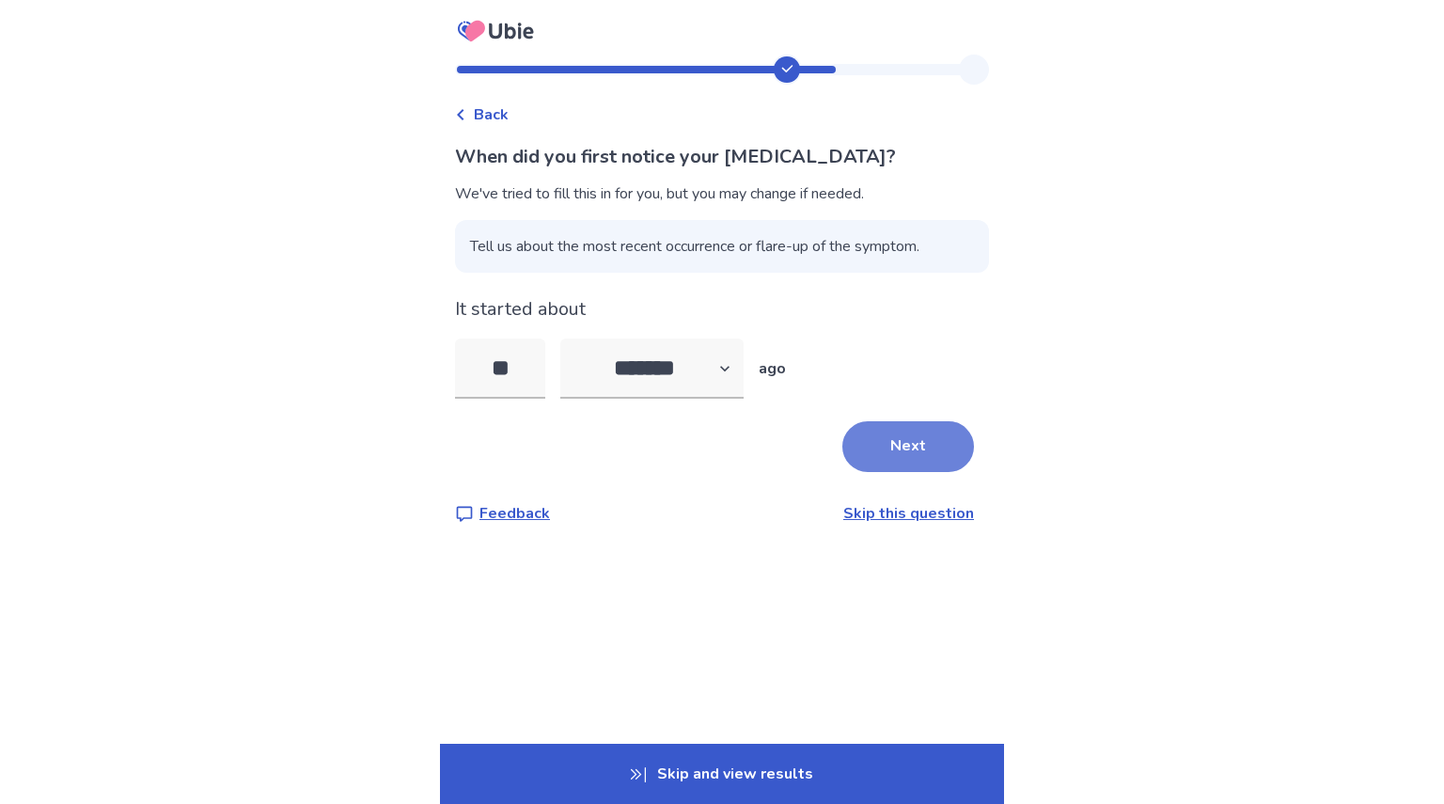
click at [915, 450] on button "Next" at bounding box center [909, 446] width 132 height 51
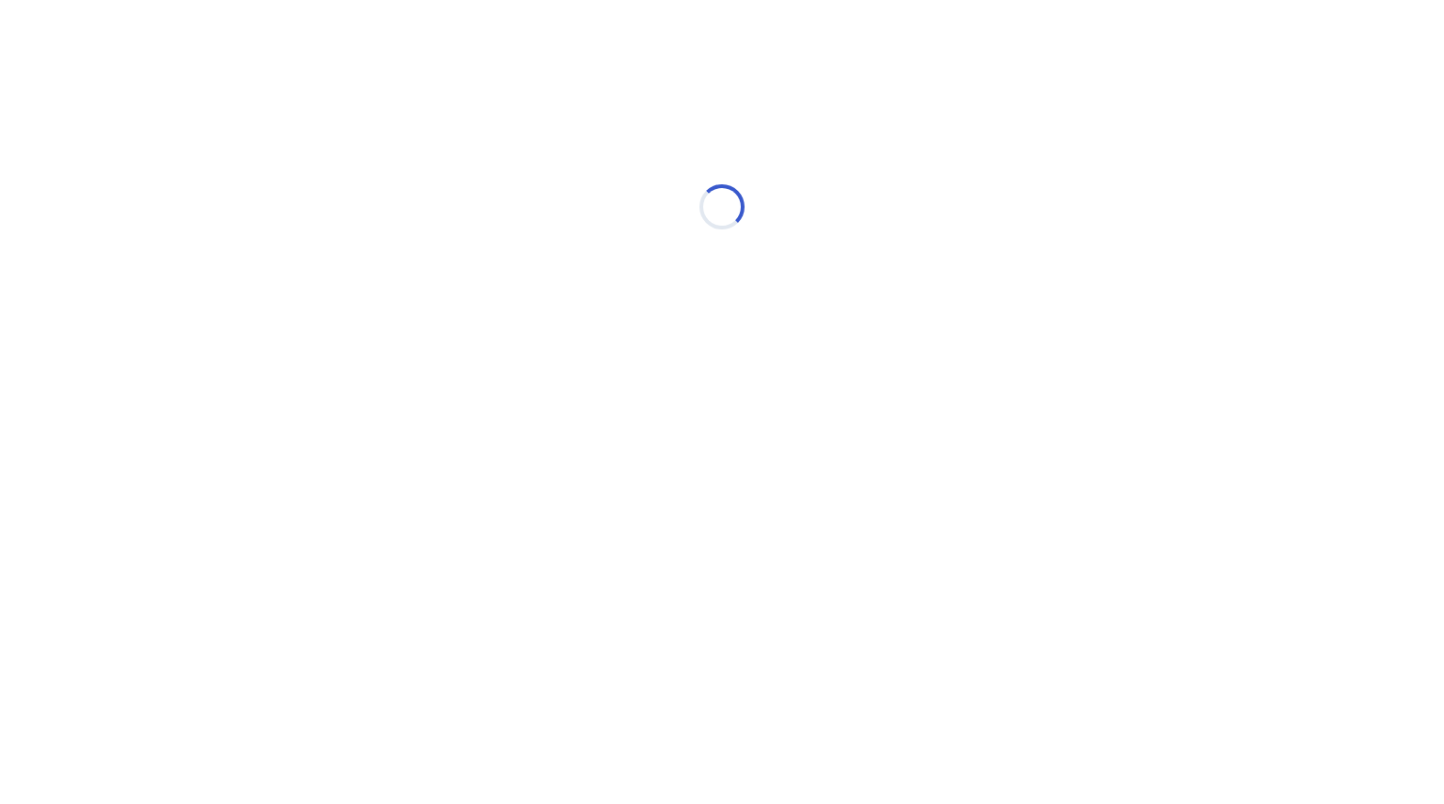
select select "*"
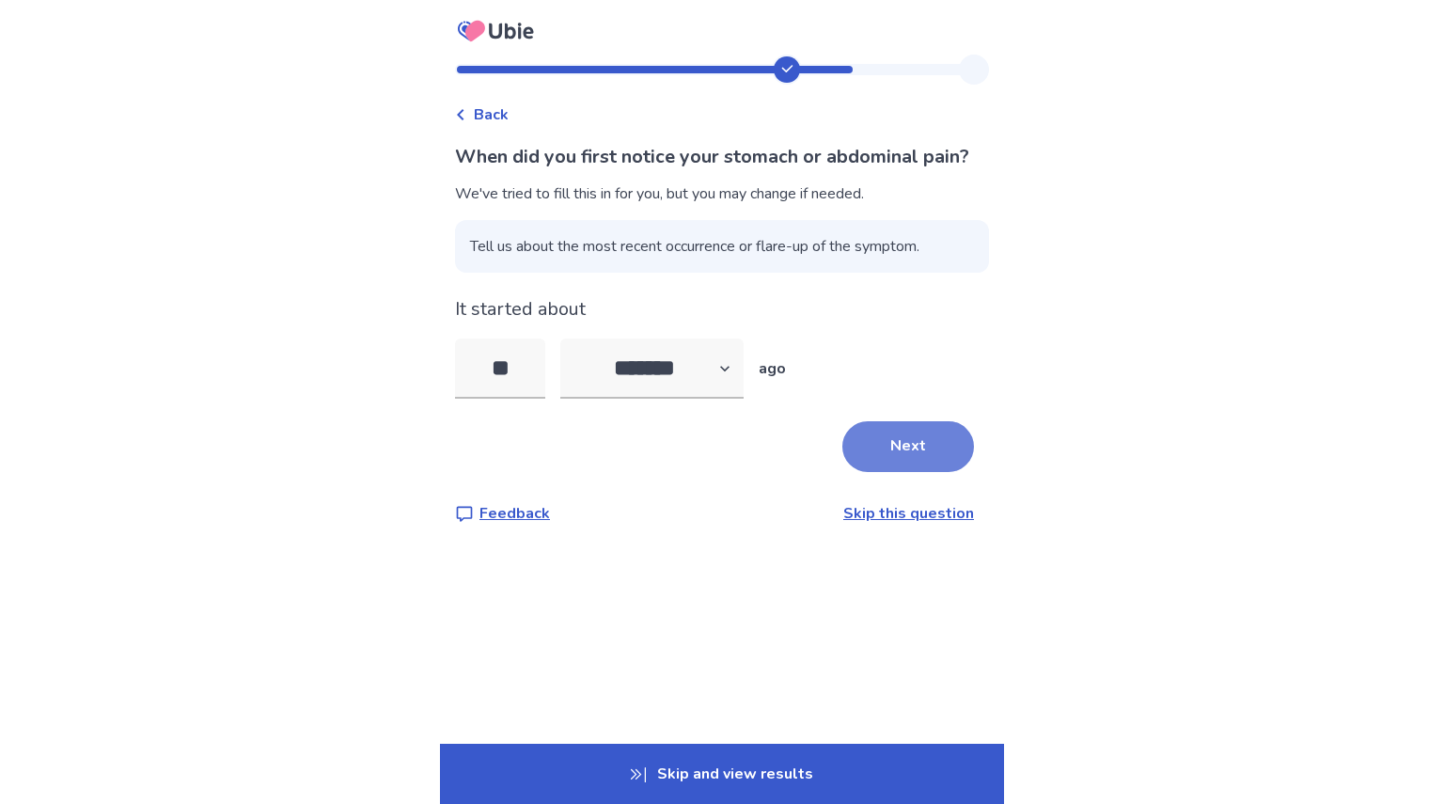
click at [904, 472] on button "Next" at bounding box center [909, 446] width 132 height 51
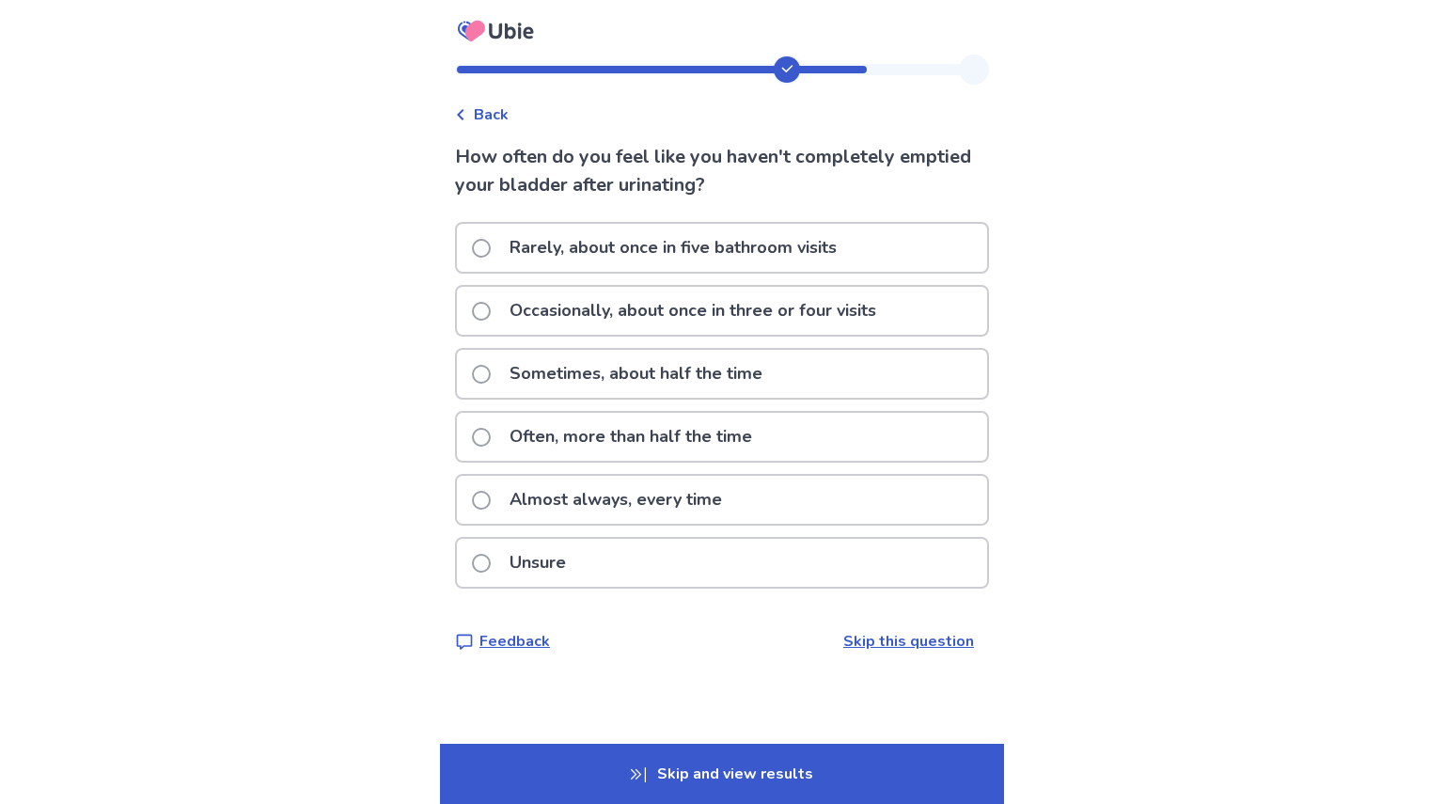
click at [601, 499] on p "Almost always, every time" at bounding box center [615, 500] width 235 height 48
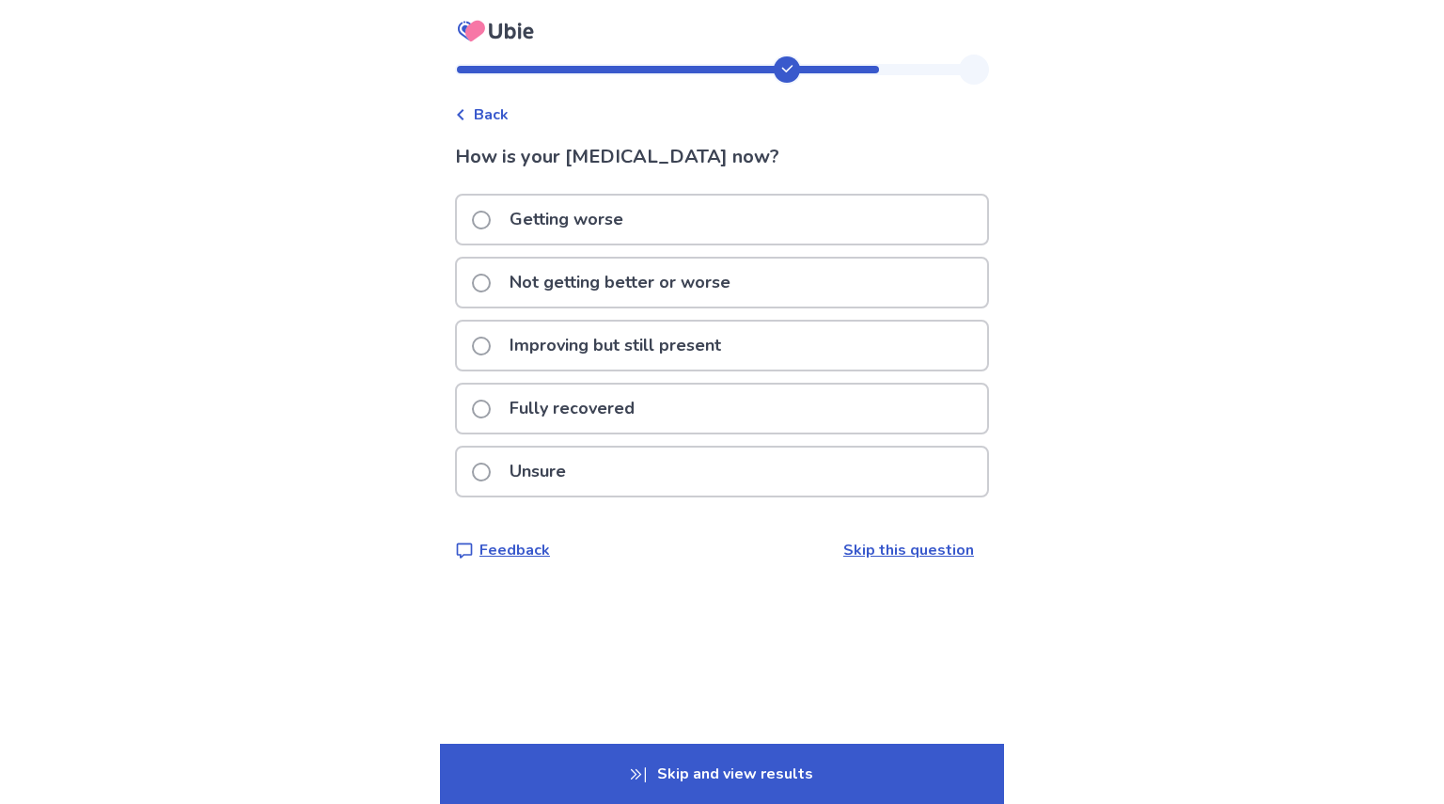
click at [648, 225] on div "Getting worse" at bounding box center [722, 220] width 530 height 48
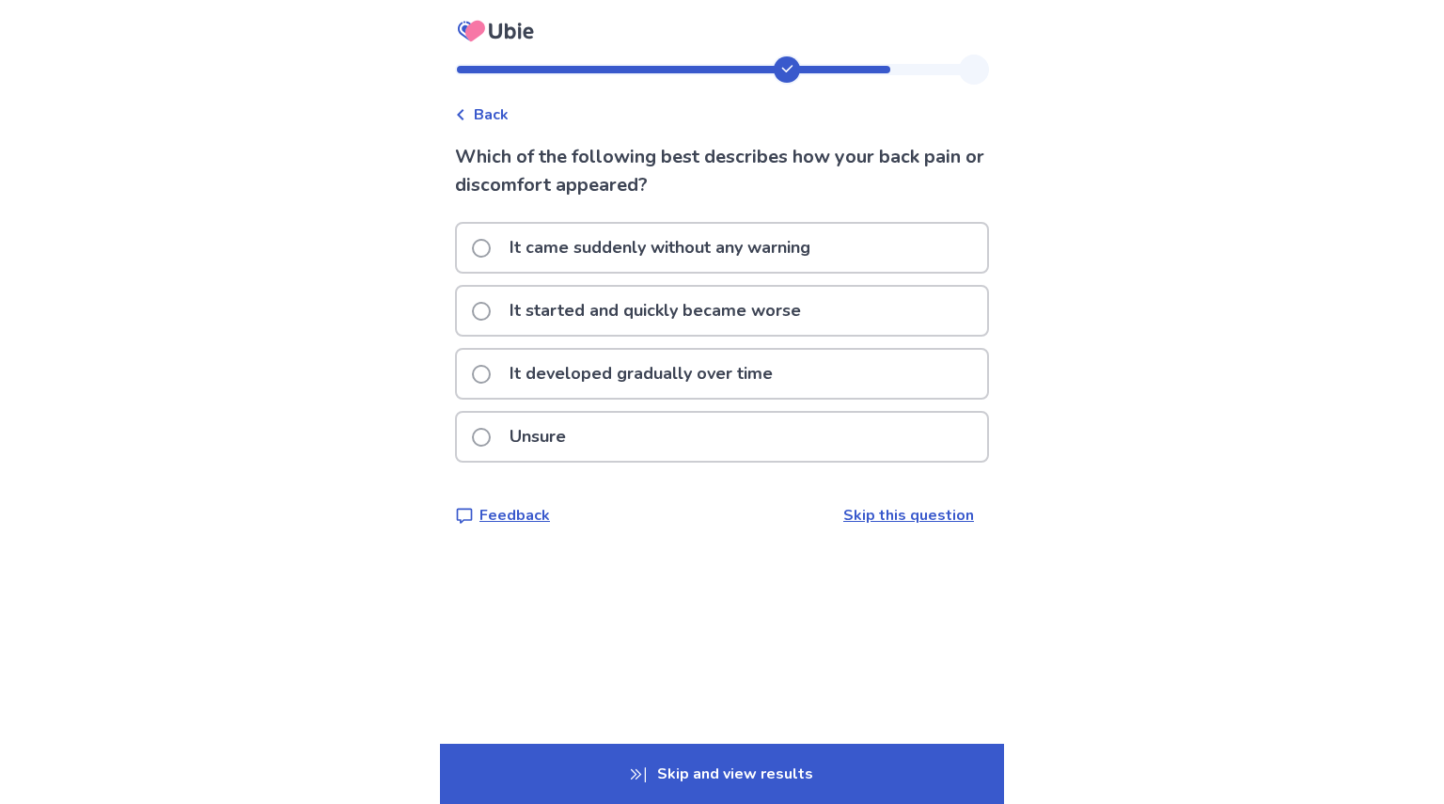
click at [743, 302] on p "It started and quickly became worse" at bounding box center [655, 311] width 314 height 48
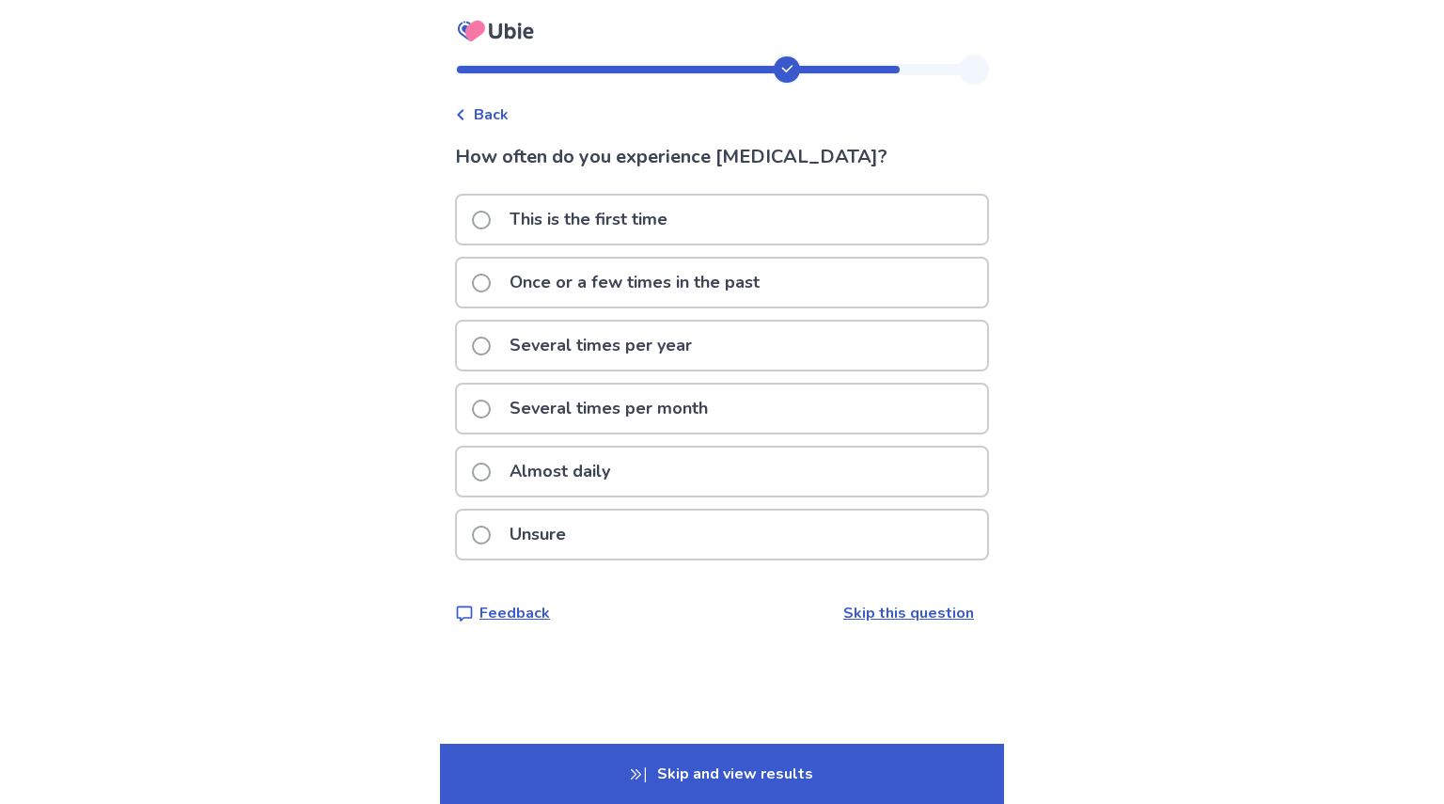
click at [696, 327] on p "Several times per year" at bounding box center [600, 346] width 205 height 48
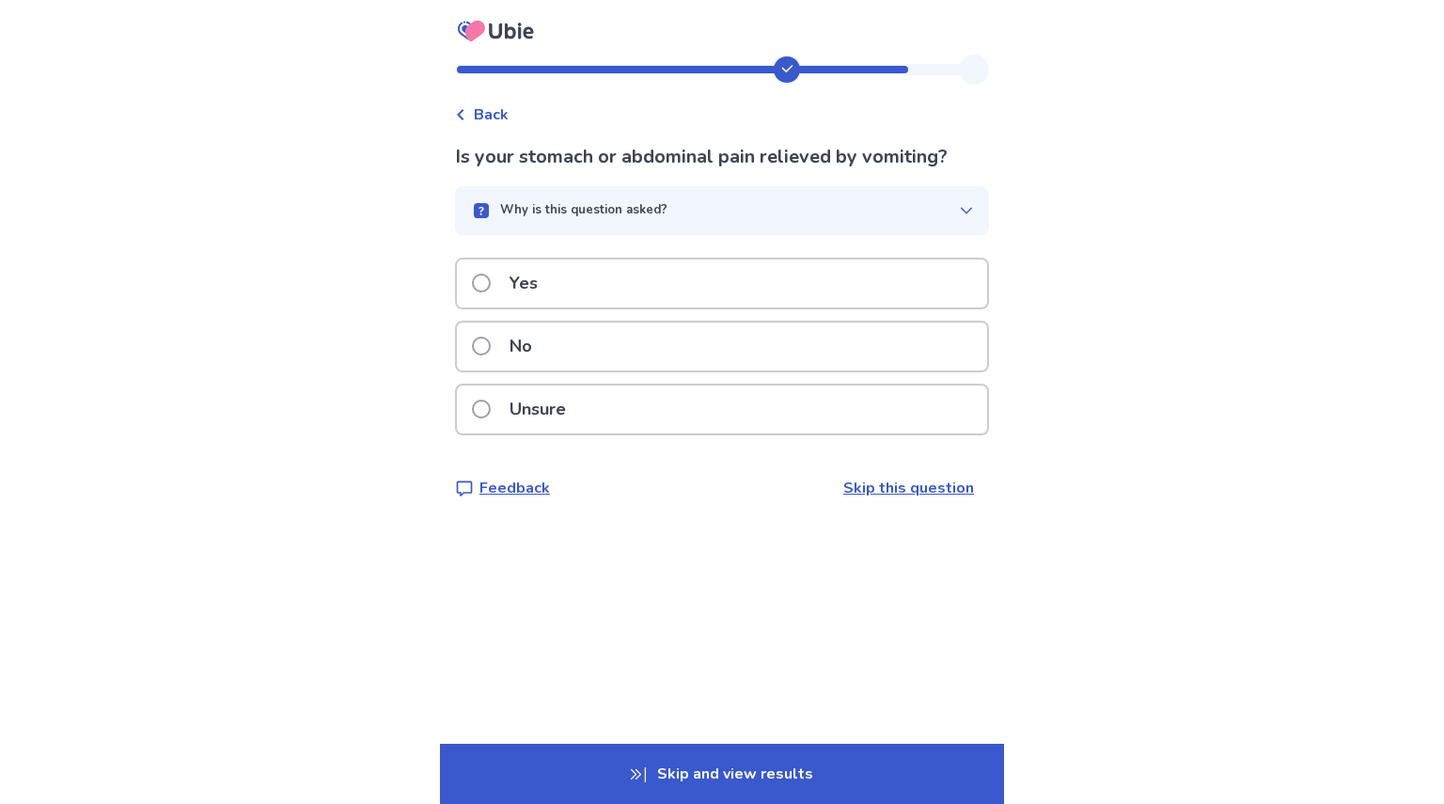
click at [632, 338] on div "No" at bounding box center [722, 347] width 530 height 48
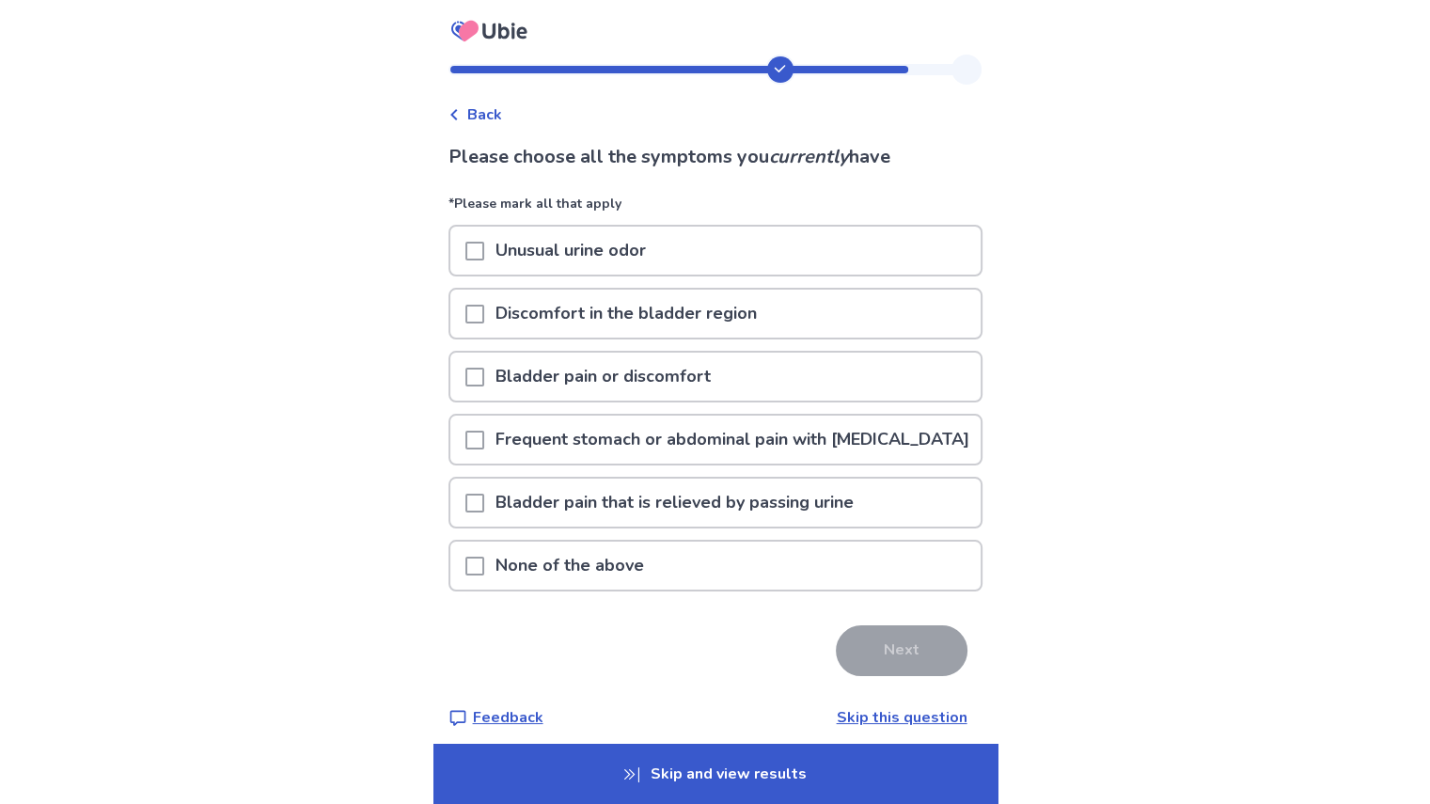
click at [525, 249] on p "Unusual urine odor" at bounding box center [570, 251] width 173 height 48
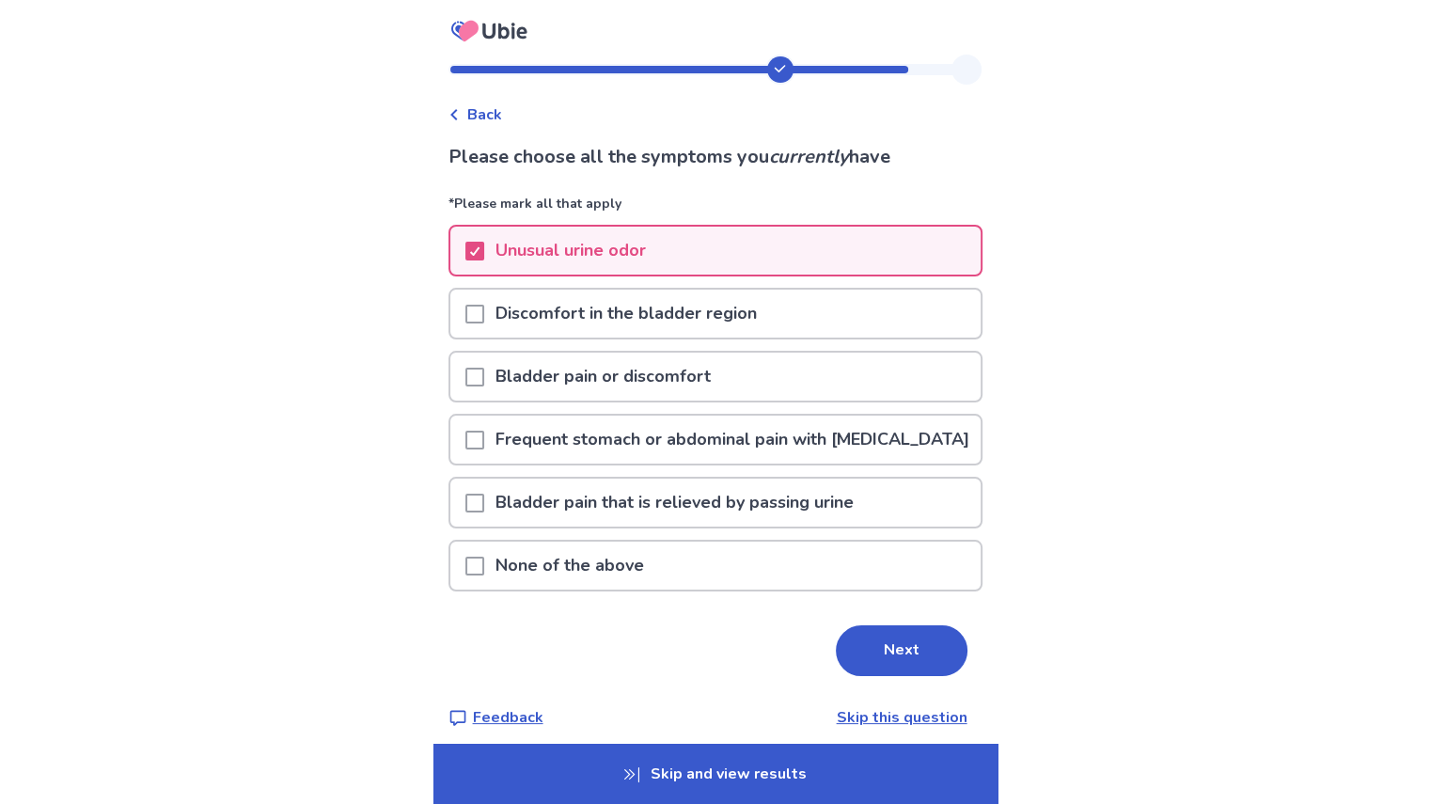
click at [484, 307] on span at bounding box center [474, 314] width 19 height 19
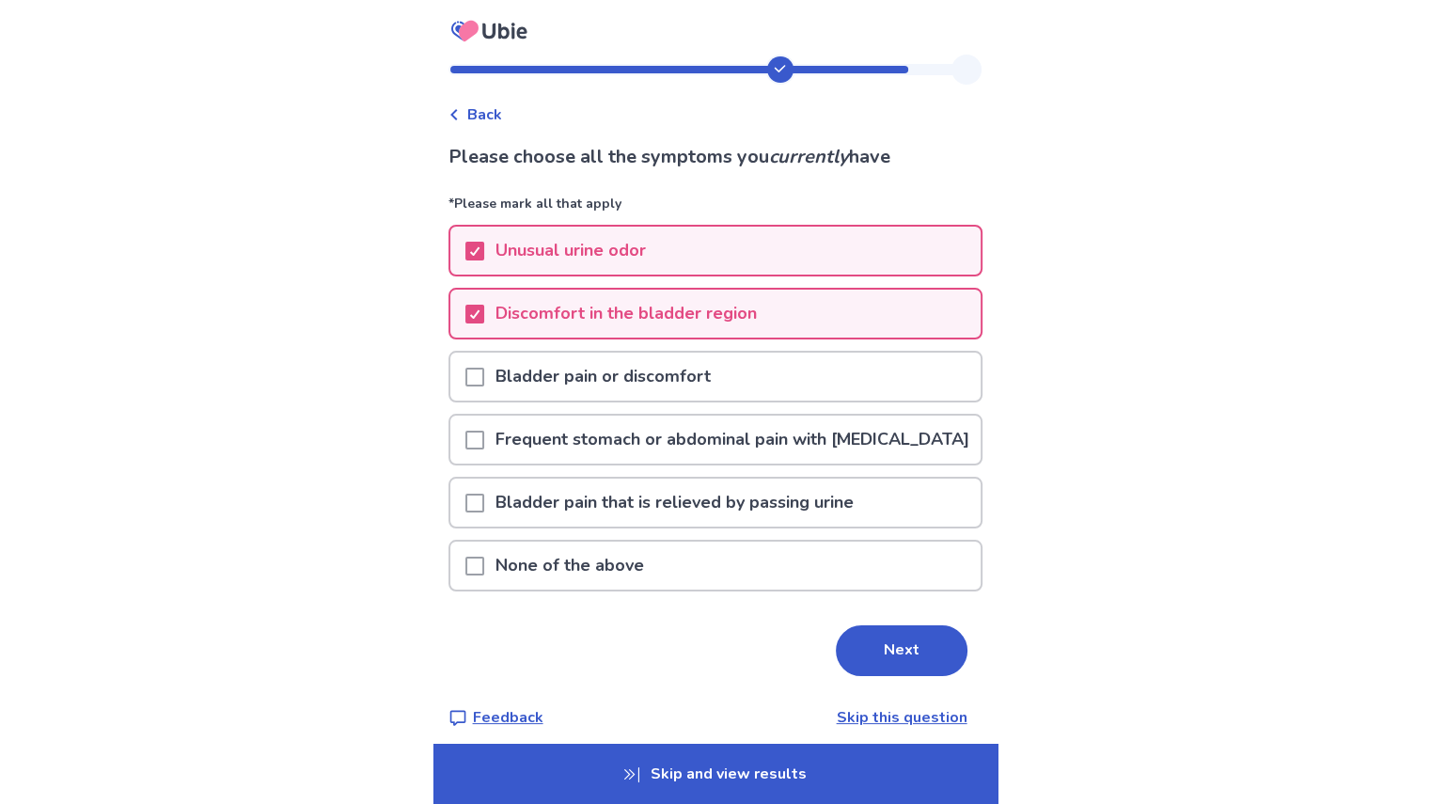
click at [484, 441] on span at bounding box center [474, 440] width 19 height 19
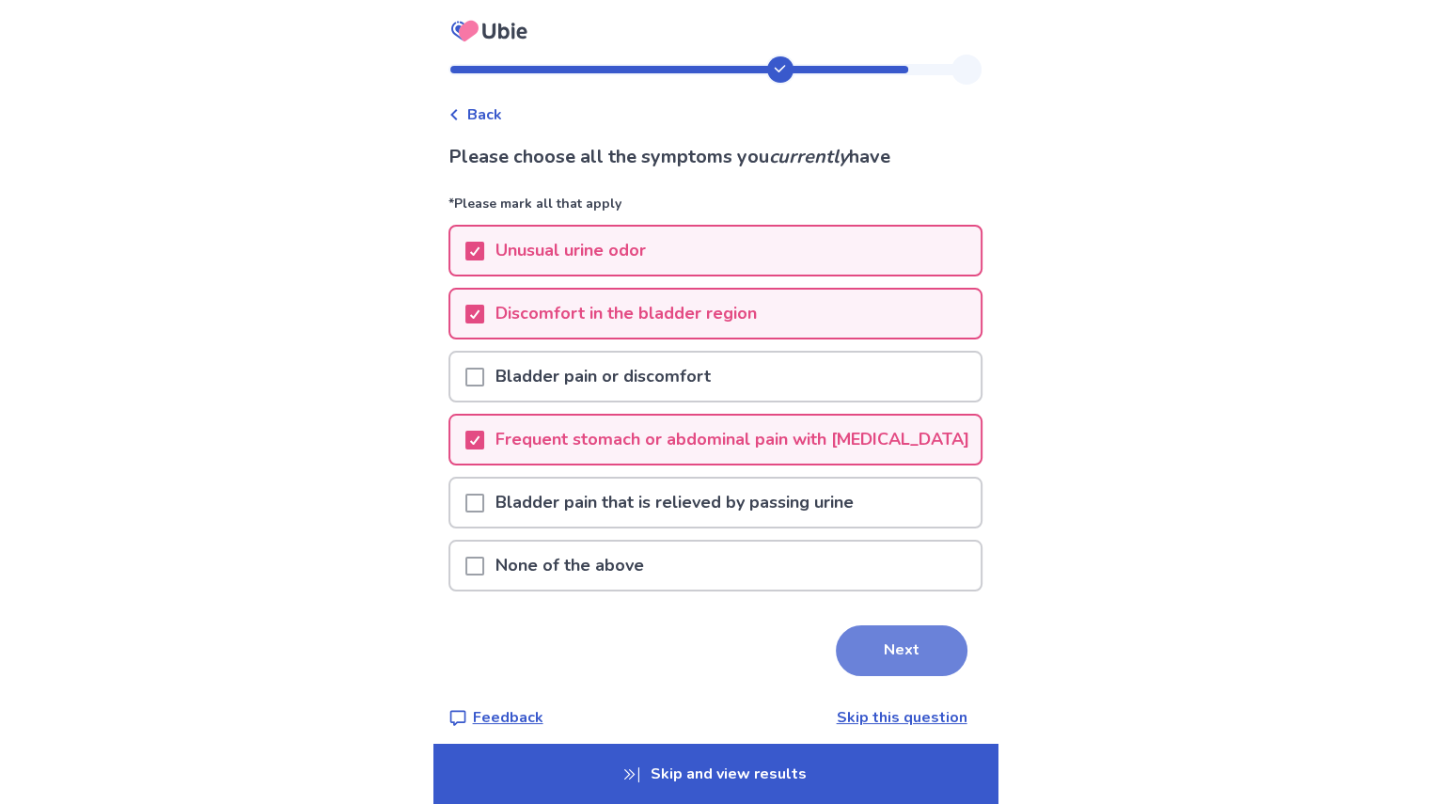
click at [904, 661] on button "Next" at bounding box center [902, 650] width 132 height 51
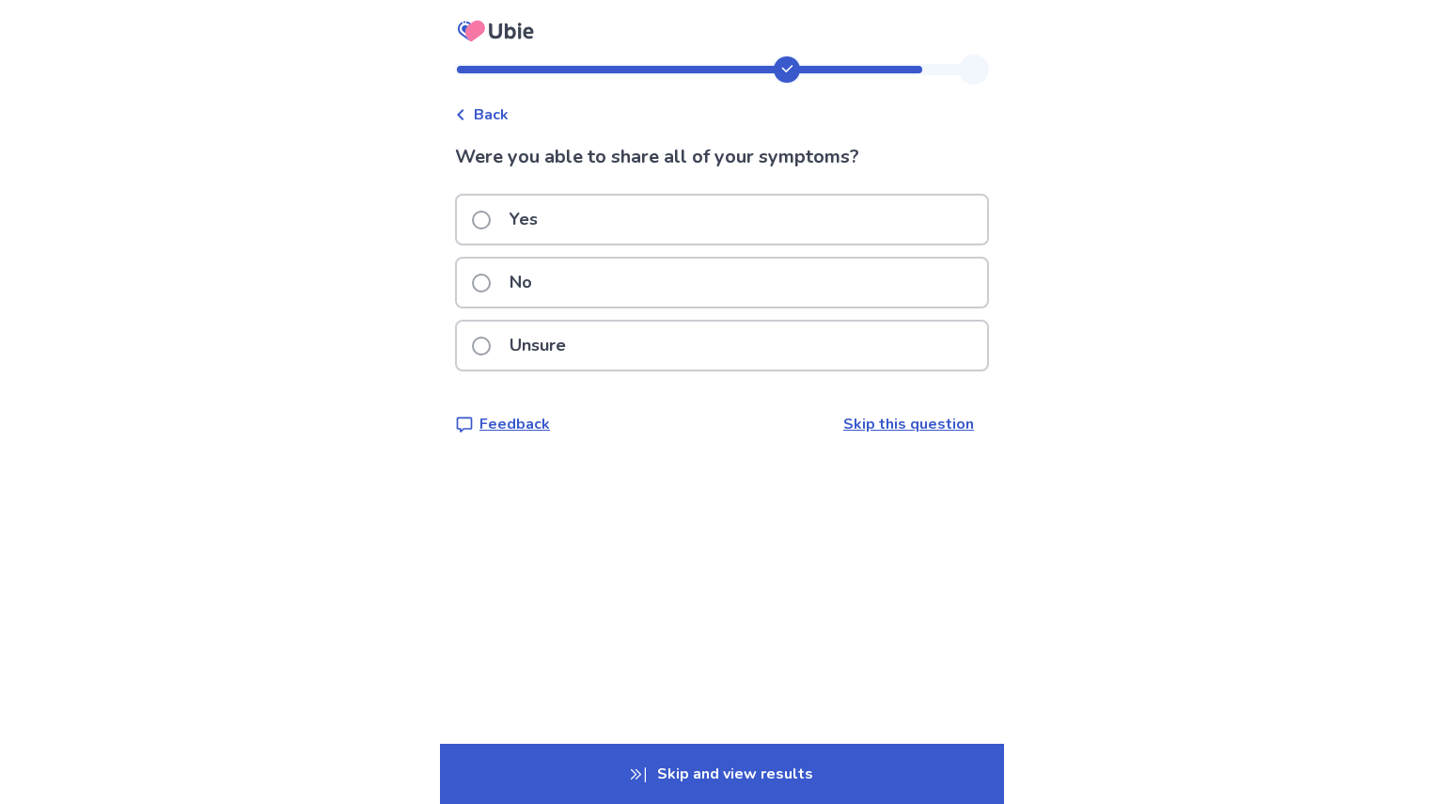
click at [613, 214] on div "Yes" at bounding box center [722, 220] width 530 height 48
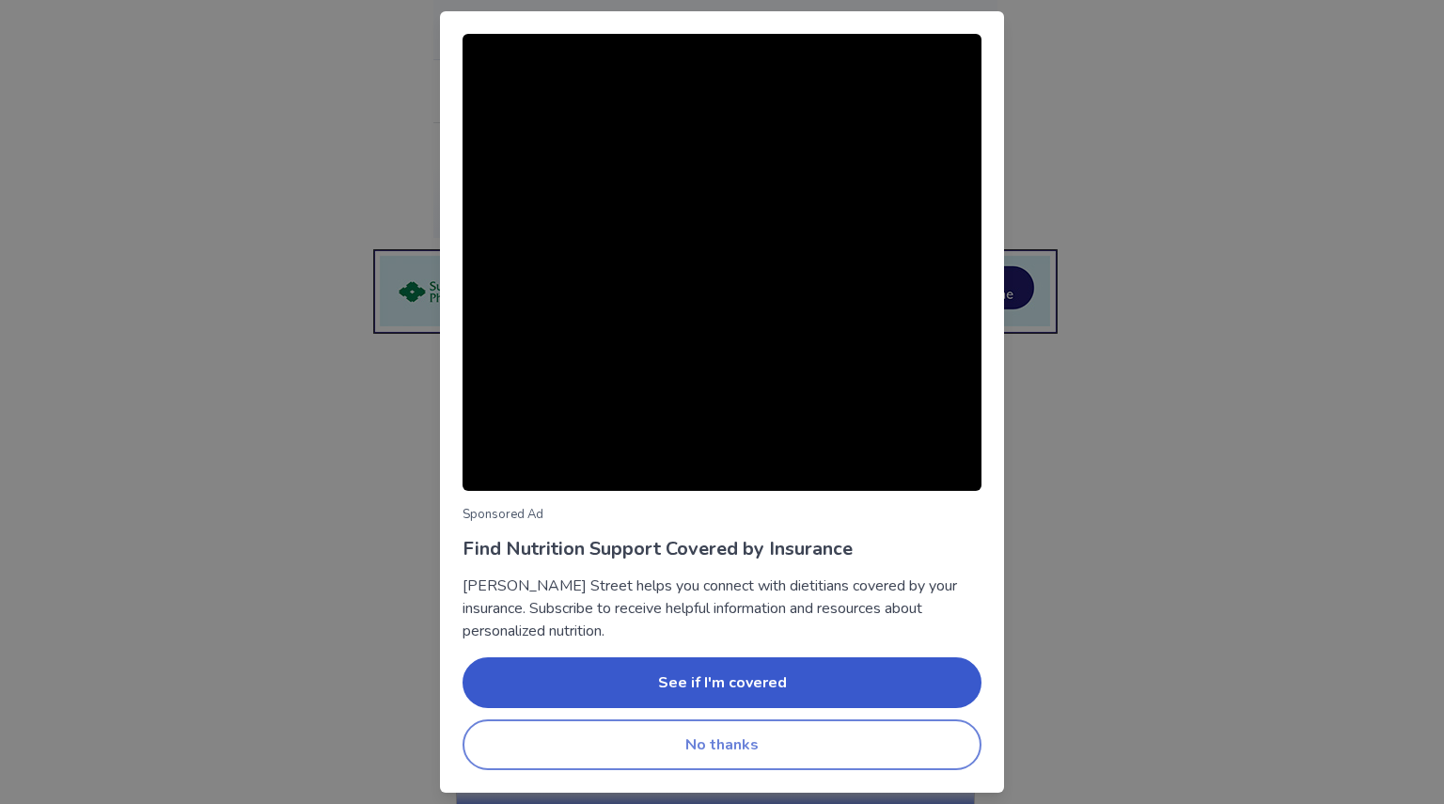
click at [820, 736] on button "No thanks" at bounding box center [722, 744] width 519 height 51
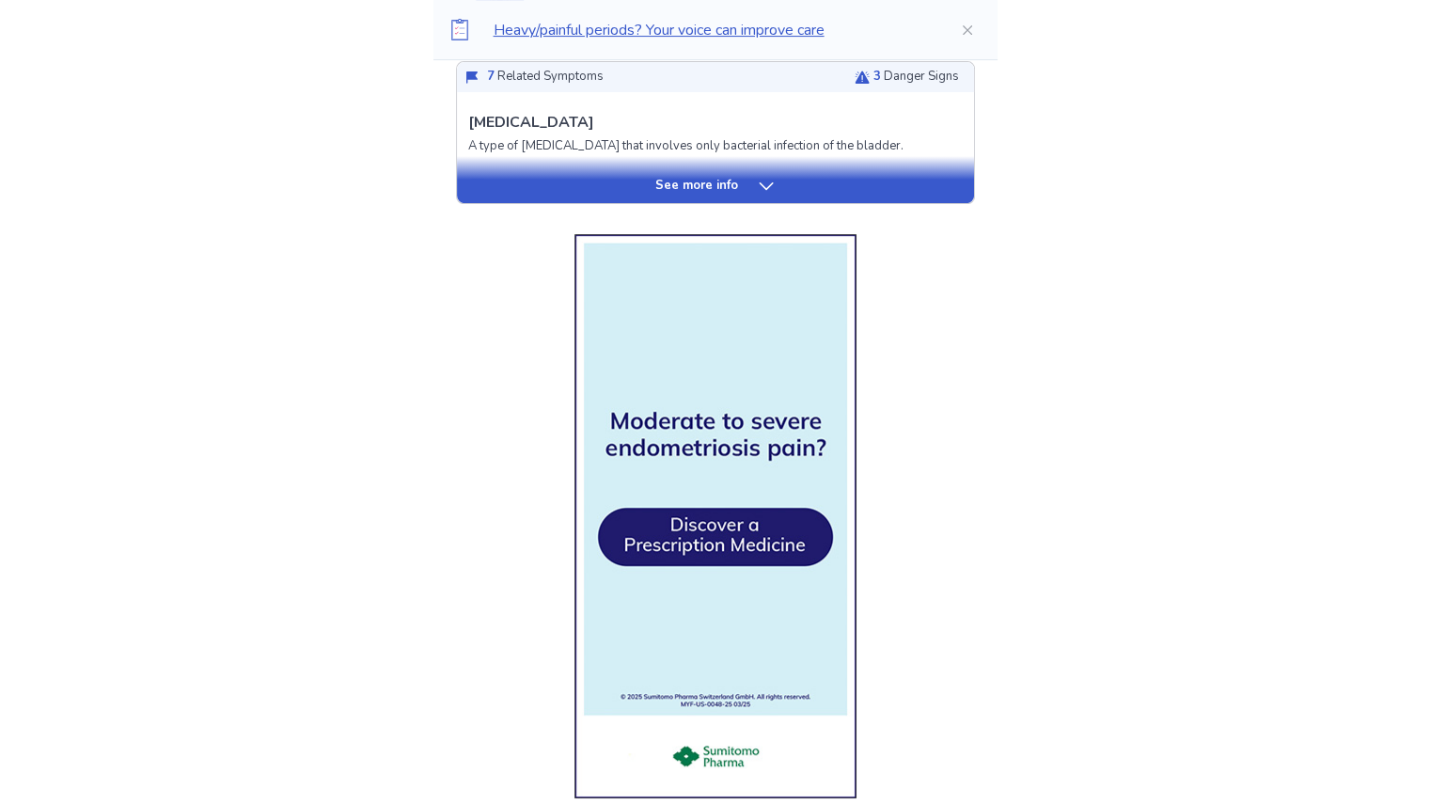
scroll to position [632, 0]
click at [763, 187] on icon at bounding box center [766, 185] width 14 height 8
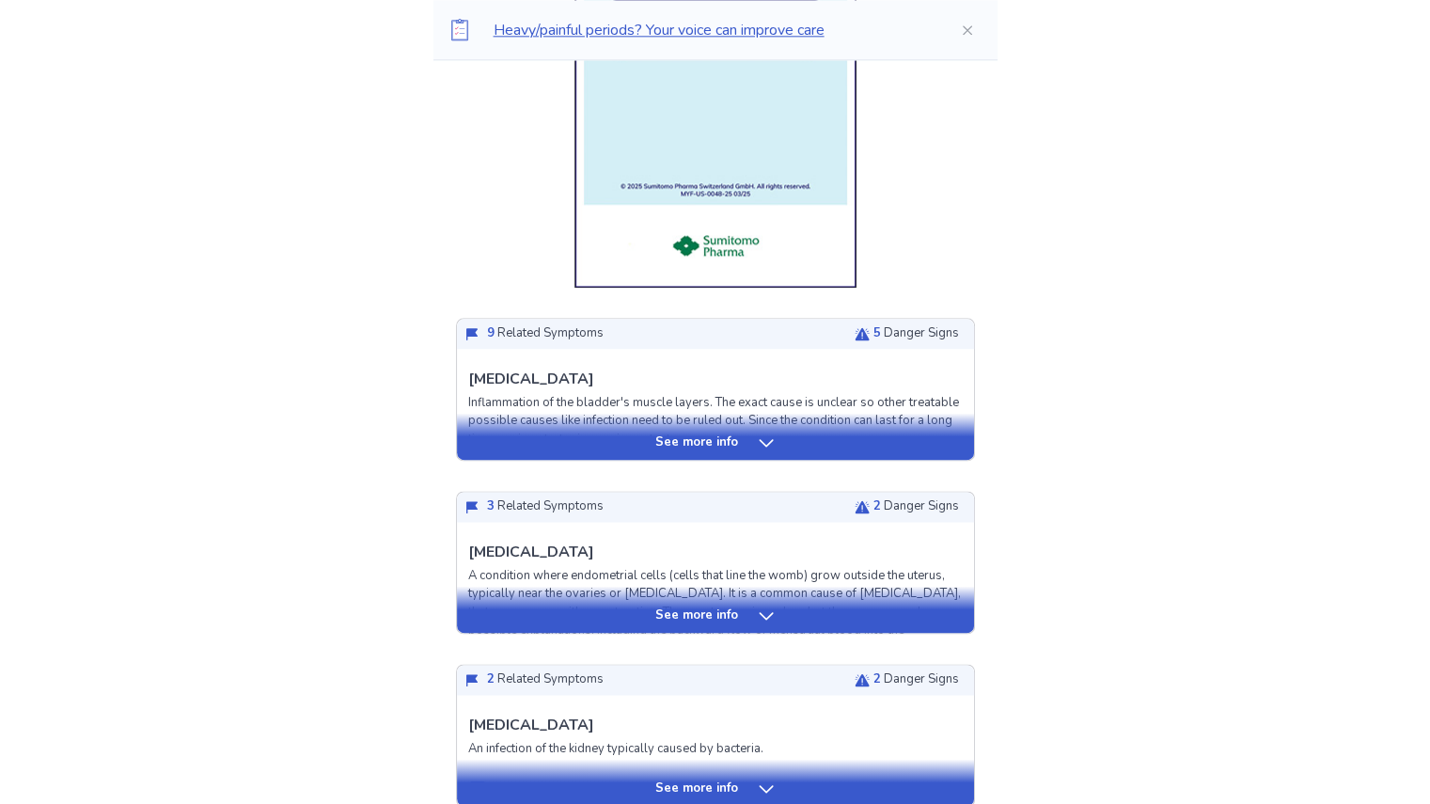
scroll to position [2291, 0]
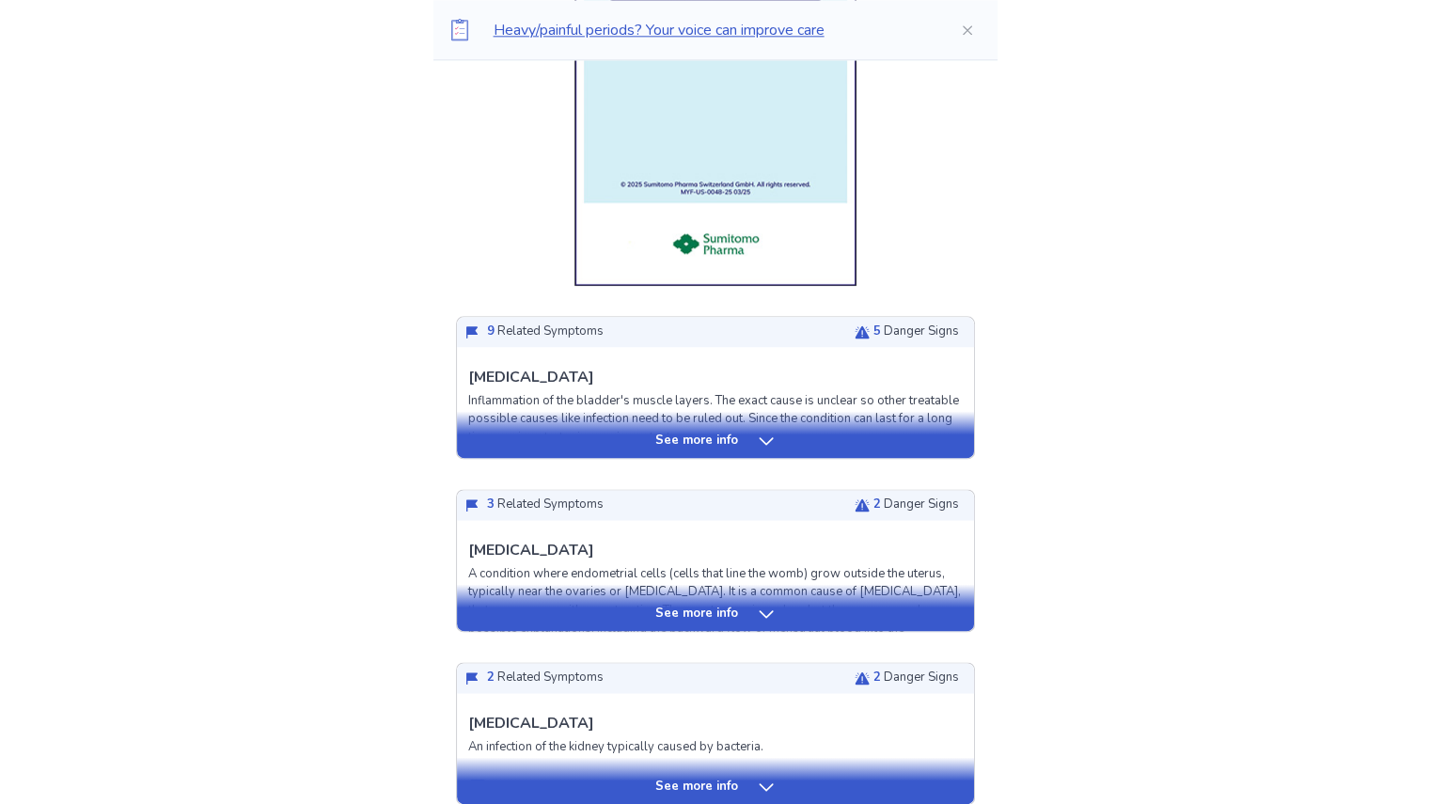
click at [730, 450] on p "See more info" at bounding box center [696, 441] width 83 height 19
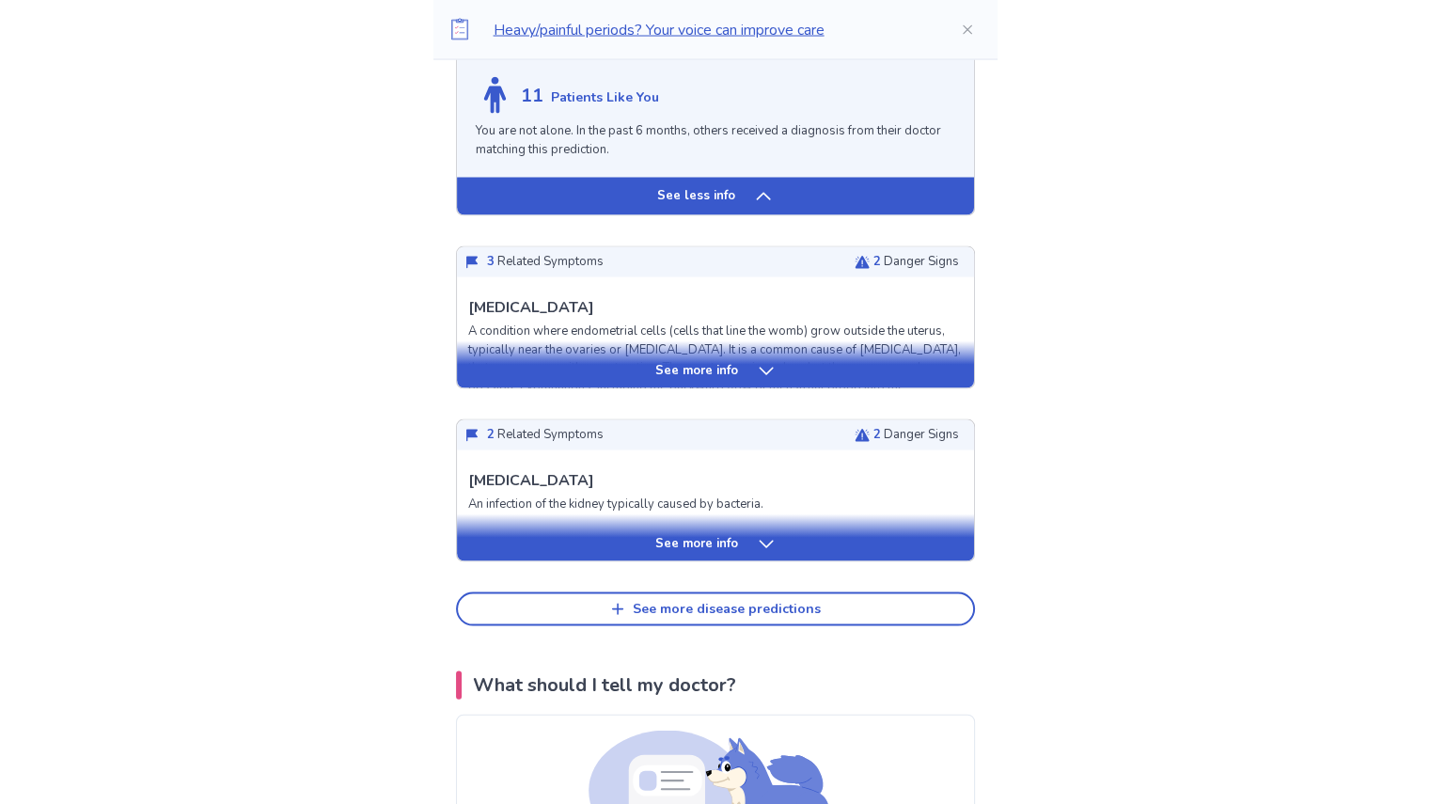
scroll to position [3792, 0]
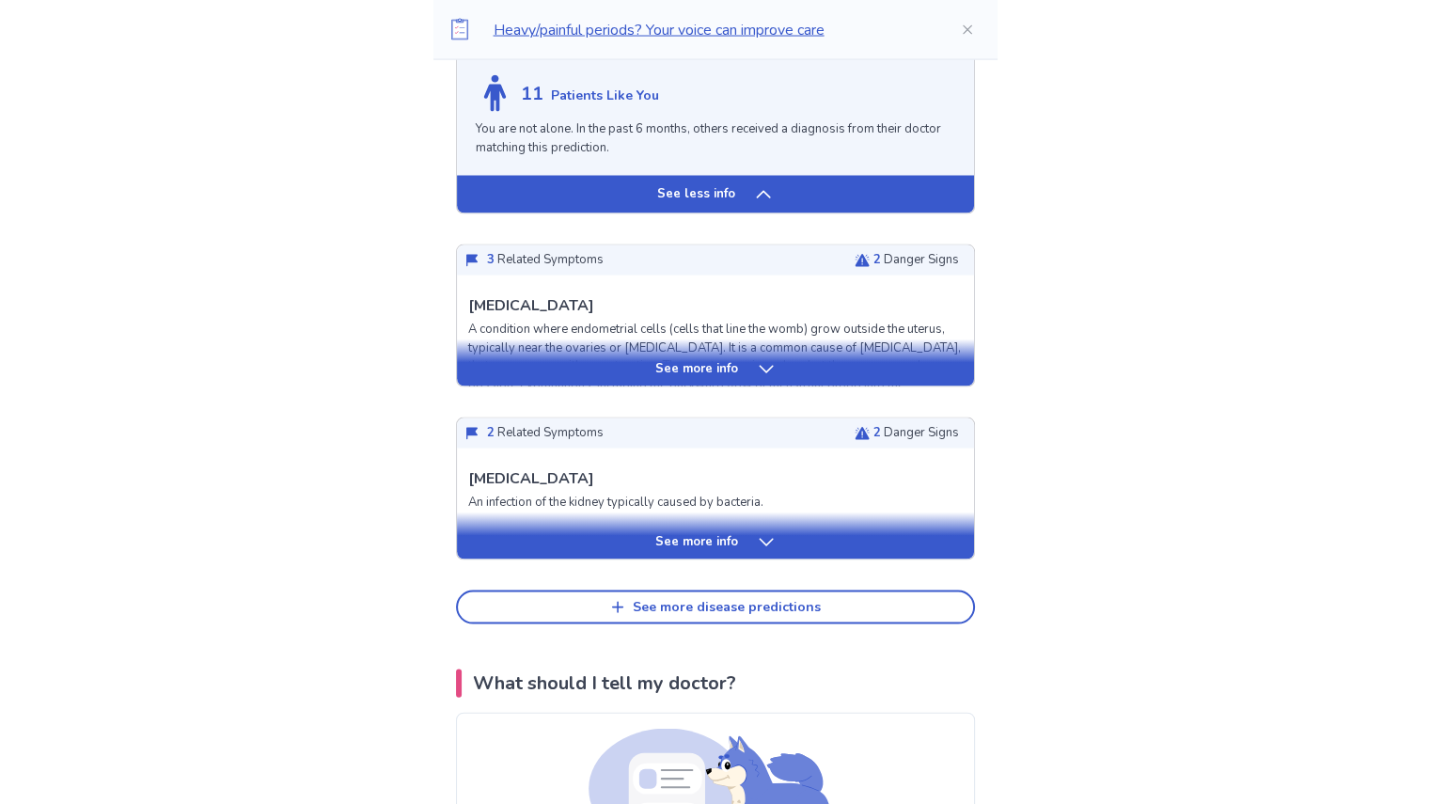
click at [678, 552] on p "See more info" at bounding box center [696, 542] width 83 height 19
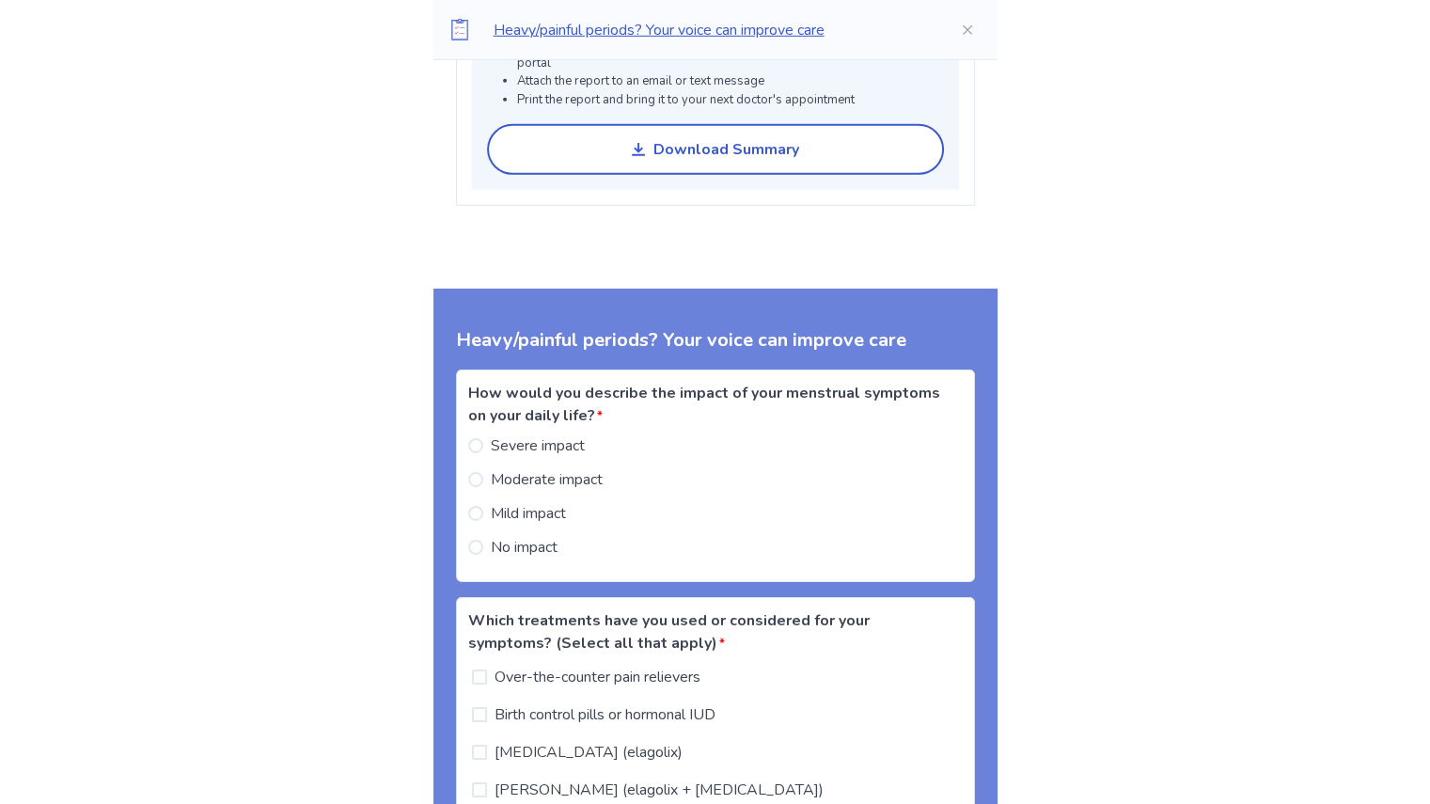
scroll to position [5932, 0]
